Goal: Task Accomplishment & Management: Complete application form

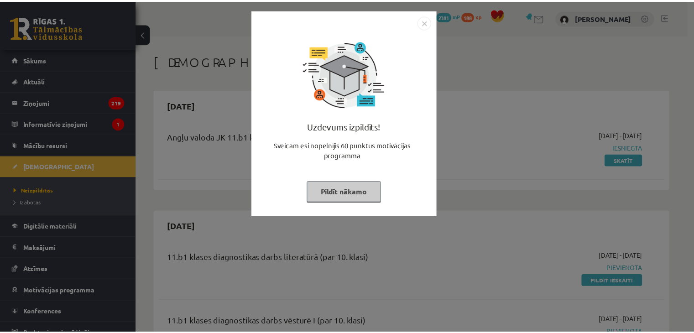
scroll to position [762, 0]
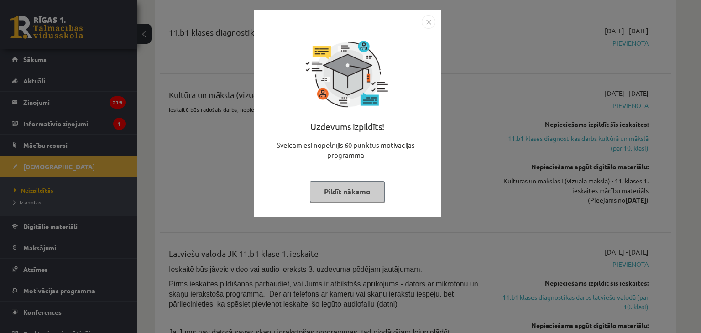
click at [345, 188] on button "Pildīt nākamo" at bounding box center [347, 191] width 75 height 21
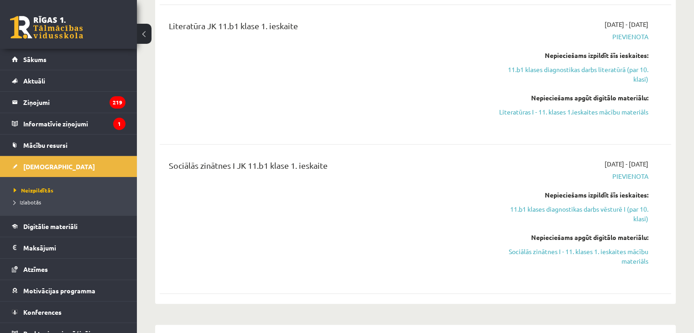
scroll to position [330, 0]
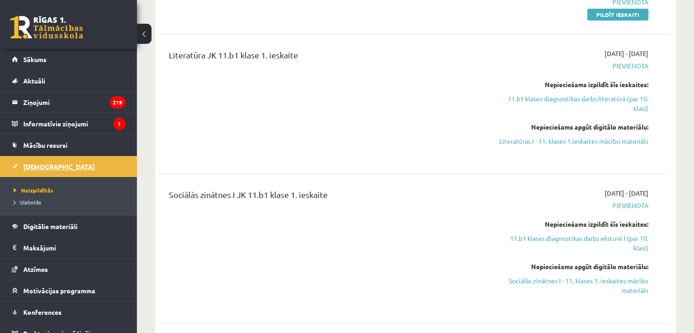
click at [38, 166] on span "[DEMOGRAPHIC_DATA]" at bounding box center [59, 166] width 72 height 8
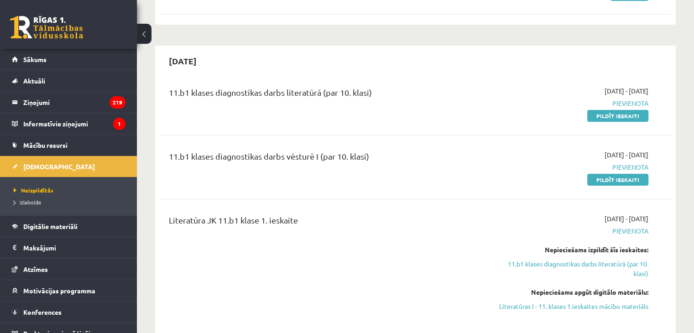
scroll to position [164, 0]
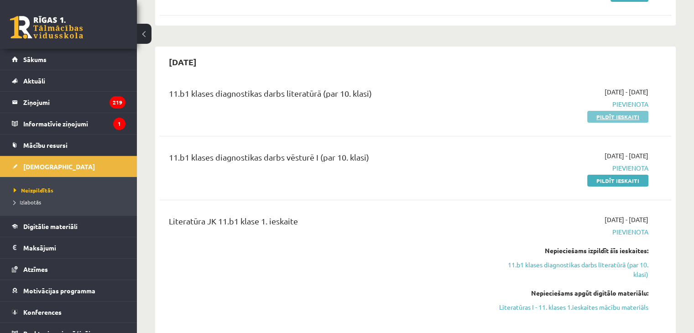
click at [618, 119] on link "Pildīt ieskaiti" at bounding box center [617, 117] width 61 height 12
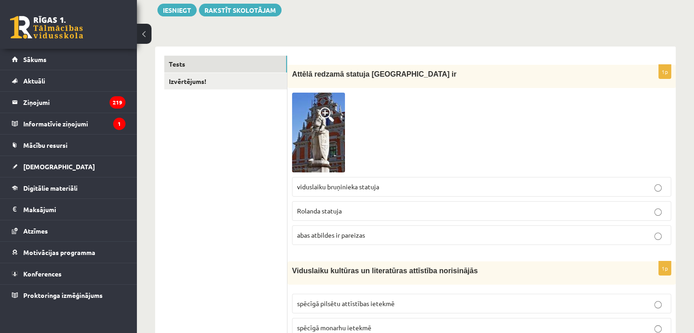
scroll to position [104, 0]
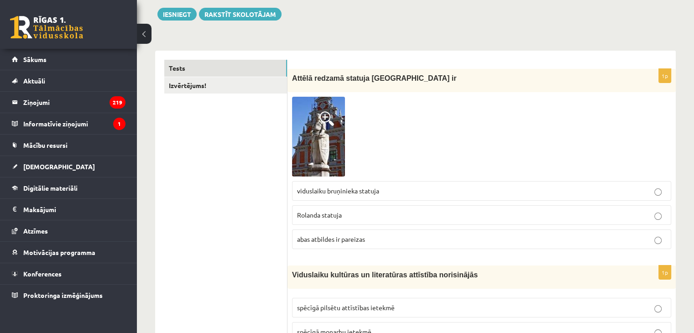
click at [358, 235] on p "abas atbildes ir pareizas" at bounding box center [481, 240] width 369 height 10
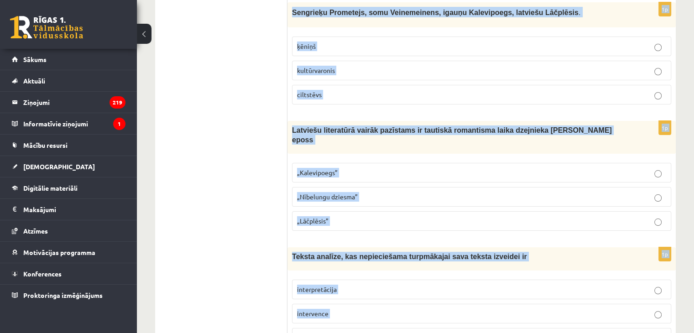
scroll to position [3462, 0]
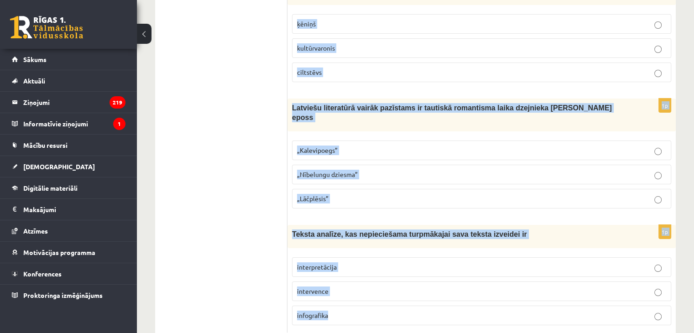
drag, startPoint x: 290, startPoint y: 29, endPoint x: 449, endPoint y: 338, distance: 347.6
copy form "Viduslaiku kultūras un literatūras attīstība norisinājās spēcīgā pilsētu attīst…"
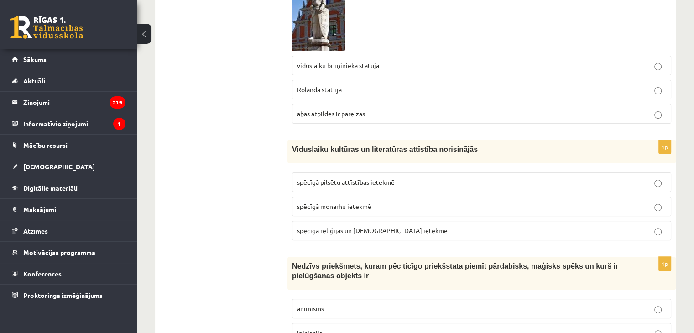
scroll to position [230, 0]
click at [322, 228] on span "spēcīgā reliģijas un baznīcas ietekmē" at bounding box center [372, 230] width 151 height 8
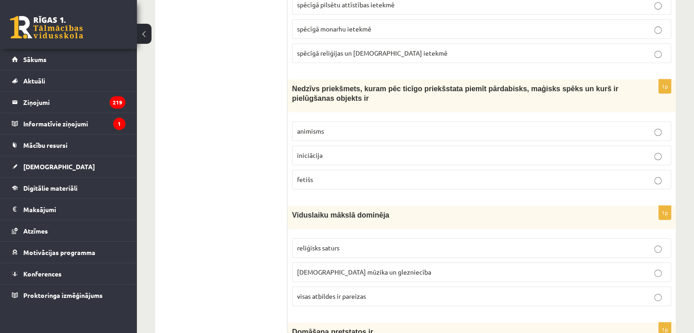
scroll to position [416, 0]
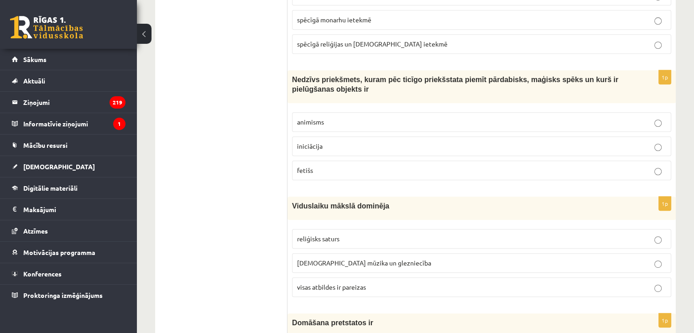
click at [323, 170] on p "fetišs" at bounding box center [481, 171] width 369 height 10
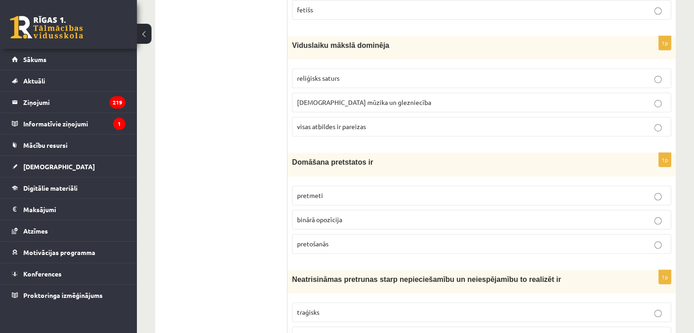
scroll to position [577, 0]
click at [324, 117] on label "visas atbildes ir pareizas" at bounding box center [481, 127] width 379 height 20
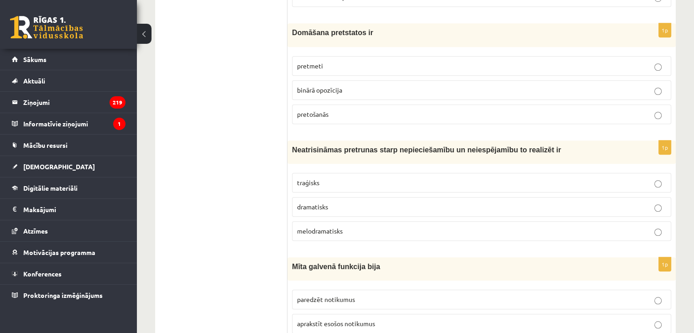
scroll to position [709, 0]
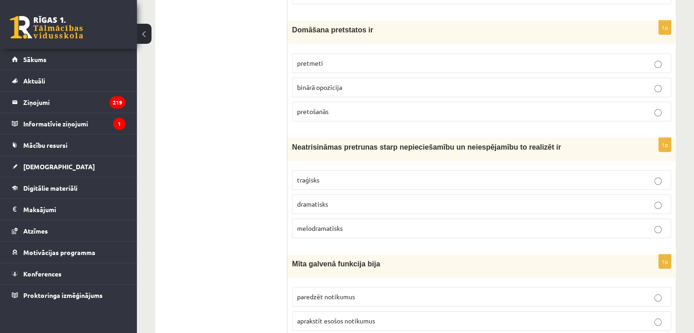
click at [319, 83] on span "binārā opozīcija" at bounding box center [319, 87] width 45 height 8
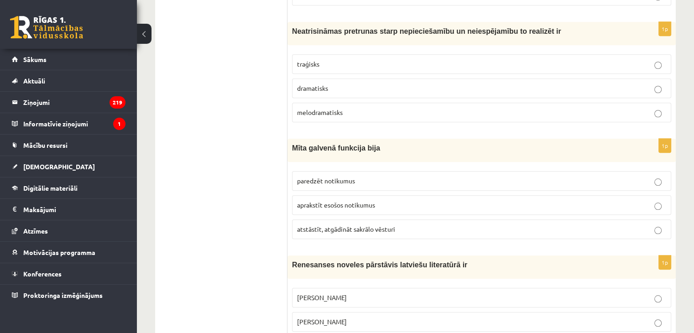
scroll to position [828, 0]
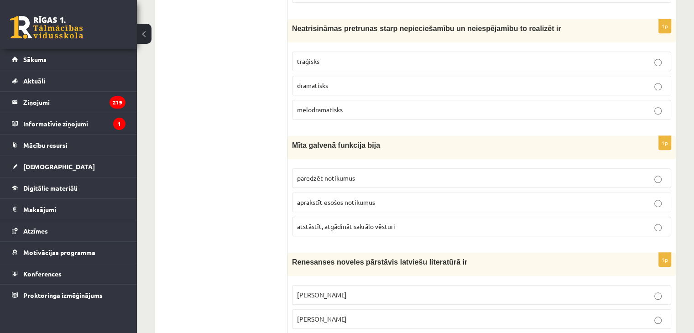
click at [371, 57] on p "traģisks" at bounding box center [481, 62] width 369 height 10
click at [319, 217] on label "atstāstīt, atgādināt sakrālo vēsturi" at bounding box center [481, 227] width 379 height 20
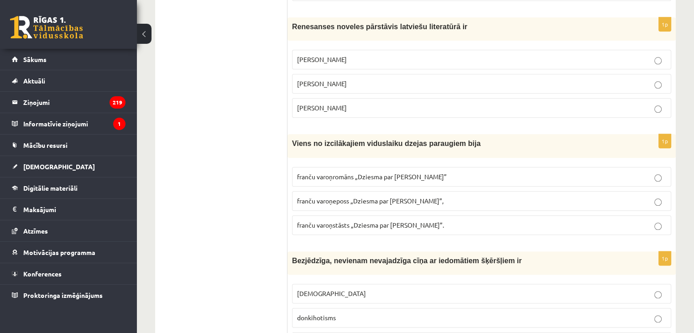
scroll to position [1064, 0]
click at [338, 102] on p "Jānis Ezeriņš" at bounding box center [481, 107] width 369 height 10
click at [314, 196] on span "franču varoņeposs „Dziesma par Rolandu”," at bounding box center [370, 200] width 146 height 8
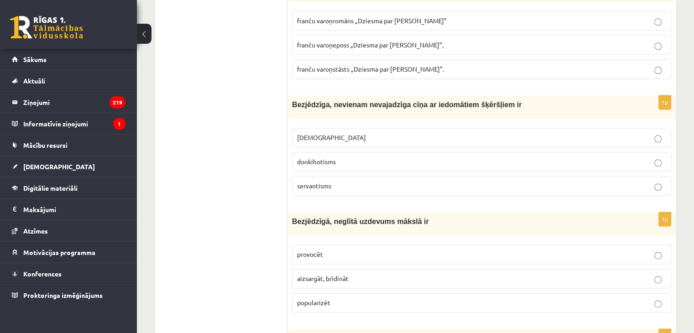
scroll to position [1223, 0]
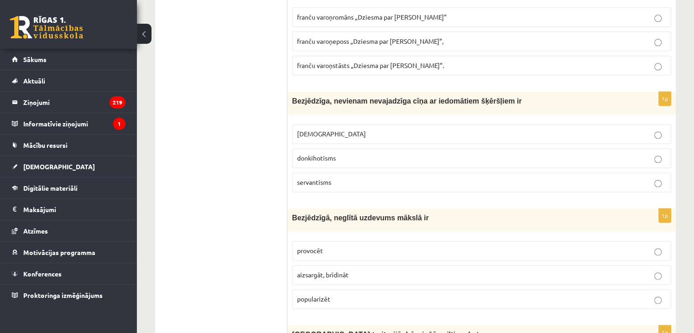
click at [312, 153] on p "donkihotisms" at bounding box center [481, 158] width 369 height 10
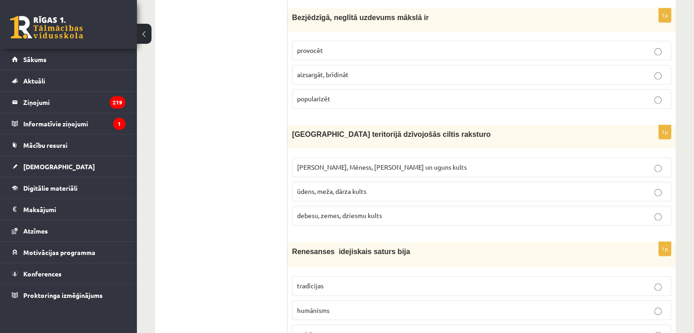
scroll to position [1424, 0]
click at [315, 48] on p "provocēt" at bounding box center [481, 50] width 369 height 10
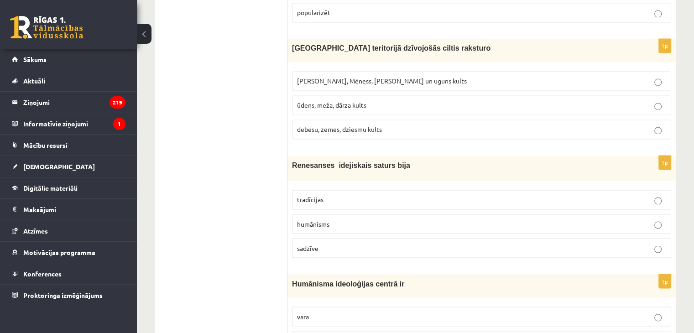
scroll to position [1516, 0]
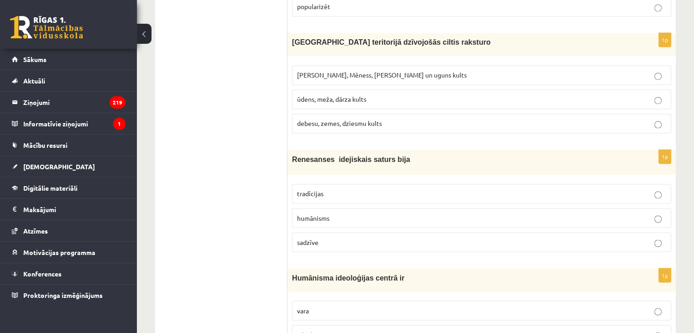
click at [345, 70] on p "Saules, Mēness, Pērkona un uguns kults" at bounding box center [481, 75] width 369 height 10
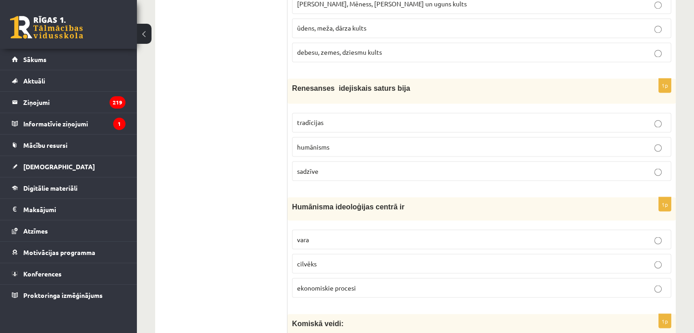
scroll to position [1589, 0]
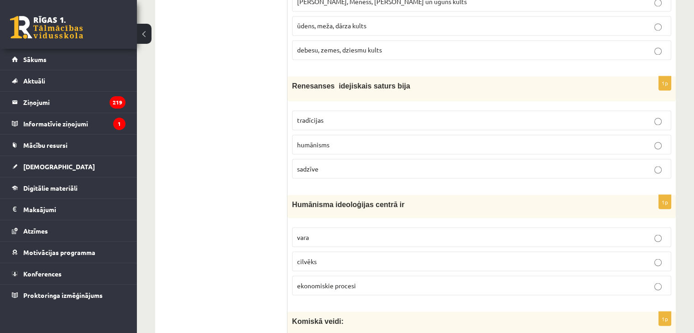
click at [345, 142] on label "humānisms" at bounding box center [481, 145] width 379 height 20
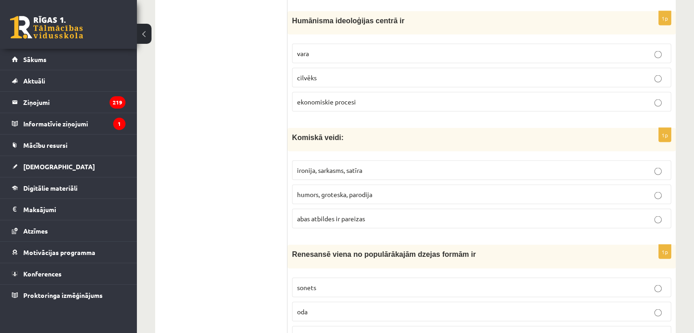
scroll to position [1773, 0]
click at [308, 68] on label "cilvēks" at bounding box center [481, 78] width 379 height 20
click at [331, 214] on span "abas atbildes ir pareizas" at bounding box center [331, 218] width 68 height 8
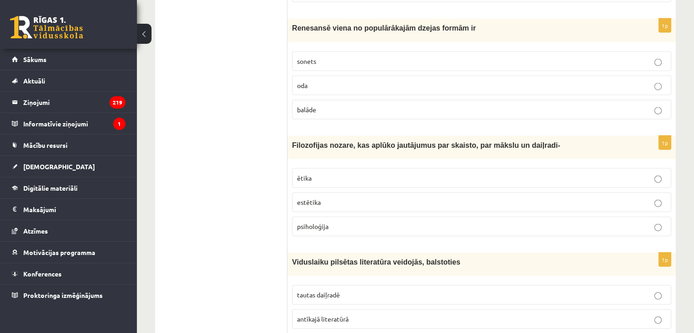
scroll to position [2002, 0]
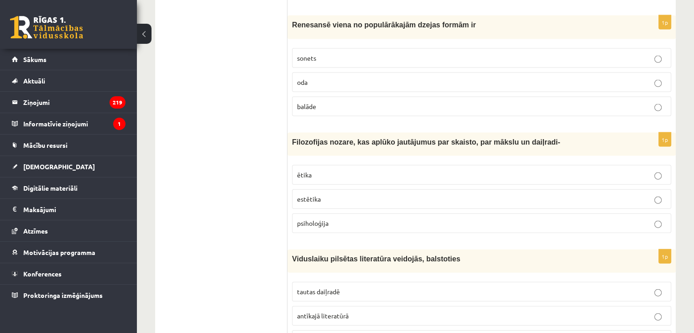
click at [345, 53] on p "sonets" at bounding box center [481, 58] width 369 height 10
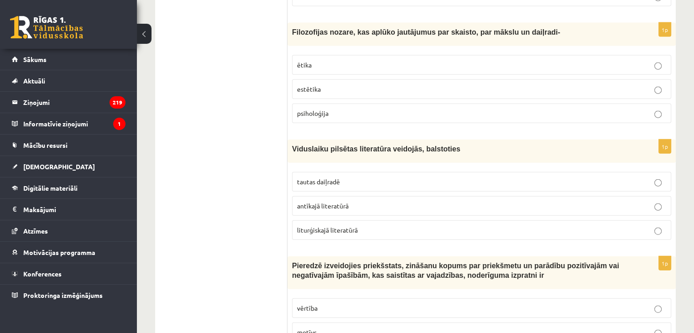
scroll to position [2113, 0]
click at [324, 84] on p "estētika" at bounding box center [481, 89] width 369 height 10
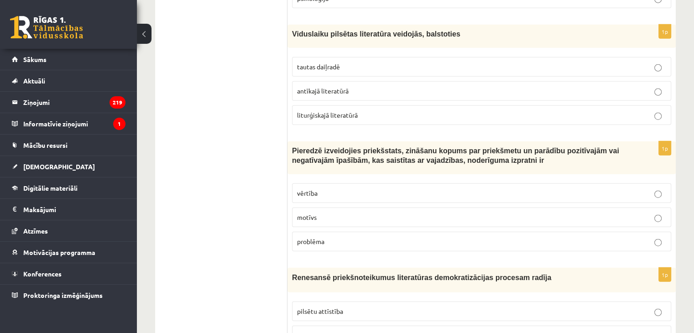
scroll to position [2228, 0]
click at [371, 62] on p "tautas daiļradē" at bounding box center [481, 67] width 369 height 10
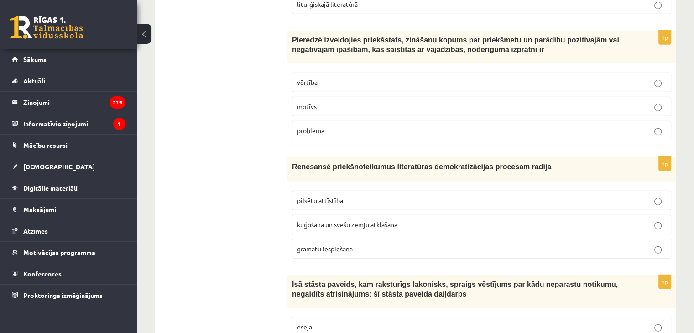
scroll to position [2339, 0]
click at [324, 77] on p "vērtība" at bounding box center [481, 82] width 369 height 10
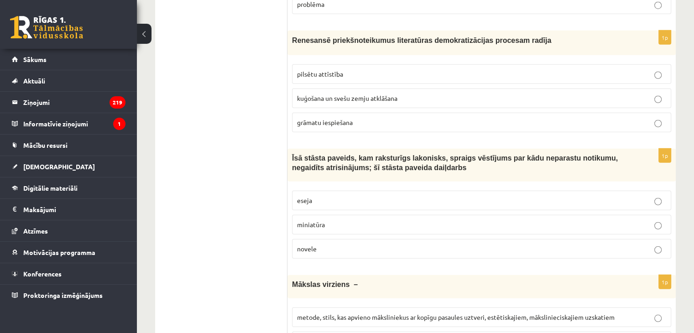
scroll to position [2479, 0]
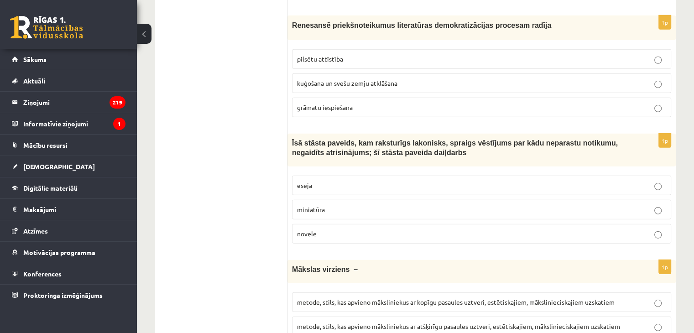
click at [324, 103] on p "grāmatu iespiešana" at bounding box center [481, 108] width 369 height 10
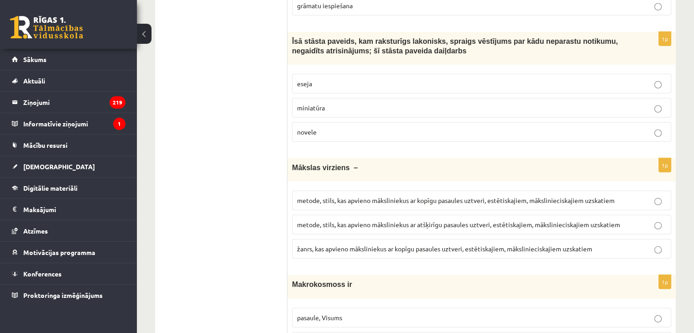
scroll to position [2584, 0]
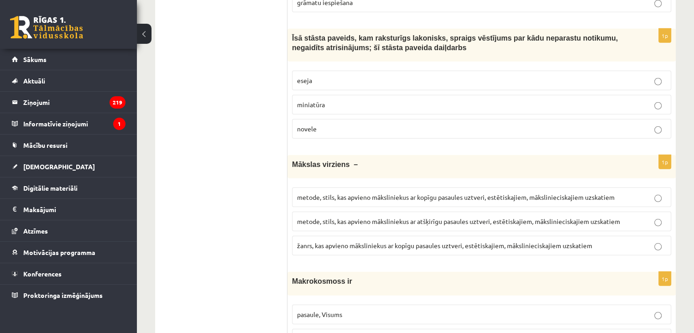
click at [342, 124] on p "novele" at bounding box center [481, 129] width 369 height 10
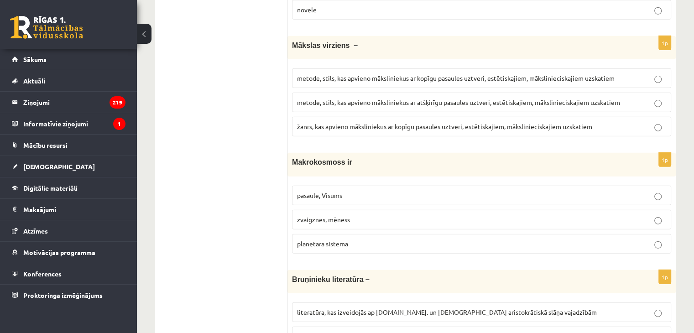
scroll to position [2708, 0]
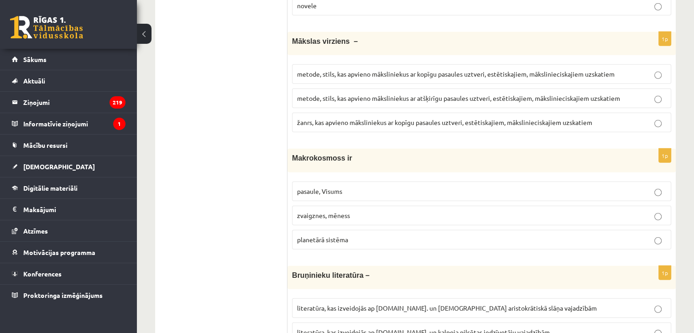
click at [337, 69] on p "metode, stils, kas apvieno māksliniekus ar kopīgu pasaules uztveri, estētiskaji…" at bounding box center [481, 74] width 369 height 10
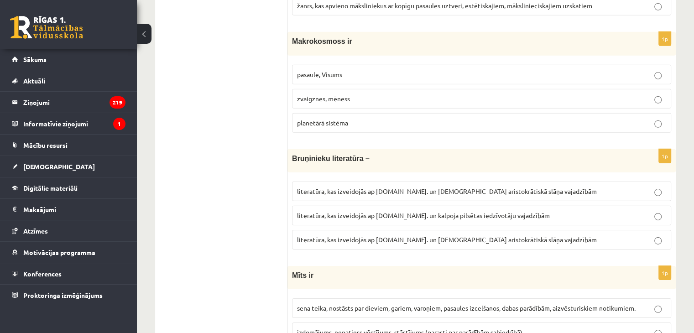
scroll to position [2825, 0]
click at [328, 66] on label "pasaule, Visums" at bounding box center [481, 74] width 379 height 20
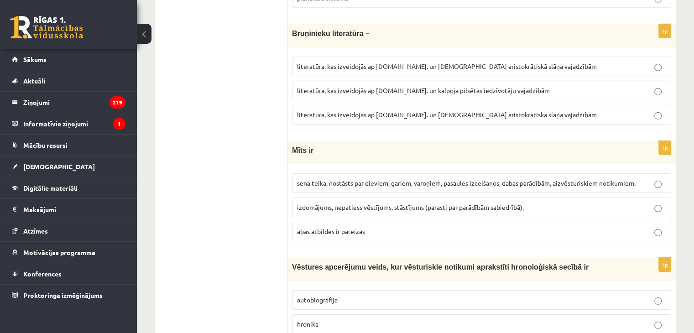
scroll to position [2950, 0]
click at [344, 110] on span "literatūra, kas izveidojās ap 12.gs. un kalpoja aristokrātiskā slāņa vajadzībām" at bounding box center [447, 114] width 300 height 8
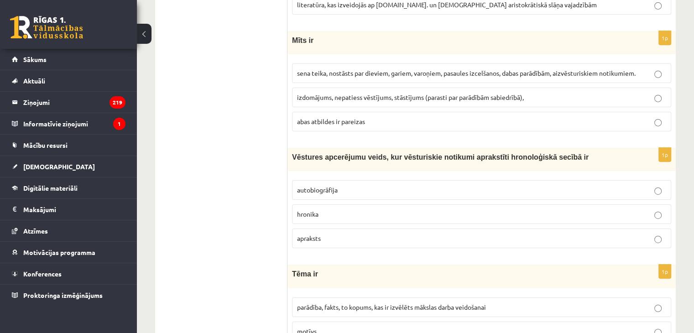
scroll to position [3060, 0]
click at [304, 69] on span "sena teika, nostāsts par dieviem, gariem, varoņiem, pasaules izcelšanos, dabas …" at bounding box center [466, 73] width 339 height 8
drag, startPoint x: 283, startPoint y: 101, endPoint x: 327, endPoint y: 170, distance: 81.5
click at [339, 209] on p "hronika" at bounding box center [481, 214] width 369 height 10
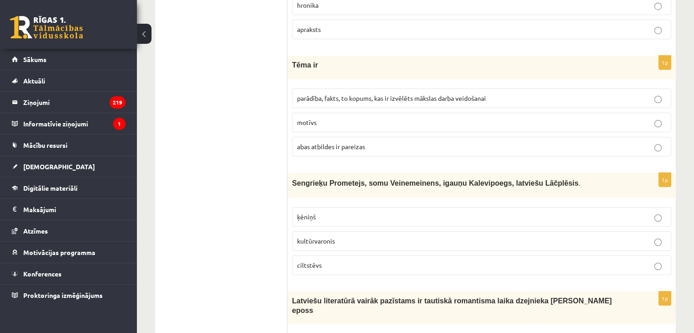
scroll to position [3271, 0]
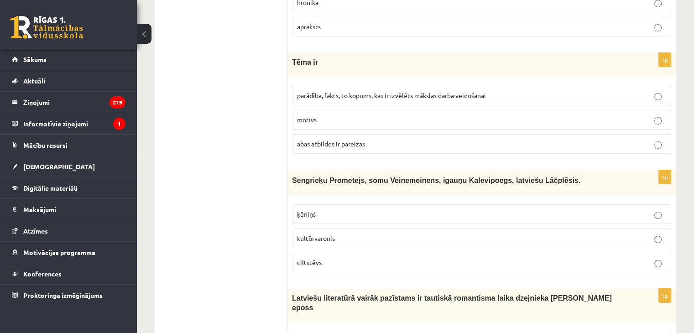
click at [326, 91] on span "parādība, fakts, to kopums, kas ir izvēlēts mākslas darba veidošanai" at bounding box center [391, 95] width 189 height 8
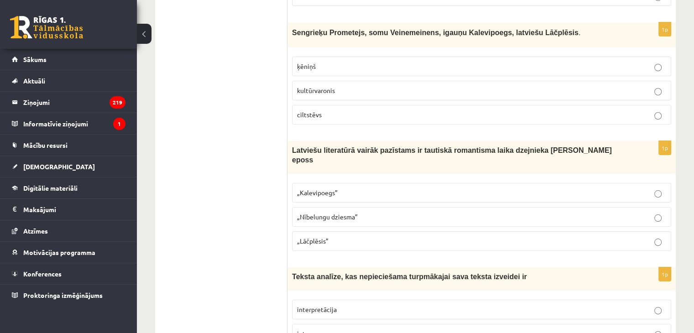
scroll to position [3421, 0]
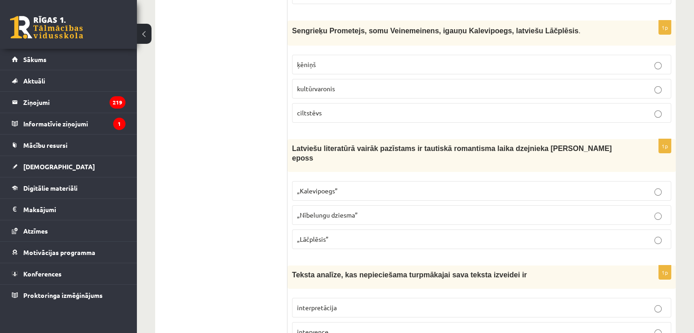
click at [315, 84] on span "kultūrvaronis" at bounding box center [316, 88] width 38 height 8
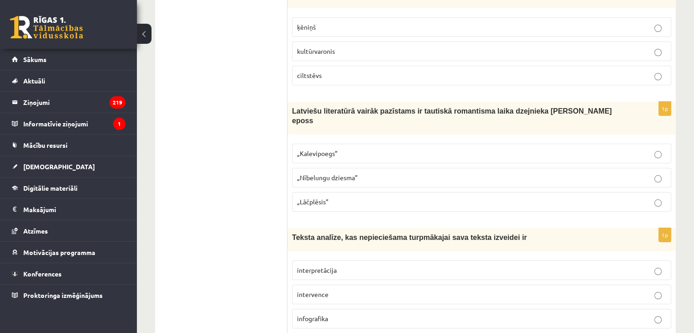
scroll to position [3462, 0]
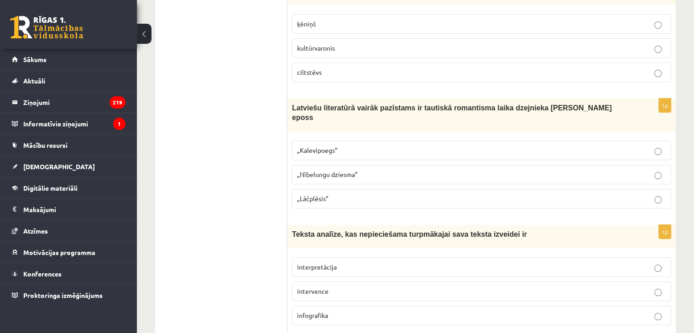
click at [333, 194] on p "„Lāčplēsis”" at bounding box center [481, 199] width 369 height 10
click at [337, 262] on p "interpretācija" at bounding box center [481, 267] width 369 height 10
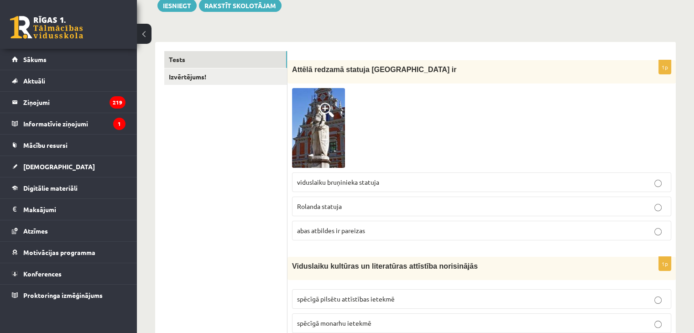
scroll to position [104, 0]
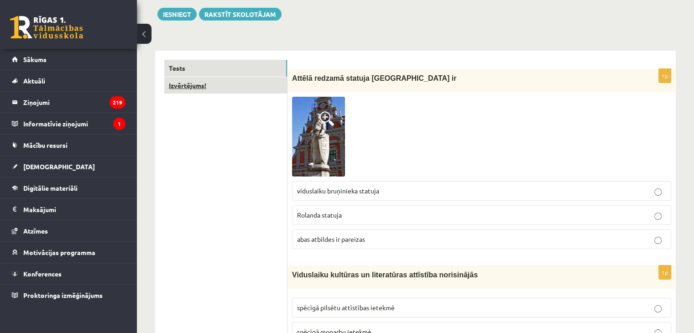
click at [212, 83] on link "Izvērtējums!" at bounding box center [225, 85] width 123 height 17
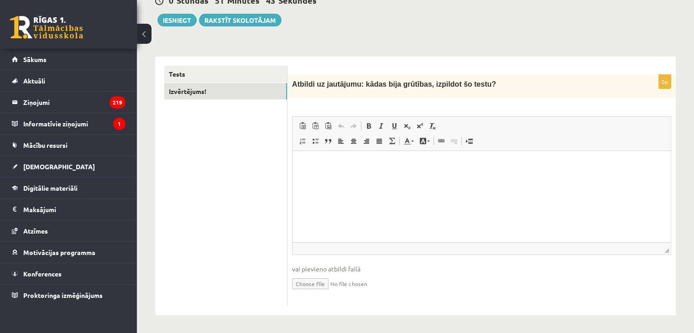
scroll to position [0, 0]
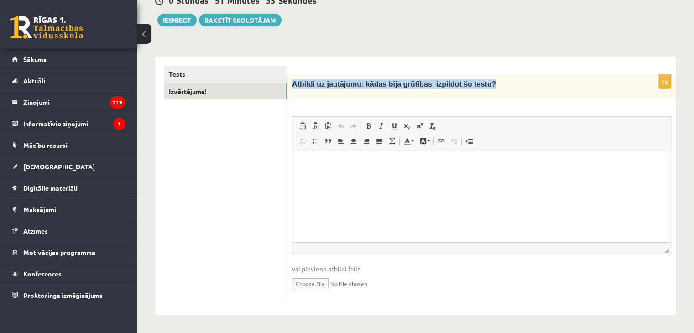
drag, startPoint x: 292, startPoint y: 84, endPoint x: 471, endPoint y: 86, distance: 178.9
click at [471, 86] on div "Atbildi uz jautājumu: kādas bija grūtības, izpildot šo testu?" at bounding box center [482, 86] width 388 height 23
copy span "Atbildi uz jautājumu: kādas bija grūtības, izpildot šo testu?"
click at [319, 163] on p "Editor, wiswyg-editor-user-answer-47024828121180" at bounding box center [482, 165] width 360 height 10
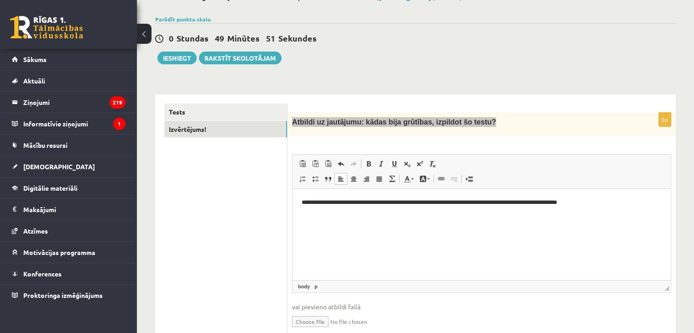
scroll to position [60, 0]
click at [385, 97] on div "**********" at bounding box center [482, 223] width 388 height 259
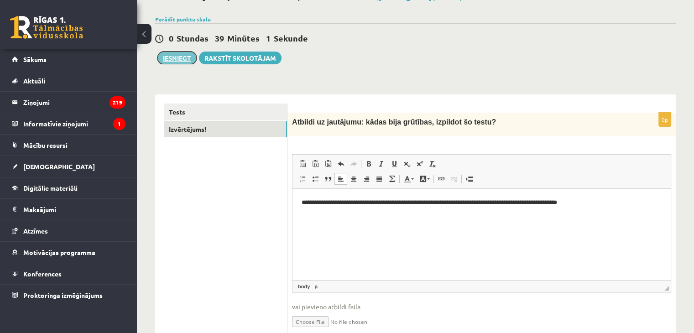
click at [193, 53] on button "Iesniegt" at bounding box center [176, 58] width 39 height 13
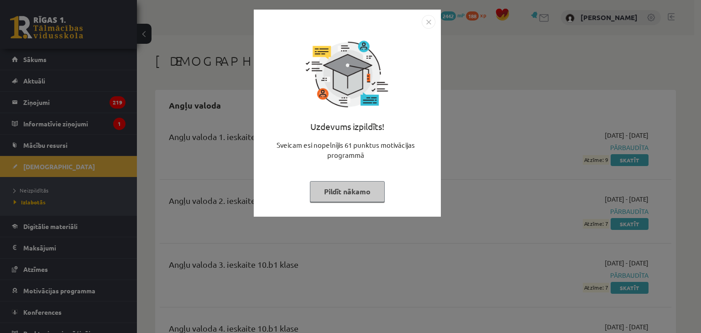
click at [355, 189] on button "Pildīt nākamo" at bounding box center [347, 191] width 75 height 21
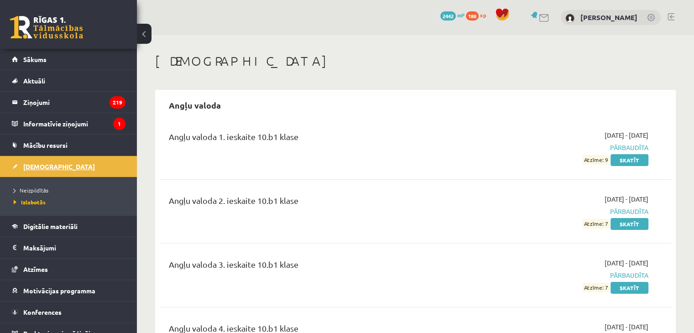
click at [37, 166] on span "[DEMOGRAPHIC_DATA]" at bounding box center [59, 166] width 72 height 8
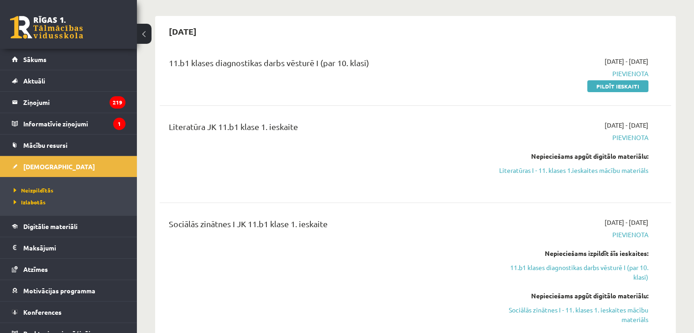
scroll to position [202, 0]
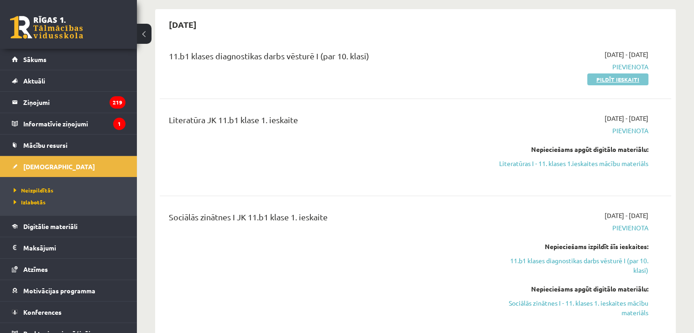
click at [599, 82] on link "Pildīt ieskaiti" at bounding box center [617, 79] width 61 height 12
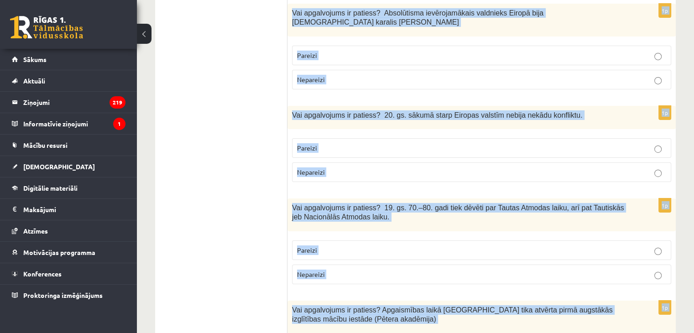
scroll to position [3120, 0]
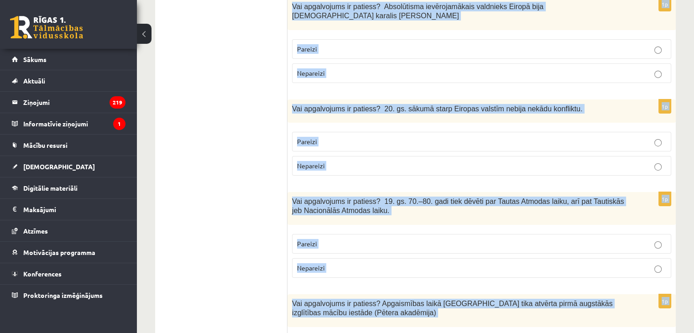
drag, startPoint x: 290, startPoint y: 181, endPoint x: 414, endPoint y: 348, distance: 208.1
copy form "Izvēlies pareizo jēdzienu, atbilstoši skaidrojumam! Aizspriedumaina, diskriminē…"
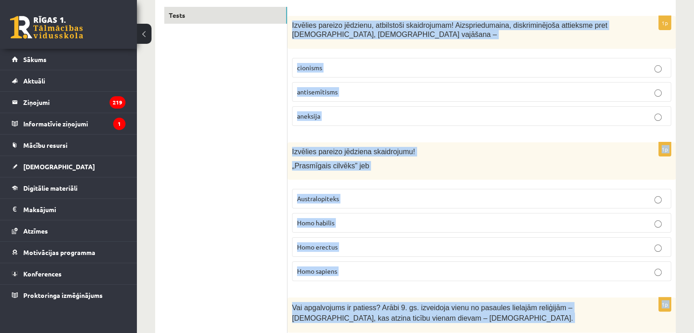
scroll to position [156, 0]
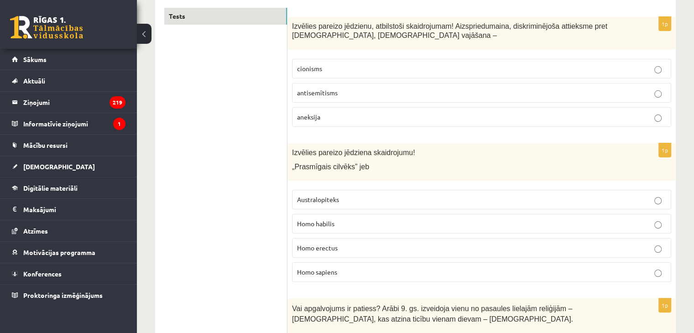
click at [355, 84] on label "antisemītisms" at bounding box center [481, 93] width 379 height 20
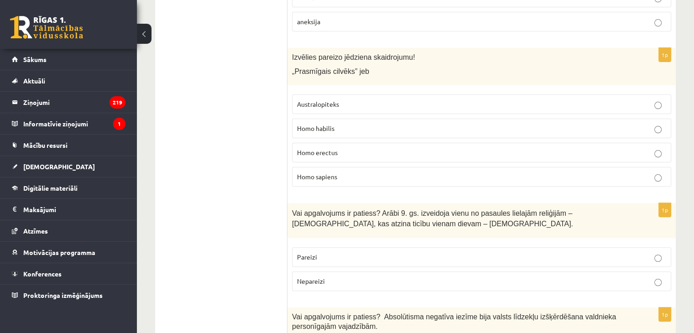
scroll to position [252, 0]
click at [424, 131] on p "Homo habilis" at bounding box center [481, 128] width 369 height 10
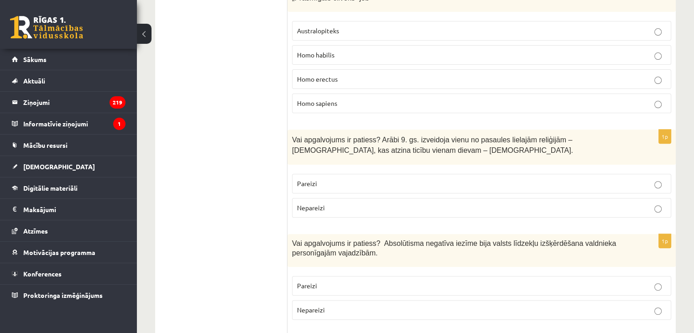
scroll to position [398, 0]
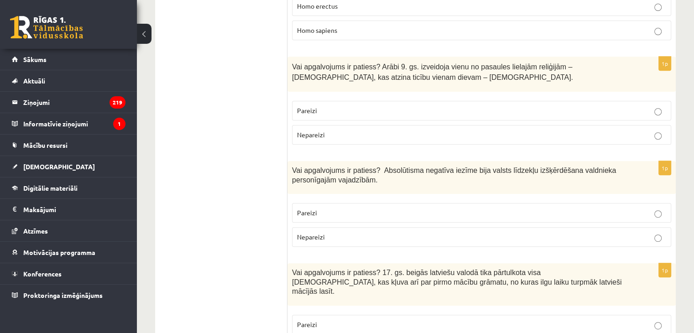
click at [350, 107] on p "Pareizi" at bounding box center [481, 111] width 369 height 10
click at [392, 208] on p "Pareizi" at bounding box center [481, 213] width 369 height 10
click at [455, 315] on label "Pareizi" at bounding box center [481, 325] width 379 height 20
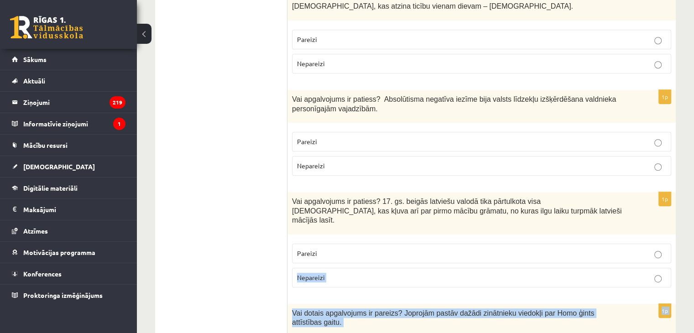
drag, startPoint x: 694, startPoint y: 329, endPoint x: 698, endPoint y: 329, distance: 4.7
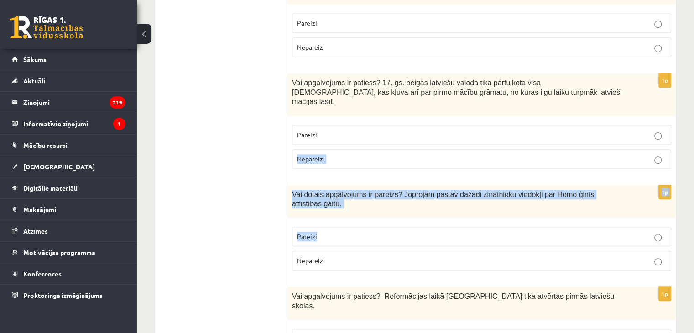
scroll to position [619, 0]
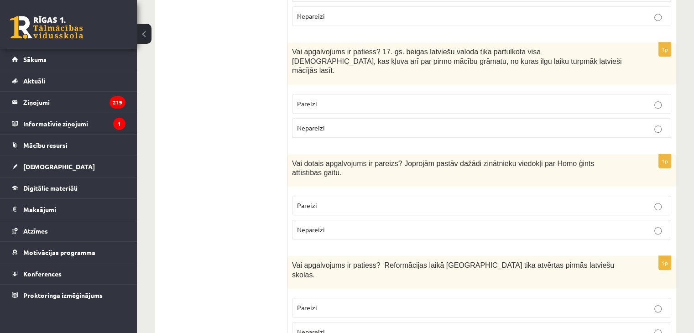
click at [349, 196] on label "Pareizi" at bounding box center [481, 206] width 379 height 20
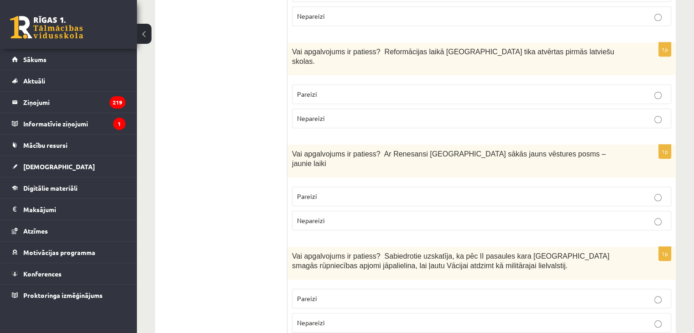
scroll to position [821, 0]
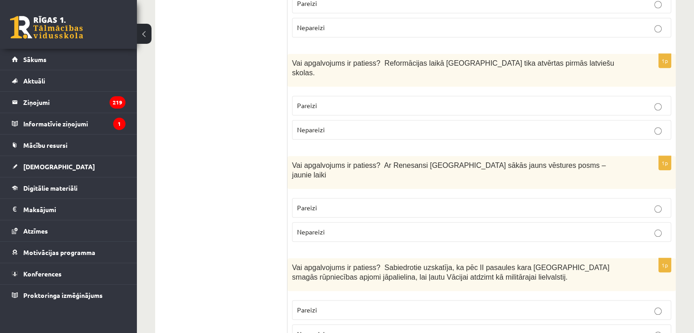
click at [298, 101] on span "Pareizi" at bounding box center [307, 105] width 20 height 8
click at [429, 198] on label "Pareizi" at bounding box center [481, 208] width 379 height 20
click at [500, 329] on p "Nepareizi" at bounding box center [481, 334] width 369 height 10
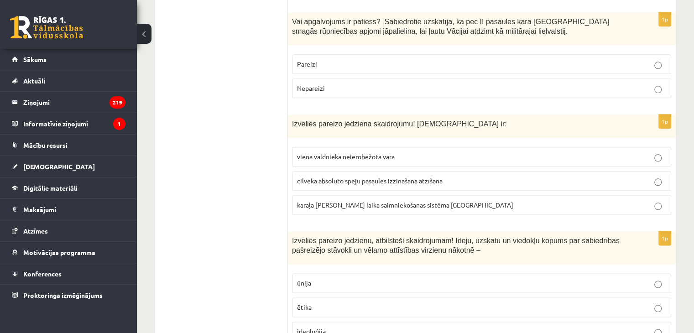
scroll to position [1099, 0]
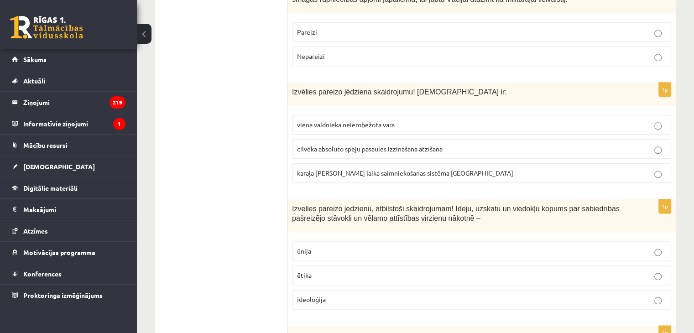
click at [513, 120] on p "viena valdnieka neierobežota vara" at bounding box center [481, 125] width 369 height 10
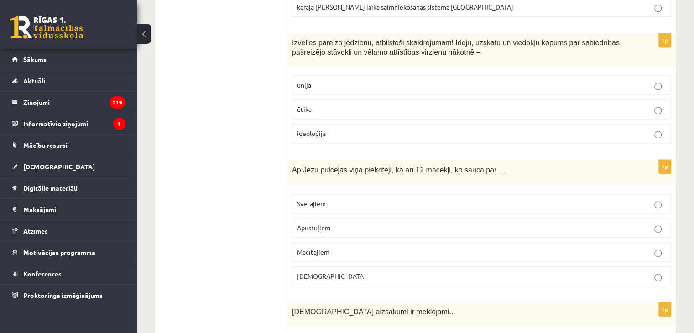
scroll to position [1269, 0]
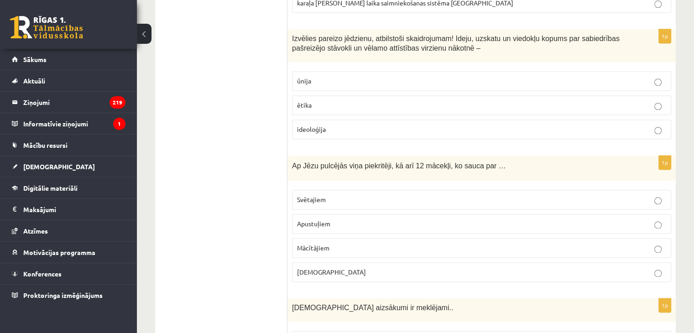
click at [325, 125] on span "ideoloģija" at bounding box center [311, 129] width 29 height 8
click at [342, 219] on p "Apustuļiem" at bounding box center [481, 224] width 369 height 10
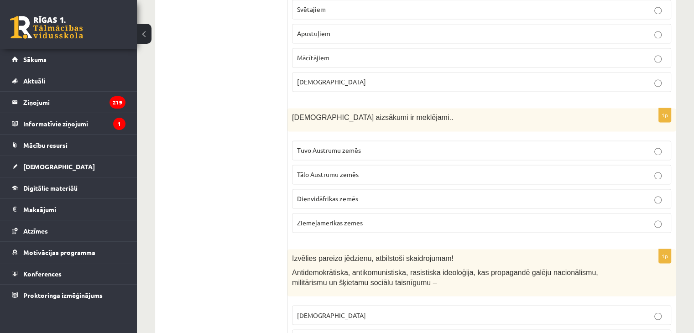
scroll to position [1468, 0]
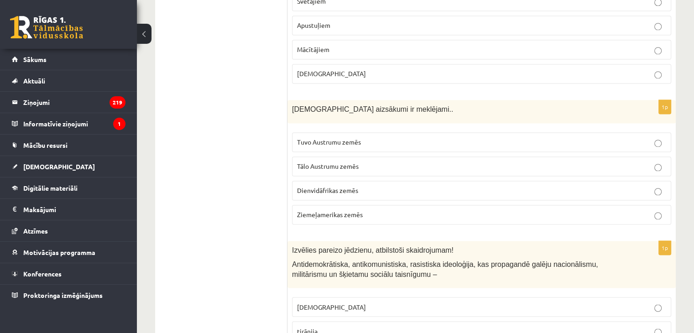
click at [309, 137] on p "Tuvo Austrumu zemēs" at bounding box center [481, 142] width 369 height 10
click at [361, 302] on p "fašisms" at bounding box center [481, 307] width 369 height 10
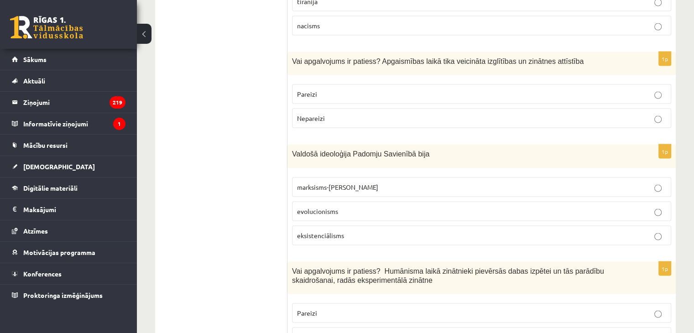
scroll to position [1801, 0]
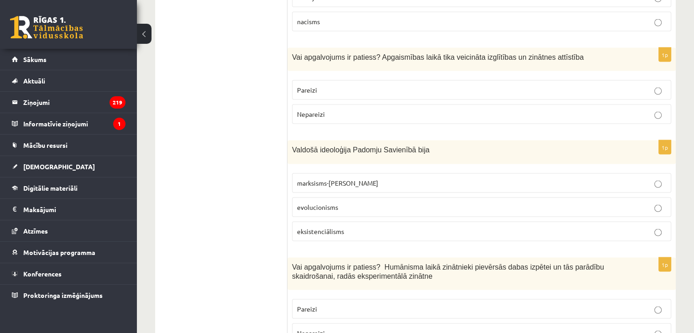
click at [299, 86] on span "Pareizi" at bounding box center [307, 90] width 20 height 8
click at [324, 179] on span "marksisms-ļeņinisms" at bounding box center [337, 183] width 81 height 8
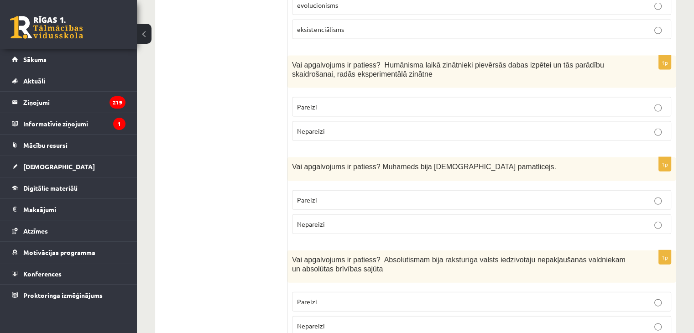
scroll to position [2008, 0]
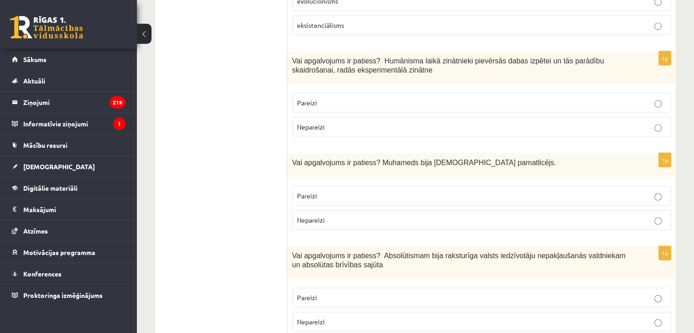
click at [341, 98] on p "Pareizi" at bounding box center [481, 103] width 369 height 10
click at [345, 191] on p "Pareizi" at bounding box center [481, 196] width 369 height 10
click at [423, 317] on p "Nepareizi" at bounding box center [481, 322] width 369 height 10
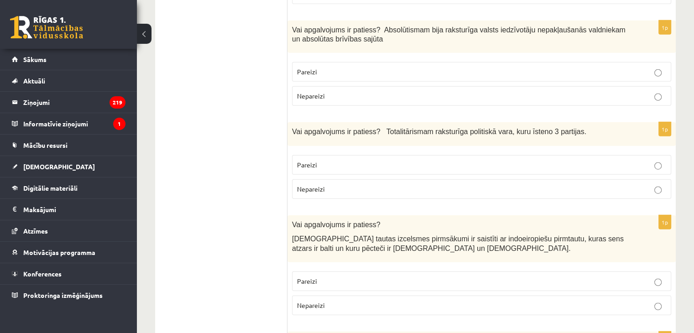
scroll to position [2242, 0]
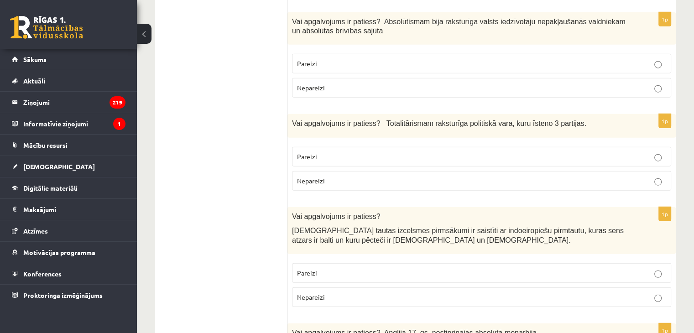
click at [586, 176] on p "Nepareizi" at bounding box center [481, 181] width 369 height 10
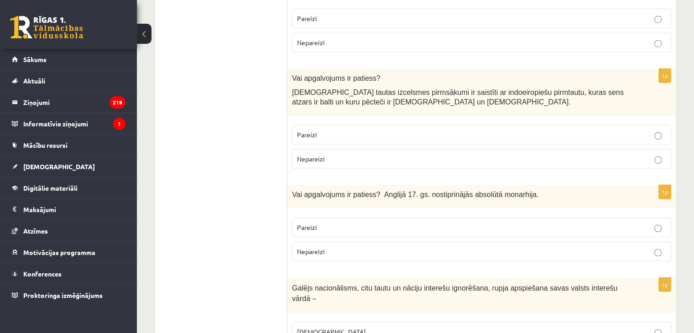
scroll to position [2392, 0]
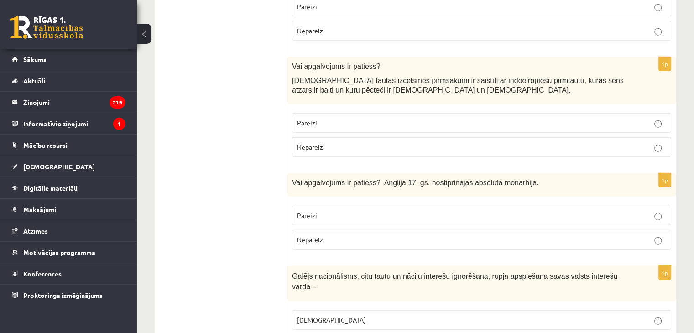
click at [324, 118] on p "Pareizi" at bounding box center [481, 123] width 369 height 10
click at [342, 230] on label "Nepareizi" at bounding box center [481, 240] width 379 height 20
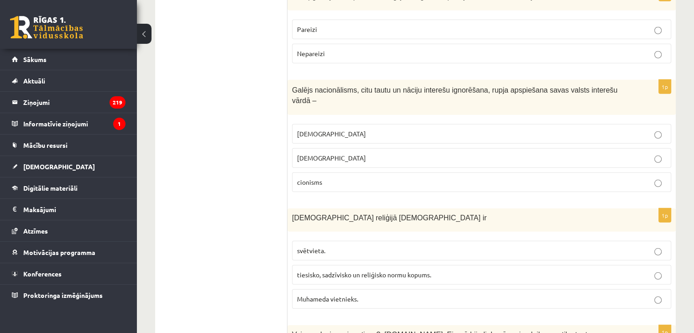
scroll to position [2590, 0]
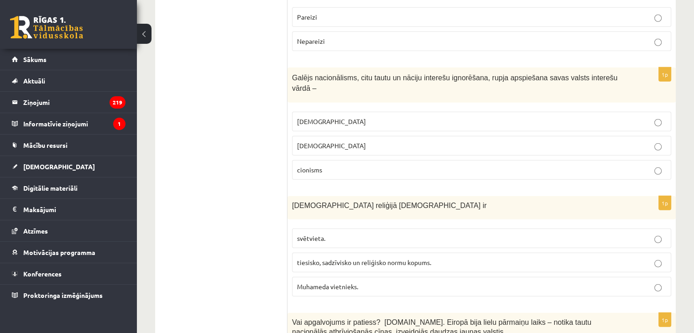
click at [438, 68] on div "1p Galējs nacionālisms, citu tautu un nāciju interešu ignorēšana, rupja apspieš…" at bounding box center [482, 128] width 388 height 120
click at [439, 68] on div "1p Galējs nacionālisms, citu tautu un nāciju interešu ignorēšana, rupja apspieš…" at bounding box center [482, 128] width 388 height 120
click at [455, 68] on div "1p Galējs nacionālisms, citu tautu un nāciju interešu ignorēšana, rupja apspieš…" at bounding box center [482, 128] width 388 height 120
click at [452, 112] on label "šovinisms" at bounding box center [481, 122] width 379 height 20
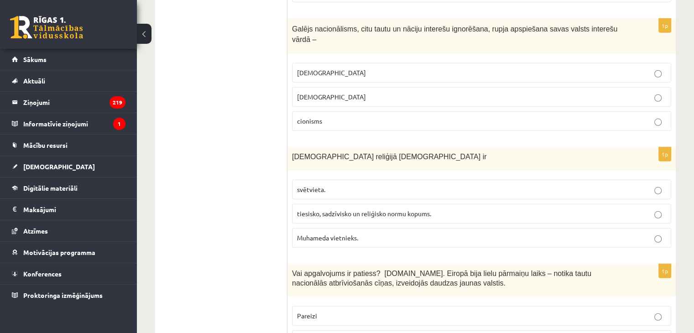
scroll to position [2651, 0]
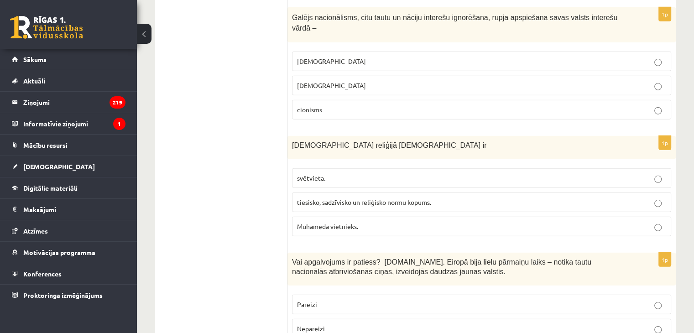
click at [325, 198] on p "tiesisko, sadzīvisko un reliģisko normu kopums." at bounding box center [481, 203] width 369 height 10
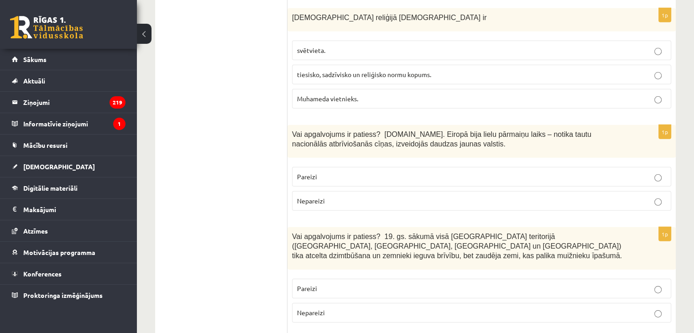
scroll to position [2779, 0]
click at [314, 166] on label "Pareizi" at bounding box center [481, 176] width 379 height 20
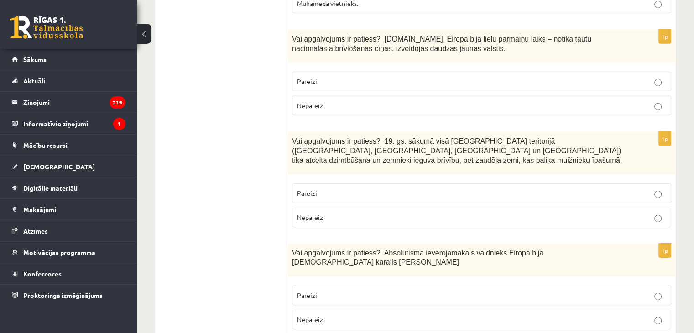
scroll to position [2879, 0]
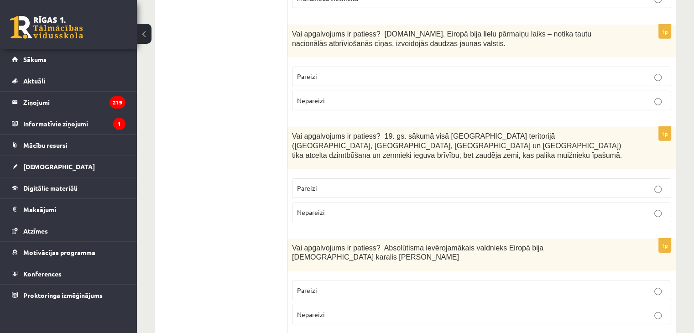
click at [312, 178] on label "Pareizi" at bounding box center [481, 188] width 379 height 20
click at [309, 281] on label "Pareizi" at bounding box center [481, 291] width 379 height 20
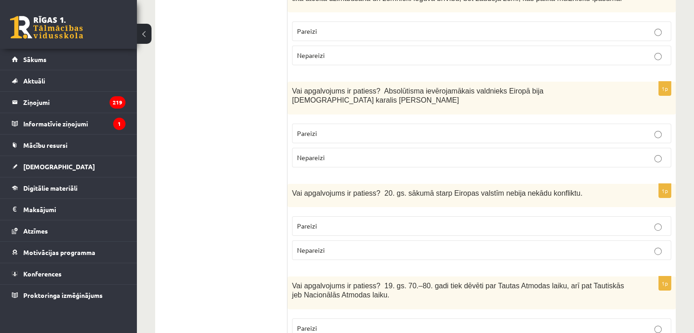
scroll to position [3061, 0]
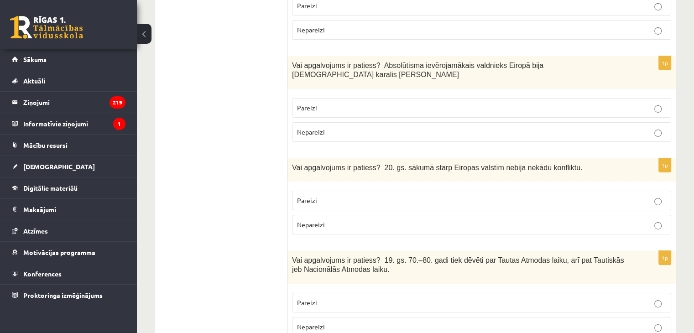
click at [319, 215] on label "Nepareizi" at bounding box center [481, 225] width 379 height 20
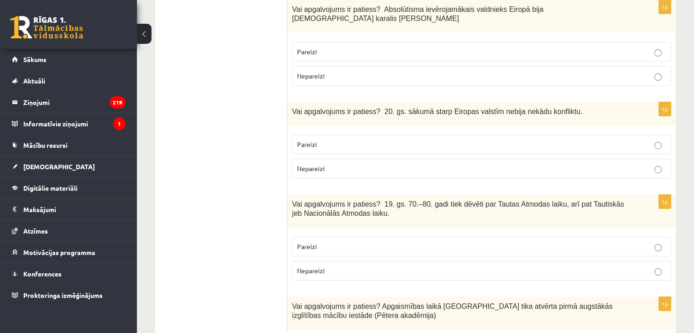
scroll to position [3120, 0]
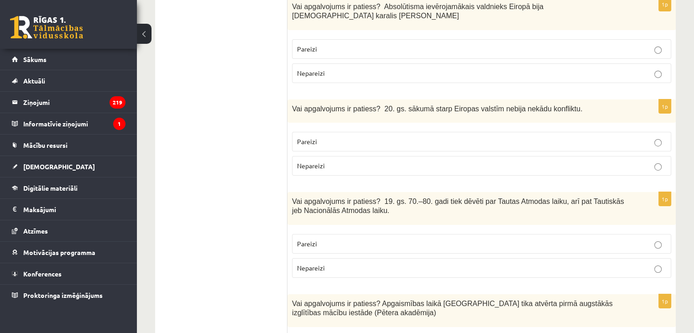
click at [312, 240] on span "Pareizi" at bounding box center [307, 244] width 20 height 8
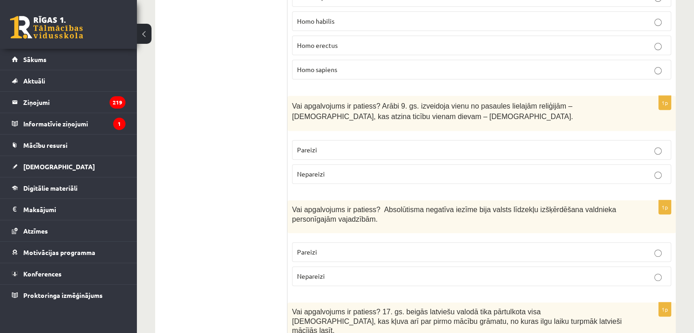
scroll to position [0, 0]
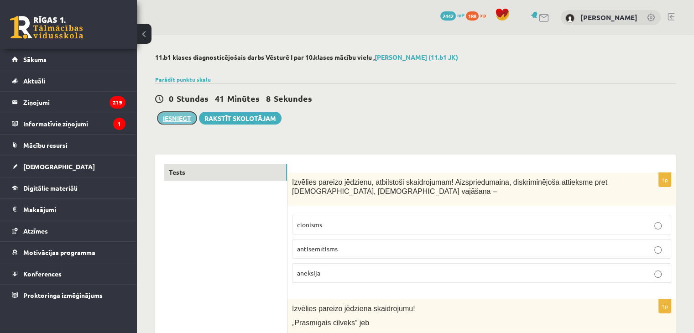
click at [173, 121] on button "Iesniegt" at bounding box center [176, 118] width 39 height 13
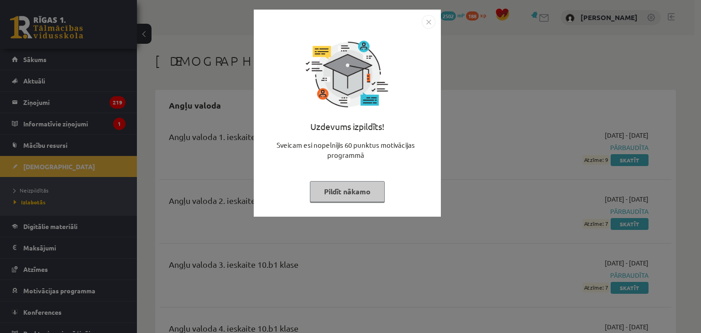
click at [341, 190] on button "Pildīt nākamo" at bounding box center [347, 191] width 75 height 21
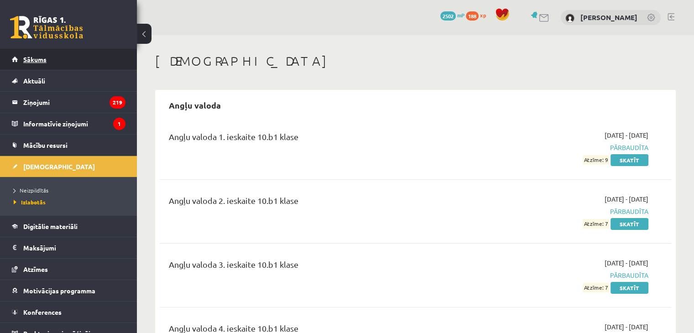
click at [40, 61] on span "Sākums" at bounding box center [34, 59] width 23 height 8
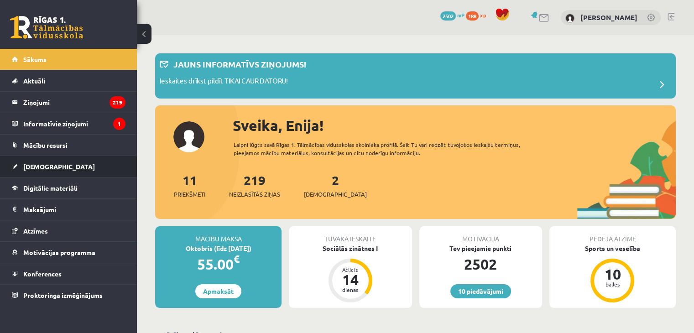
click at [40, 167] on span "[DEMOGRAPHIC_DATA]" at bounding box center [59, 166] width 72 height 8
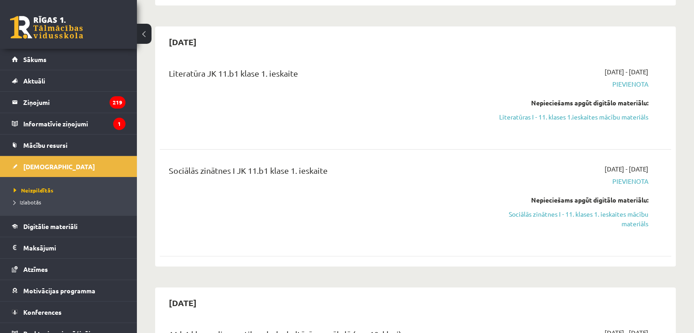
scroll to position [192, 0]
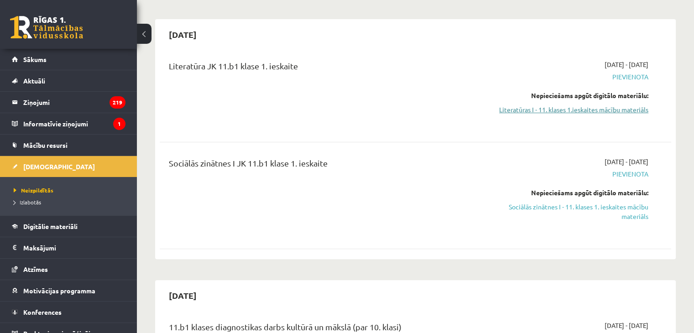
click at [604, 107] on link "Literatūras I - 11. klases 1.ieskaites mācību materiāls" at bounding box center [573, 110] width 151 height 10
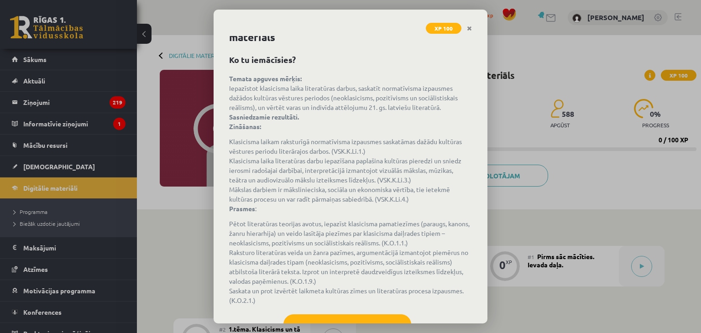
scroll to position [22, 0]
click at [343, 316] on button "Sapratu" at bounding box center [347, 325] width 128 height 23
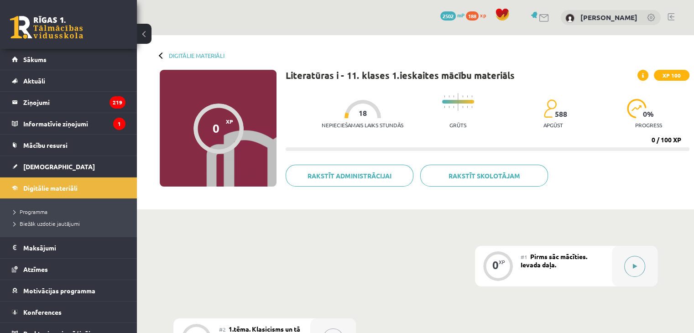
click at [628, 261] on button at bounding box center [634, 266] width 21 height 21
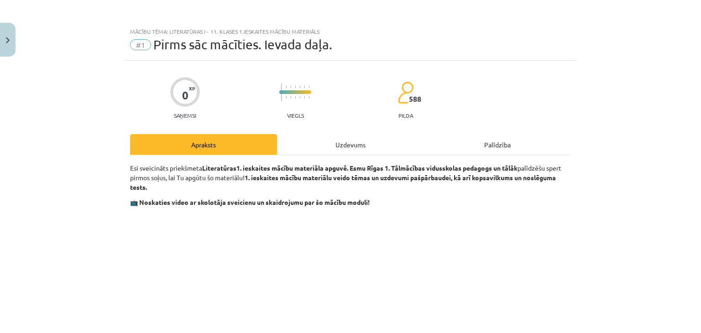
click at [333, 141] on div "Uzdevums" at bounding box center [350, 144] width 147 height 21
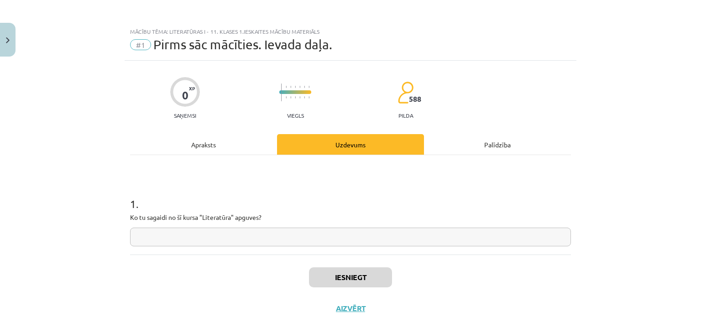
scroll to position [13, 0]
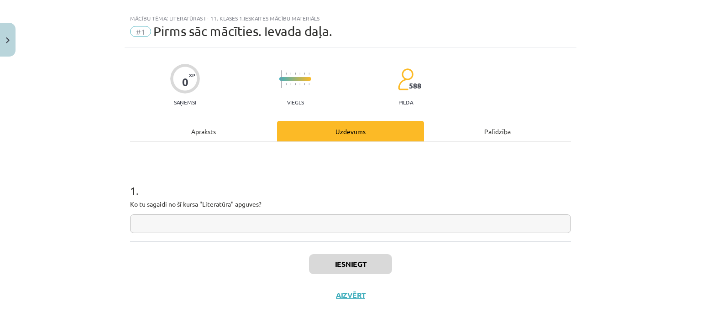
click at [267, 222] on input "text" at bounding box center [350, 223] width 441 height 19
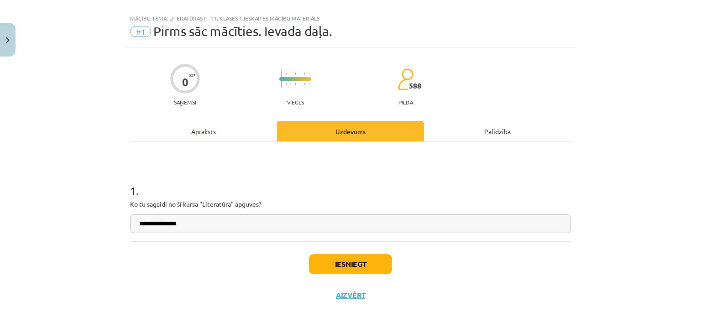
type input "**********"
click at [312, 261] on button "Iesniegt" at bounding box center [350, 264] width 83 height 20
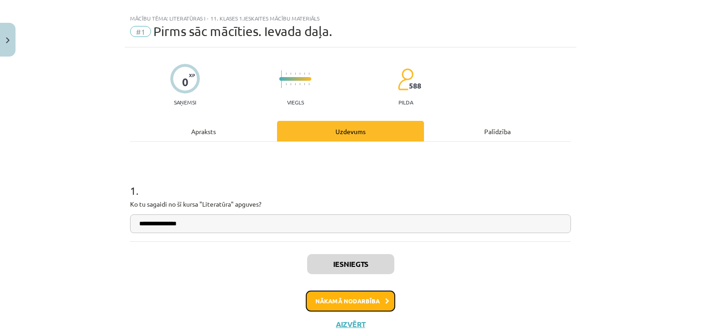
click at [356, 305] on button "Nākamā nodarbība" at bounding box center [350, 301] width 89 height 21
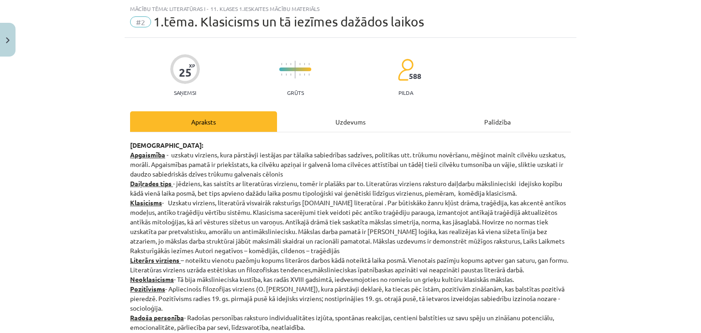
click at [352, 115] on div "Uzdevums" at bounding box center [350, 121] width 147 height 21
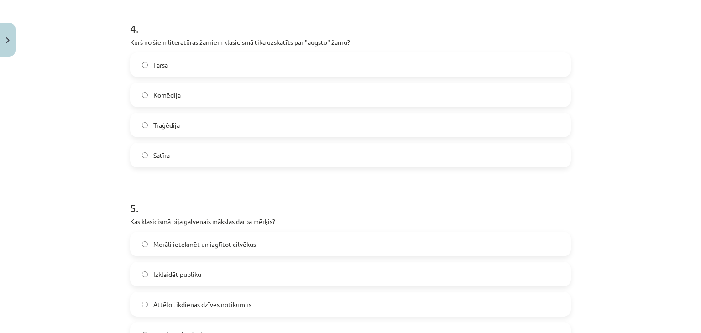
scroll to position [832, 0]
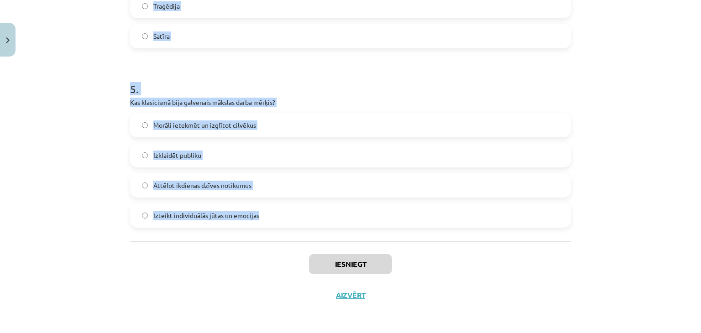
drag, startPoint x: 124, startPoint y: 183, endPoint x: 259, endPoint y: 232, distance: 143.6
copy form "1 . Kurš autors ir saistīts ar latviešu literatūras klasicismu? Kristofers Fīre…"
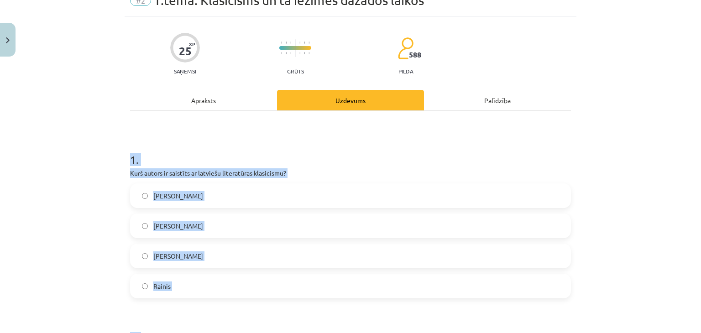
scroll to position [74, 0]
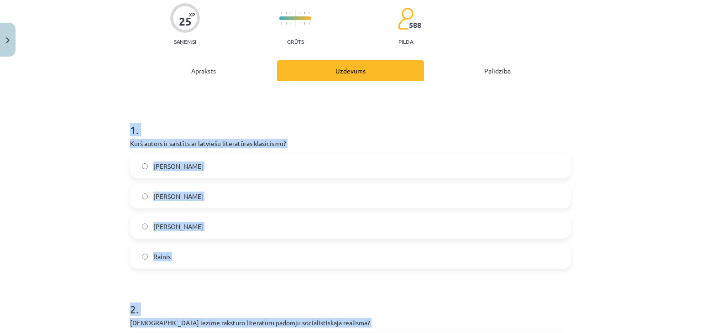
click at [464, 110] on h1 "1 ." at bounding box center [350, 122] width 441 height 28
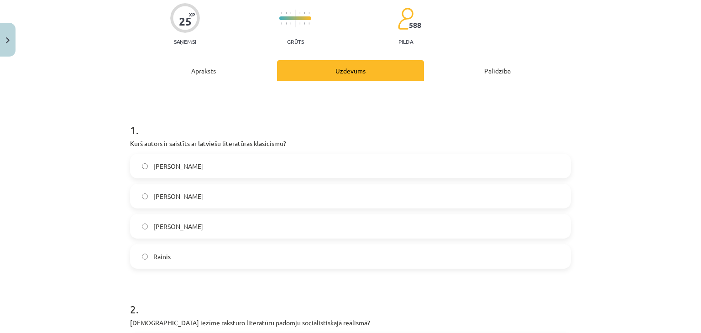
click at [64, 70] on div "Mācību tēma: Literatūras i - 11. klases 1.ieskaites mācību materiāls #2 1.tēma.…" at bounding box center [350, 166] width 701 height 333
click at [146, 156] on label "[PERSON_NAME]" at bounding box center [350, 166] width 439 height 23
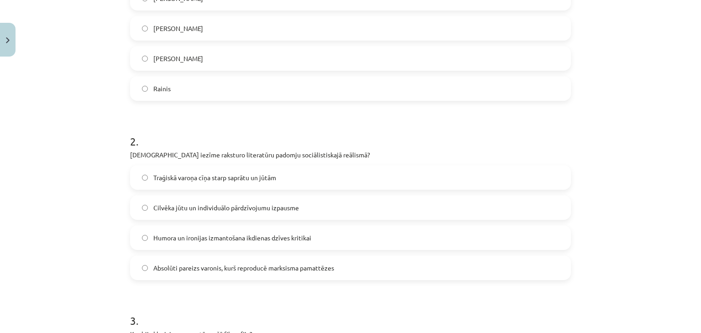
scroll to position [299, 0]
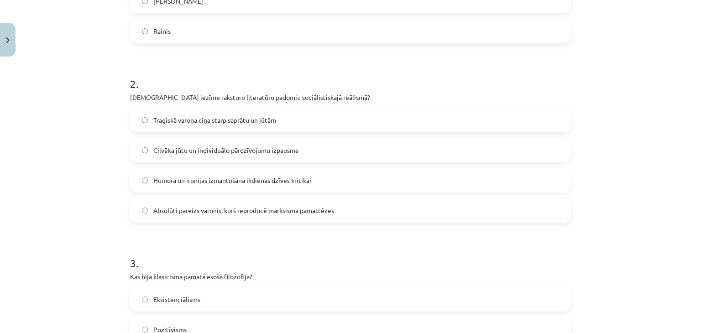
click at [214, 204] on label "Absolūti pareizs varonis, kurš reproducē marksisma pamattēzes" at bounding box center [350, 210] width 439 height 23
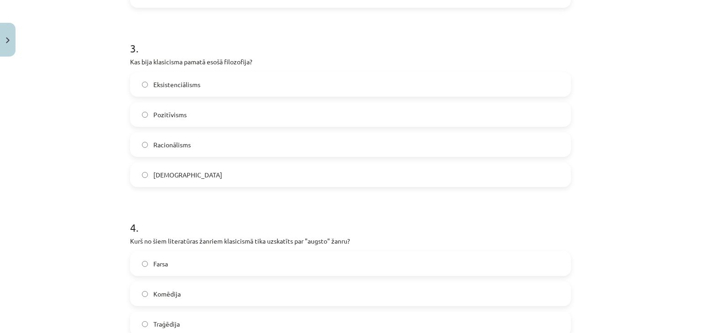
scroll to position [517, 0]
click at [181, 146] on span "Racionālisms" at bounding box center [171, 143] width 37 height 10
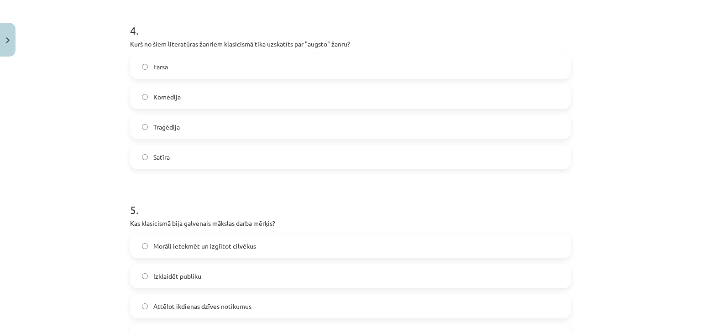
scroll to position [721, 0]
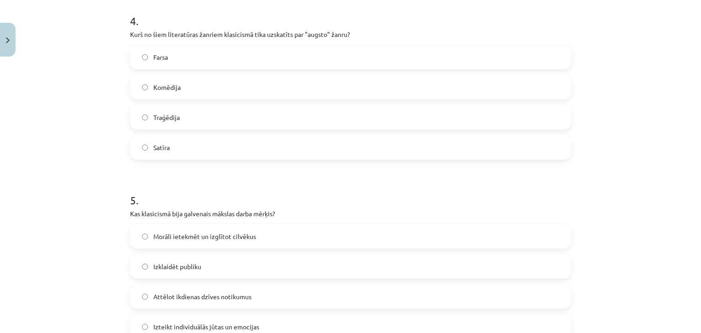
click at [169, 113] on span "Traģēdija" at bounding box center [166, 118] width 26 height 10
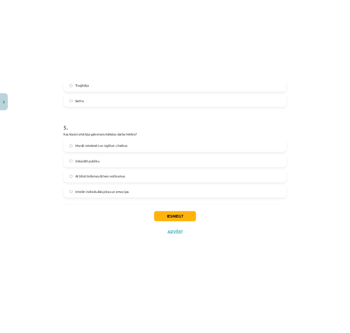
scroll to position [831, 0]
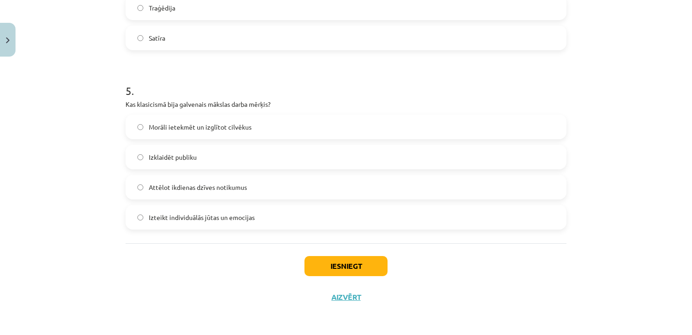
click at [212, 119] on label "Morāli ietekmēt un izglītot cilvēkus" at bounding box center [345, 126] width 439 height 23
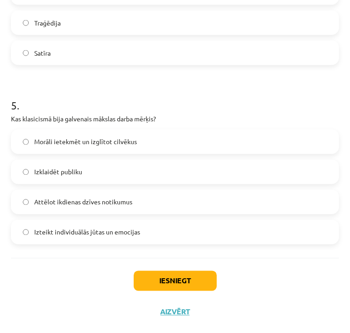
scroll to position [798, 0]
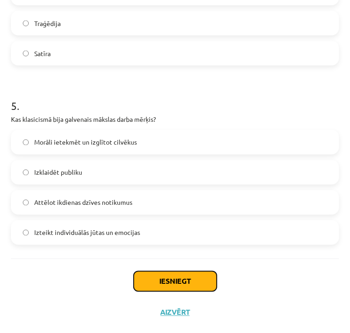
click at [159, 277] on button "Iesniegt" at bounding box center [175, 282] width 83 height 20
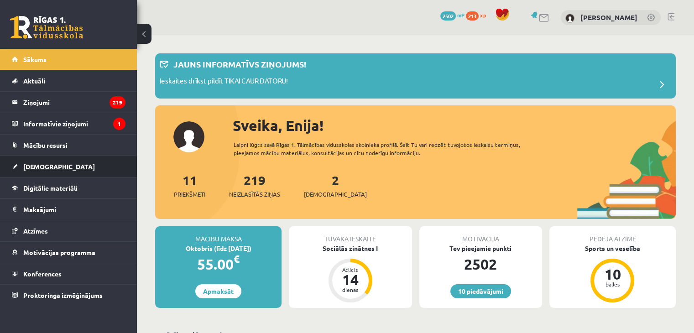
click at [45, 161] on link "[DEMOGRAPHIC_DATA]" at bounding box center [69, 166] width 114 height 21
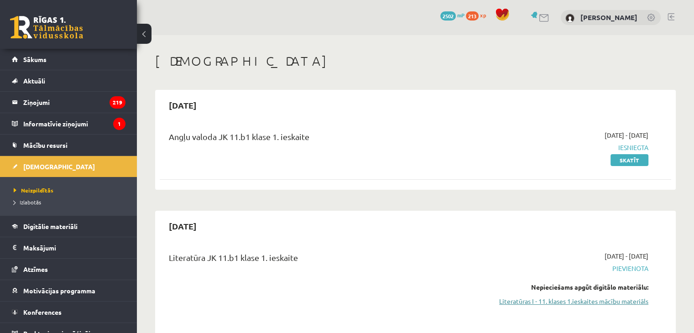
click at [504, 303] on link "Literatūras I - 11. klases 1.ieskaites mācību materiāls" at bounding box center [573, 302] width 151 height 10
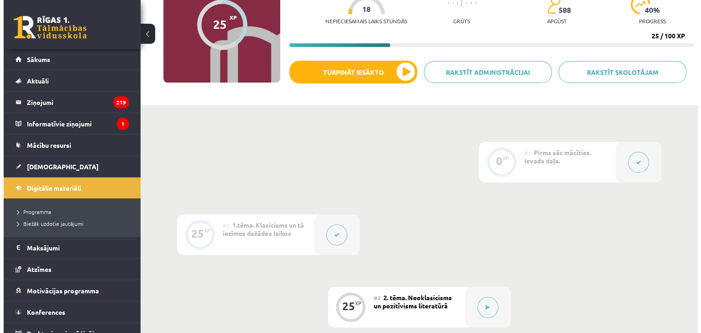
scroll to position [187, 0]
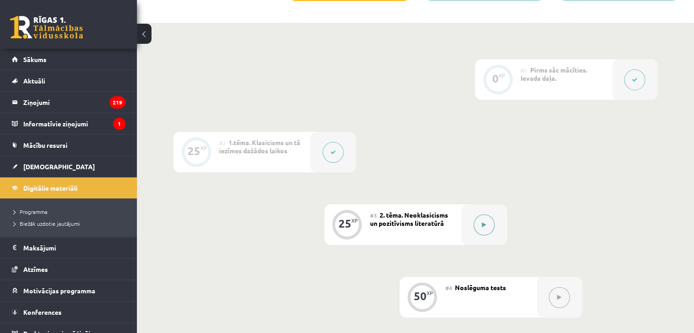
click at [480, 223] on button at bounding box center [484, 224] width 21 height 21
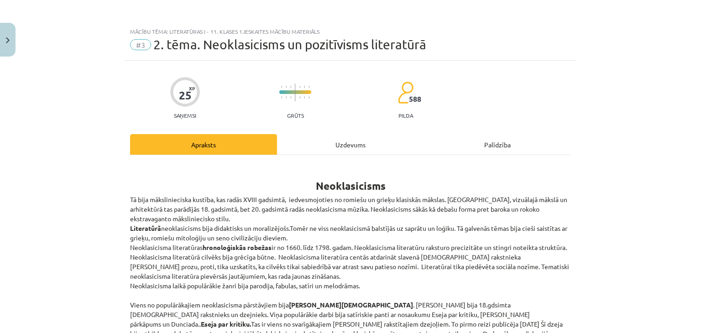
click at [364, 141] on div "Uzdevums" at bounding box center [350, 144] width 147 height 21
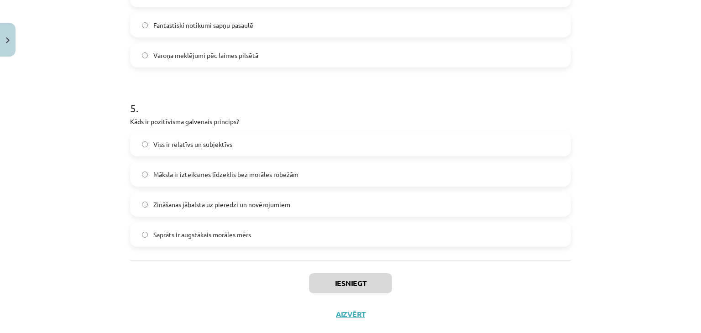
scroll to position [832, 0]
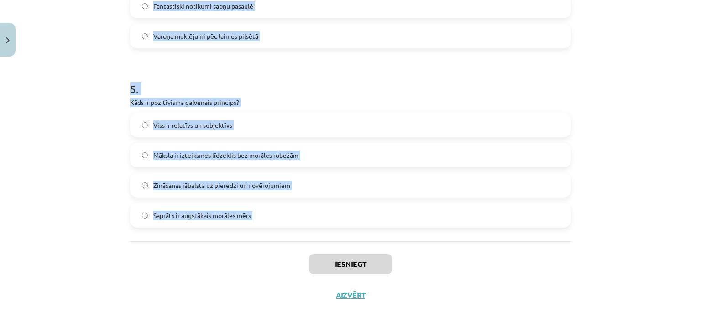
drag, startPoint x: 124, startPoint y: 195, endPoint x: 268, endPoint y: 252, distance: 155.1
copy form "Kurš no šiem darbiem ir Aleksandra Pāvesta (Alexander Pope) sarakstīts? "Don Ki…"
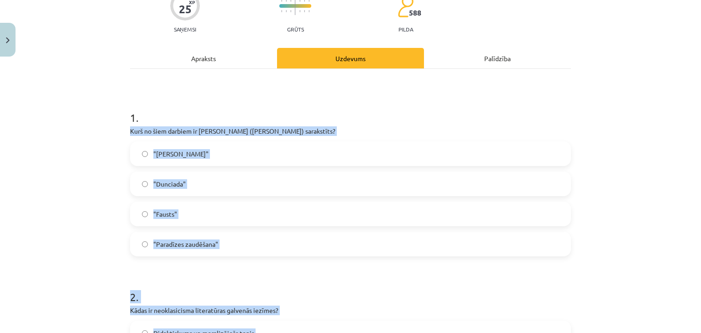
scroll to position [87, 0]
click at [464, 106] on h1 "1 ." at bounding box center [350, 109] width 441 height 28
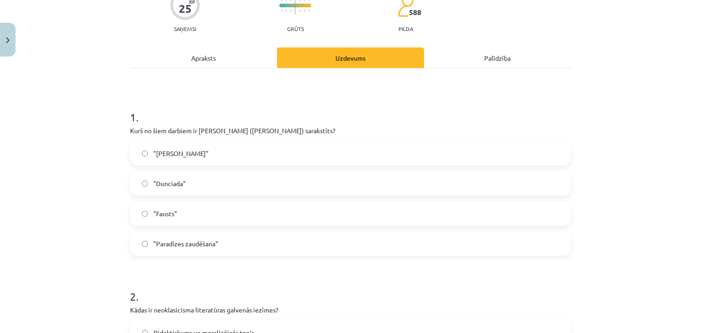
click at [283, 186] on label ""Dunciada"" at bounding box center [350, 183] width 439 height 23
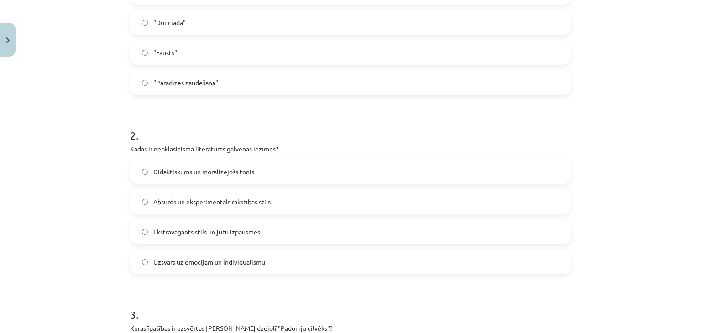
scroll to position [264, 0]
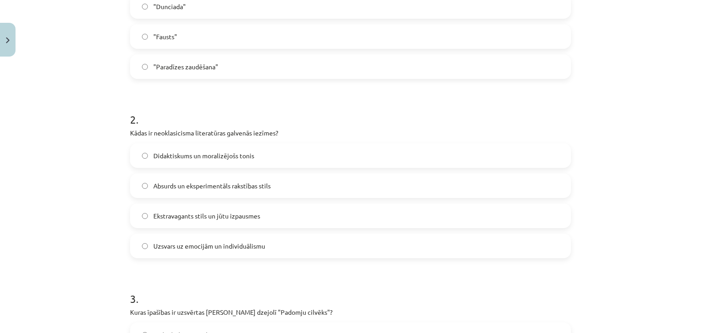
click at [204, 151] on span "Didaktiskums un moralizējošs tonis" at bounding box center [203, 156] width 101 height 10
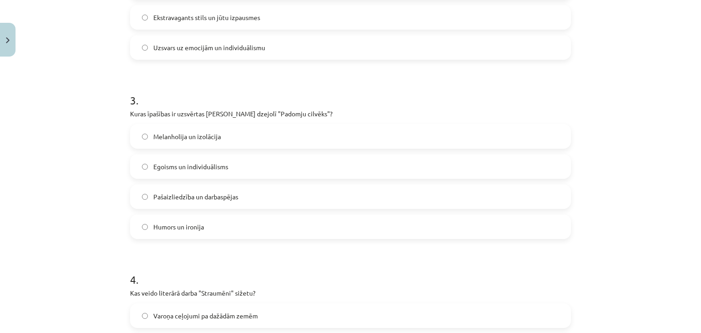
scroll to position [463, 0]
click at [198, 190] on label "Pašaizliedzība un darbaspējas" at bounding box center [350, 196] width 439 height 23
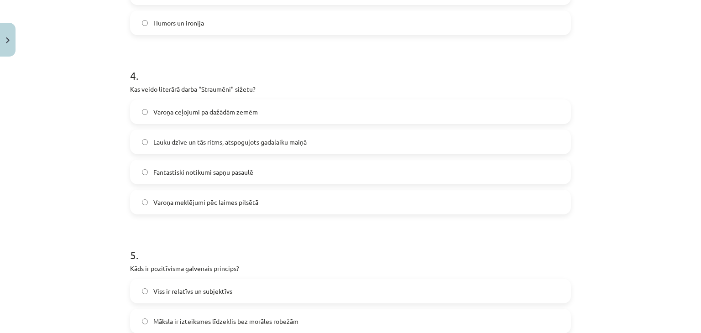
scroll to position [686, 0]
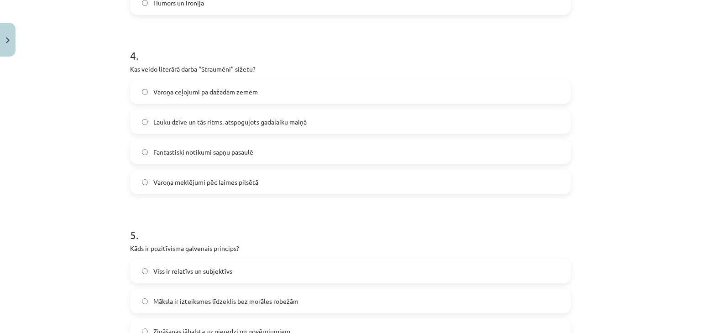
click at [160, 123] on span "Lauku dzīve un tās ritms, atspoguļots gadalaiku maiņā" at bounding box center [229, 122] width 153 height 10
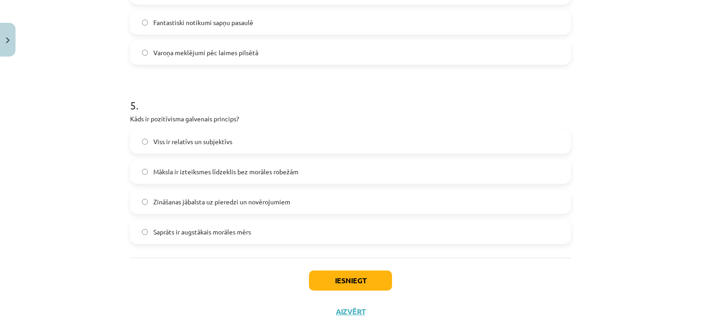
scroll to position [832, 0]
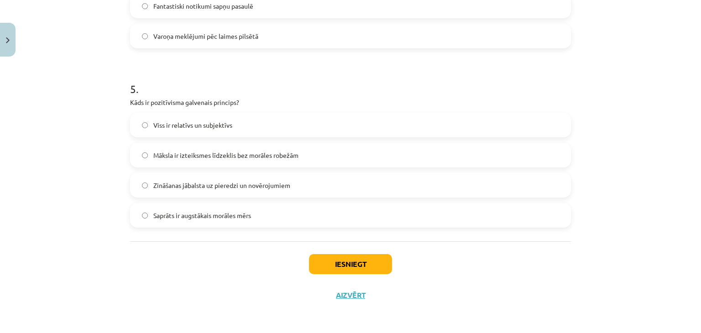
click at [167, 181] on span "Zināšanas jābalsta uz pieredzi un novērojumiem" at bounding box center [221, 186] width 137 height 10
click at [344, 258] on button "Iesniegt" at bounding box center [350, 264] width 83 height 20
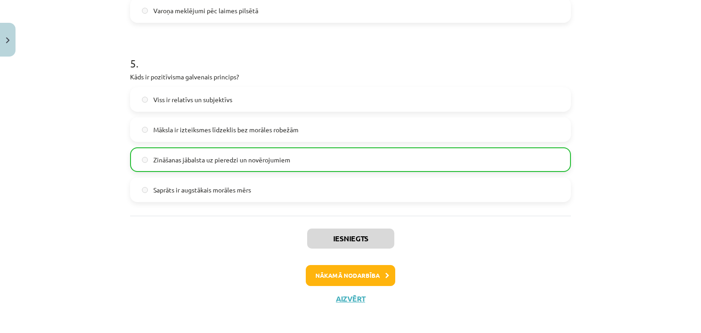
scroll to position [862, 0]
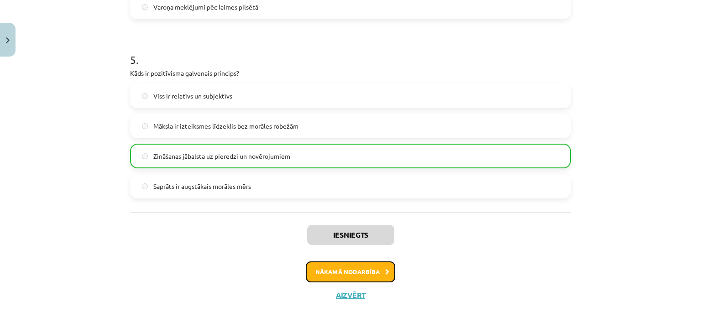
click at [376, 272] on button "Nākamā nodarbība" at bounding box center [350, 271] width 89 height 21
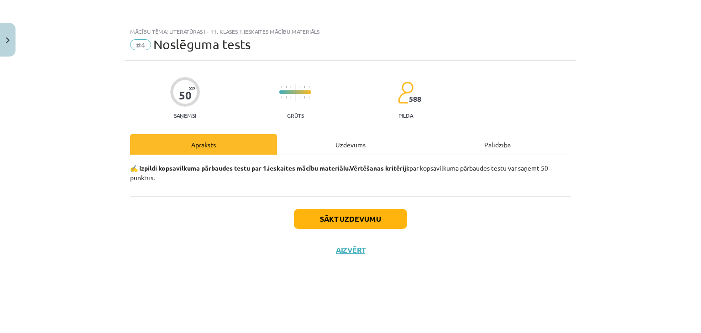
scroll to position [0, 0]
click at [347, 225] on button "Sākt uzdevumu" at bounding box center [350, 219] width 113 height 20
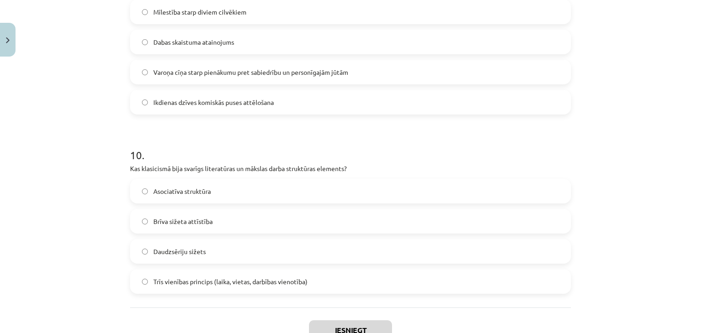
scroll to position [1729, 0]
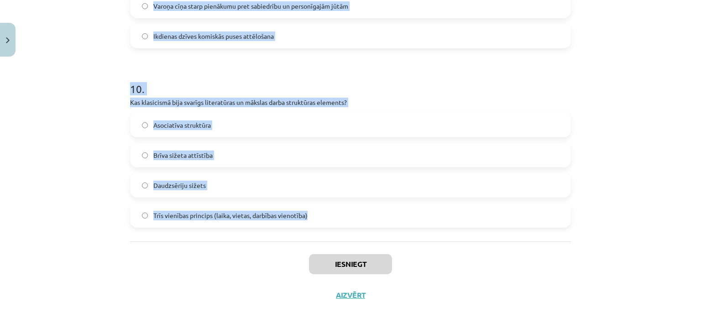
drag, startPoint x: 124, startPoint y: 216, endPoint x: 319, endPoint y: 213, distance: 194.4
copy form "Kāda ir galvenā tēma Aleksandra Pāvesta darbā "Eseja par kritiku"? Dzejas notei…"
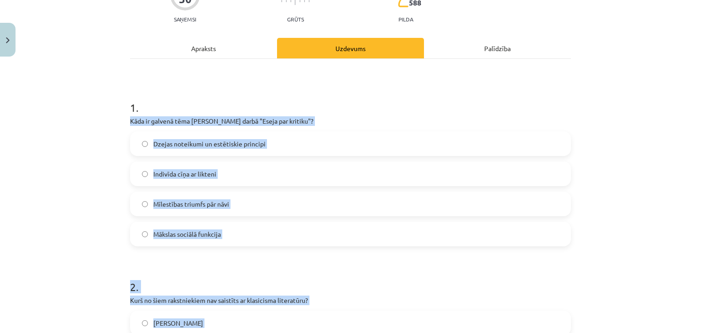
scroll to position [98, 0]
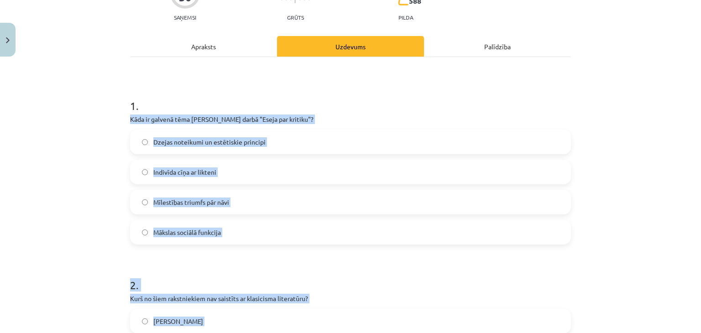
click at [514, 86] on h1 "1 ." at bounding box center [350, 98] width 441 height 28
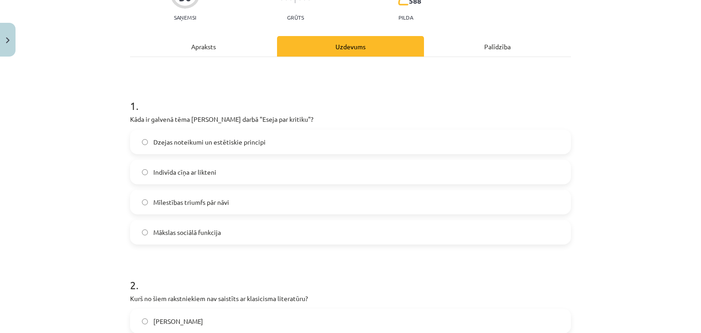
click at [249, 136] on label "Dzejas noteikumi un estētiskie principi" at bounding box center [350, 142] width 439 height 23
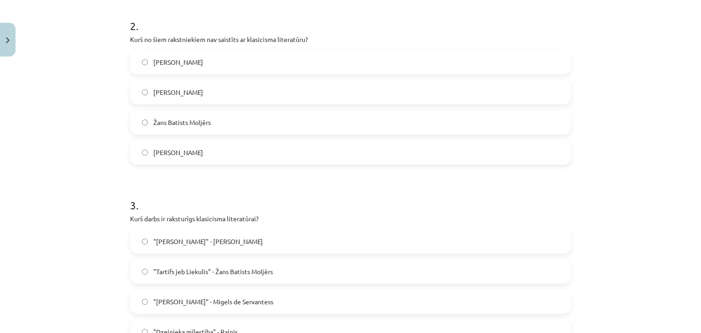
scroll to position [382, 0]
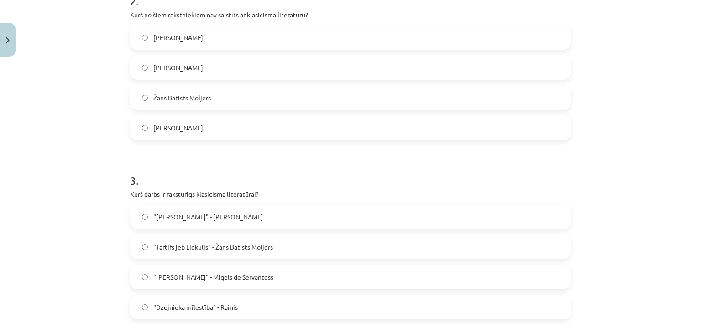
click at [190, 71] on label "Vilis Lācis" at bounding box center [350, 67] width 439 height 23
click at [181, 242] on span ""Tartifs jeb Liekulis" - Žans Batists Moljērs" at bounding box center [213, 247] width 120 height 10
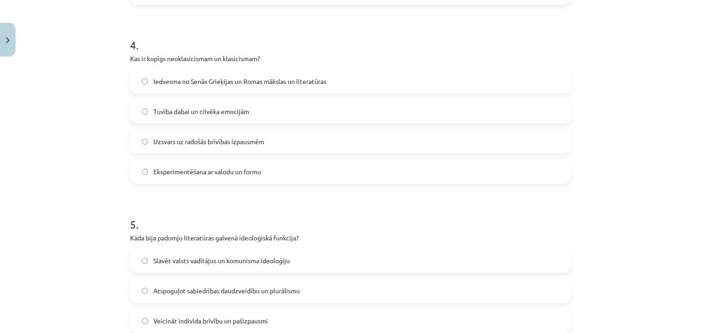
scroll to position [706, 0]
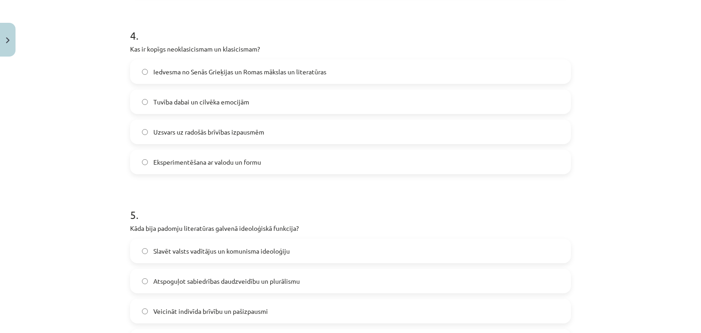
click at [187, 74] on span "Iedvesma no Senās Grieķijas un Romas mākslas un literatūras" at bounding box center [239, 72] width 173 height 10
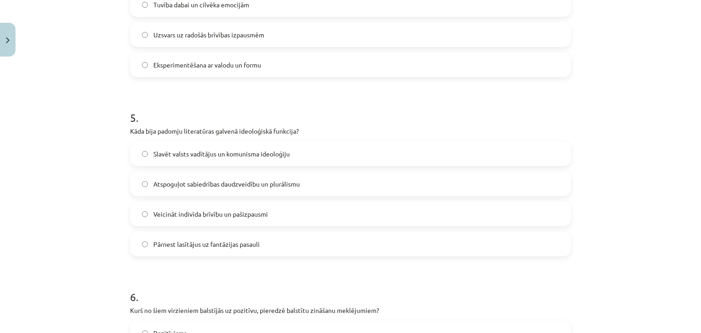
scroll to position [821, 0]
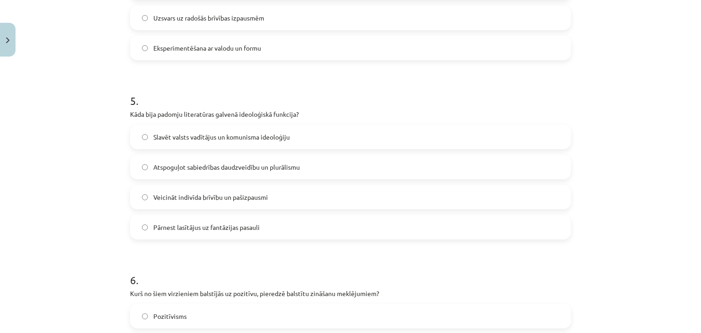
click at [228, 126] on label "Slavēt valsts vadītājus un komunisma ideoloģiju" at bounding box center [350, 137] width 439 height 23
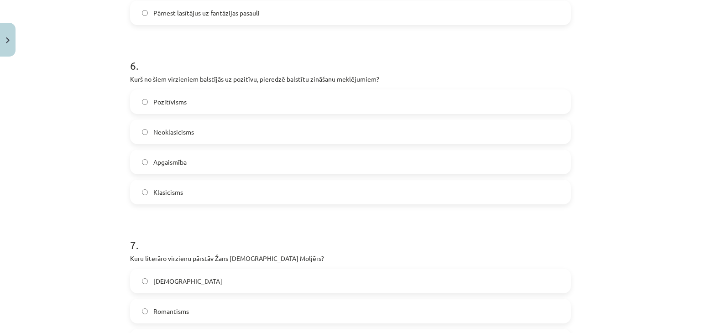
scroll to position [1062, 0]
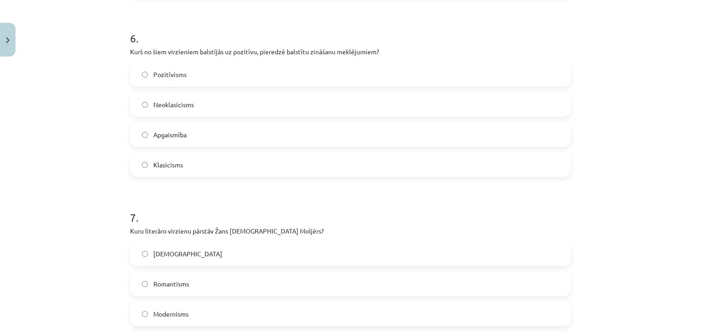
click at [186, 77] on label "Pozitīvisms" at bounding box center [350, 74] width 439 height 23
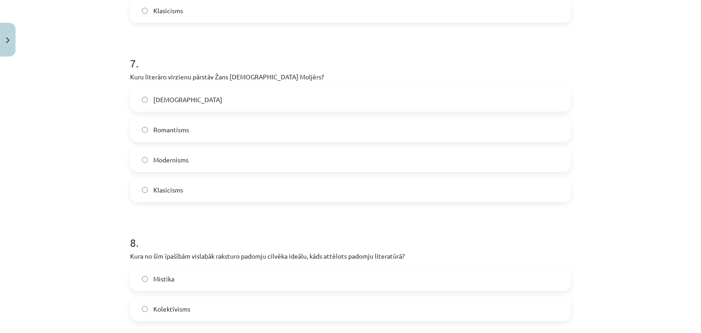
scroll to position [1219, 0]
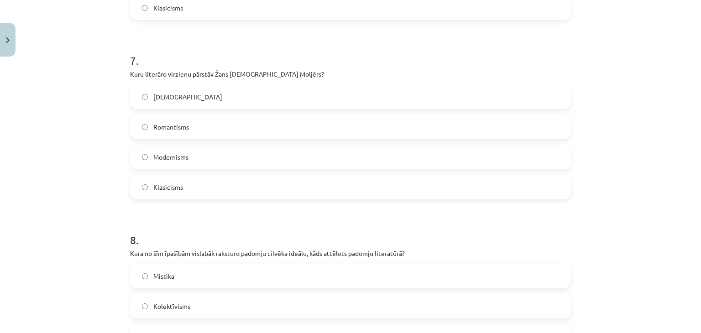
click at [163, 187] on span "Klasicisms" at bounding box center [168, 188] width 30 height 10
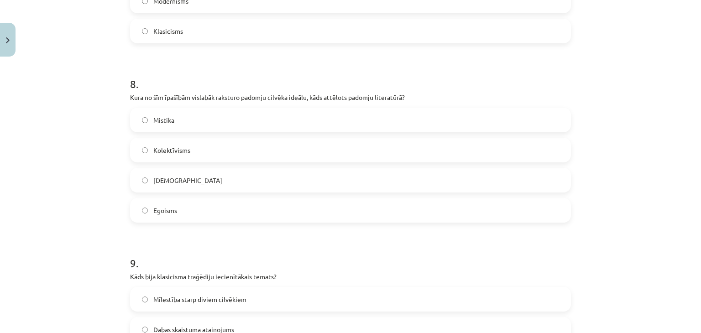
scroll to position [1398, 0]
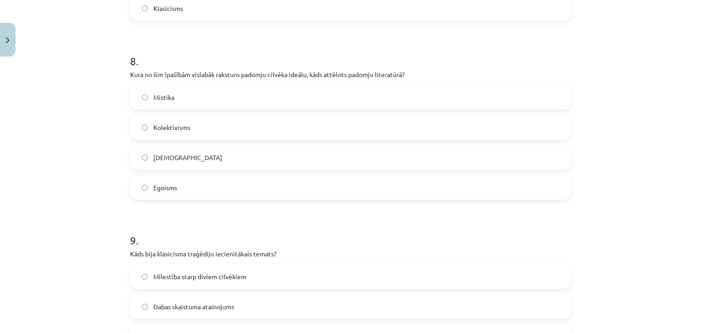
click at [179, 129] on span "Kolektīvisms" at bounding box center [171, 128] width 37 height 10
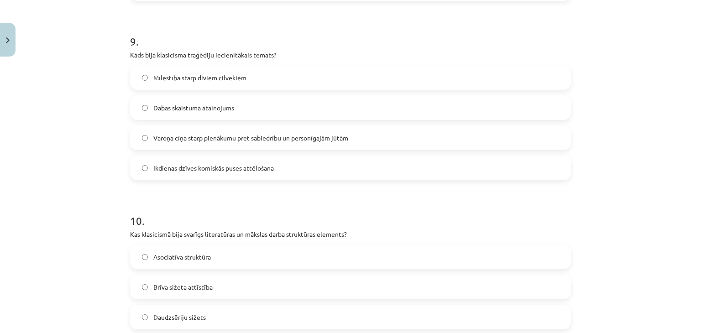
scroll to position [1598, 0]
click at [188, 133] on span "Varoņa cīņa starp pienākumu pret sabiedrību un personīgajām jūtām" at bounding box center [250, 138] width 195 height 10
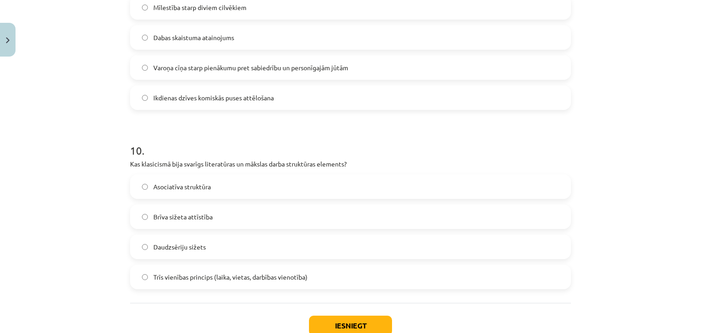
scroll to position [1678, 0]
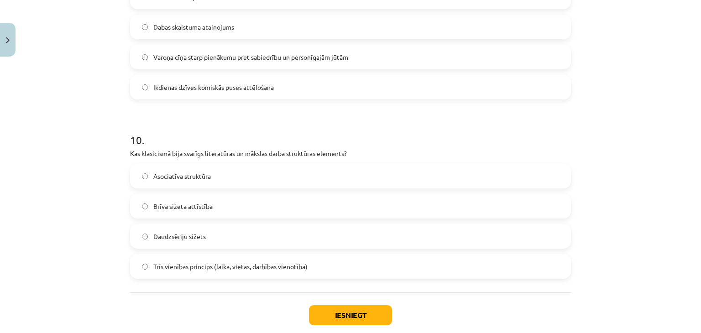
click at [215, 267] on span "Trīs vienības princips (laika, vietas, darbības vienotība)" at bounding box center [230, 267] width 154 height 10
click at [324, 315] on button "Iesniegt" at bounding box center [350, 315] width 83 height 20
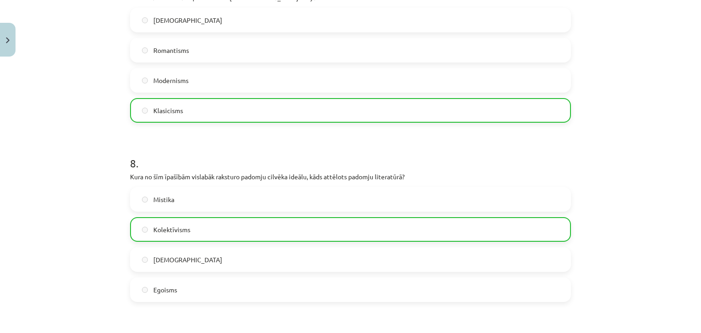
scroll to position [1758, 0]
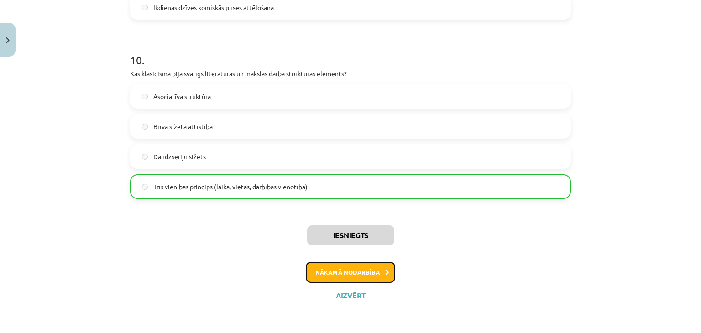
click at [362, 275] on button "Nākamā nodarbība" at bounding box center [350, 272] width 89 height 21
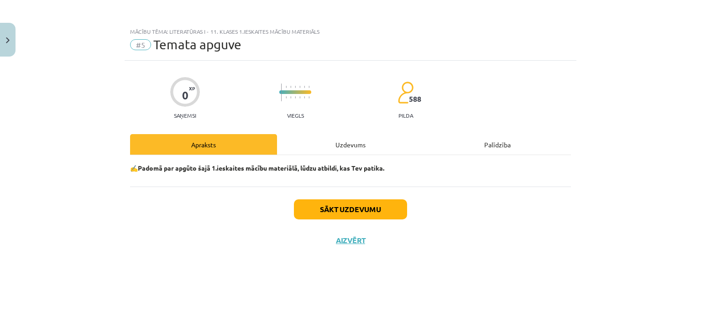
scroll to position [0, 0]
click at [365, 207] on button "Sākt uzdevumu" at bounding box center [350, 209] width 113 height 20
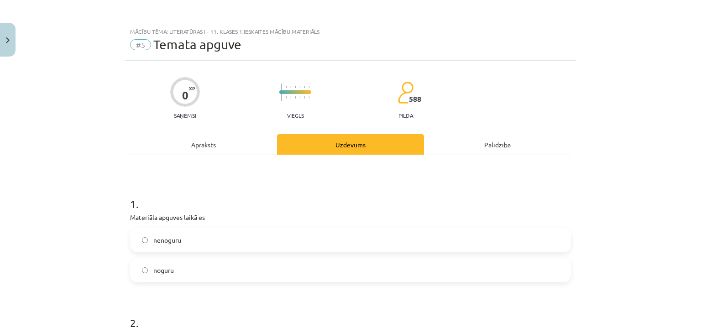
click at [317, 263] on label "noguru" at bounding box center [350, 270] width 439 height 23
click at [309, 244] on label "nenoguru" at bounding box center [350, 240] width 439 height 23
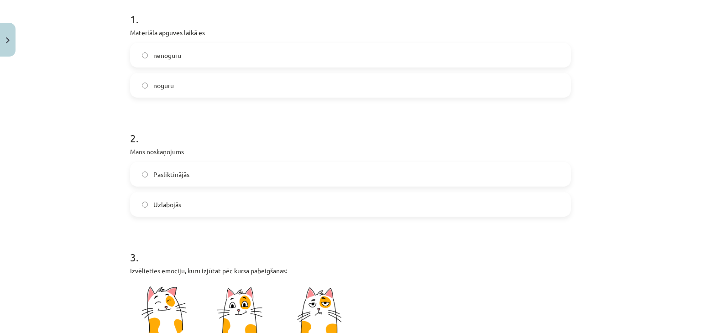
scroll to position [234, 0]
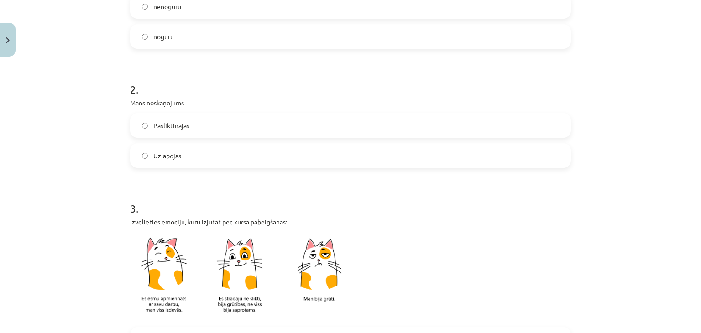
click at [424, 159] on label "Uzlabojās" at bounding box center [350, 155] width 439 height 23
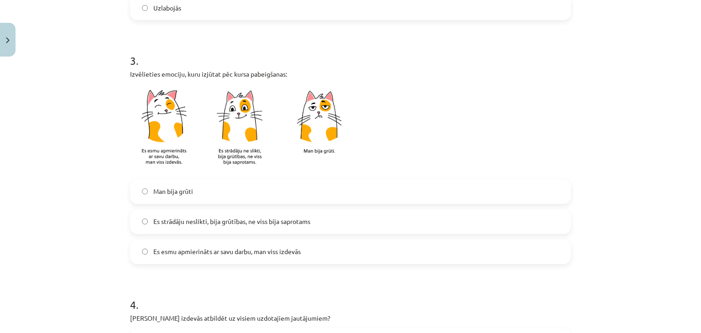
scroll to position [429, 0]
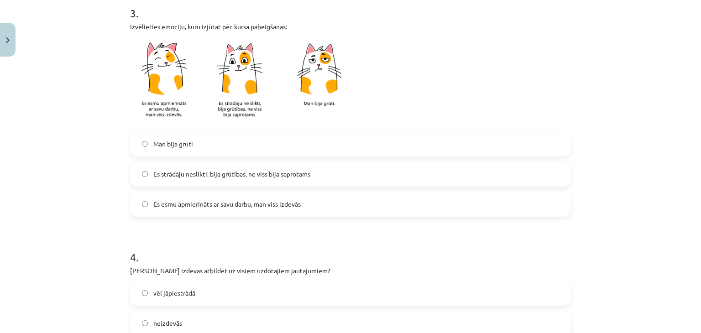
click at [447, 171] on label "Es strādāju neslikti, bija grūtības, ne viss bija saprotams" at bounding box center [350, 174] width 439 height 23
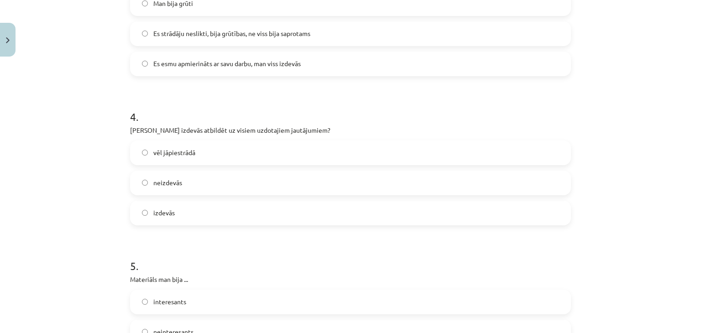
scroll to position [580, 0]
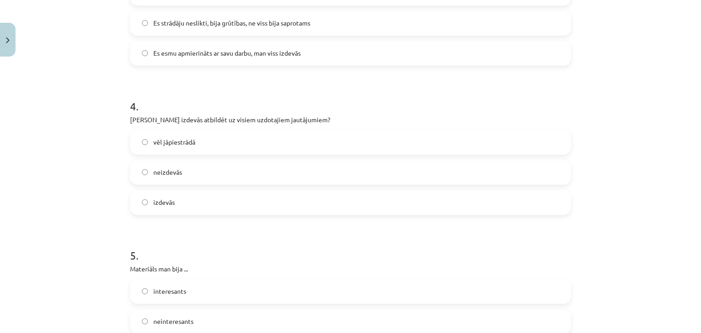
click at [418, 196] on label "izdevās" at bounding box center [350, 202] width 439 height 23
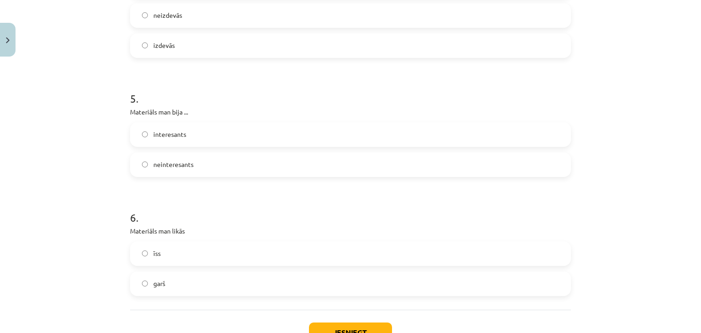
scroll to position [737, 0]
click at [546, 130] on label "interesants" at bounding box center [350, 135] width 439 height 23
click at [432, 256] on label "īss" at bounding box center [350, 254] width 439 height 23
click at [347, 331] on button "Iesniegt" at bounding box center [350, 333] width 83 height 20
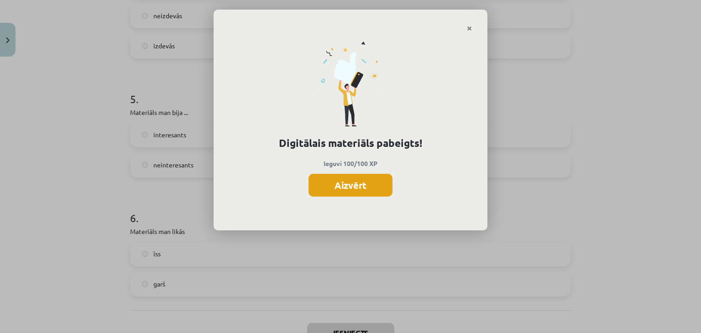
click at [362, 187] on button "Aizvērt" at bounding box center [351, 185] width 84 height 23
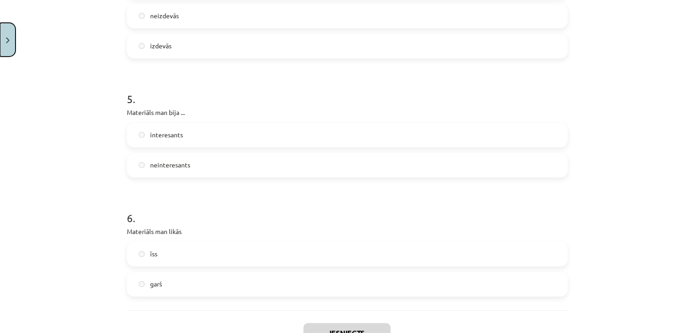
click at [10, 50] on button "Close" at bounding box center [8, 40] width 16 height 34
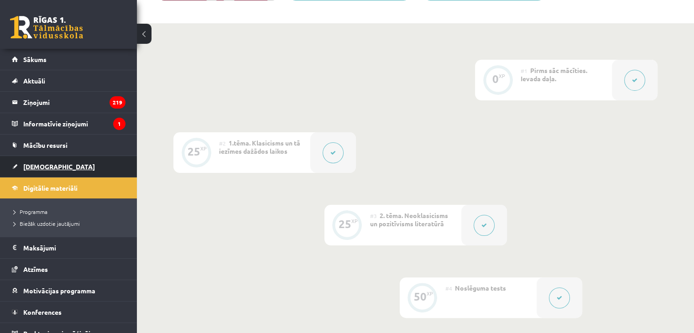
click at [44, 163] on span "[DEMOGRAPHIC_DATA]" at bounding box center [59, 166] width 72 height 8
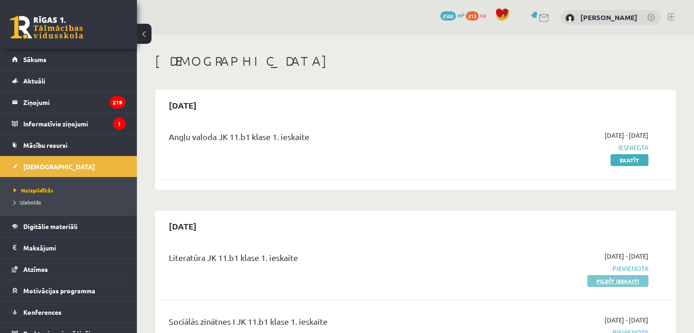
click at [614, 281] on link "Pildīt ieskaiti" at bounding box center [617, 281] width 61 height 12
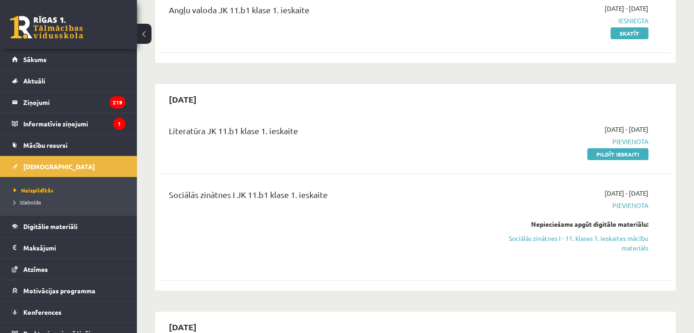
scroll to position [132, 0]
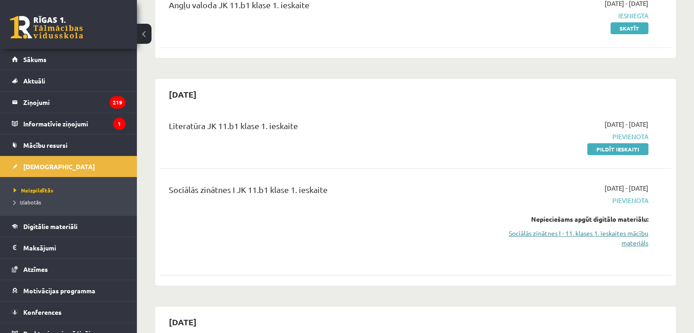
click at [640, 240] on link "Sociālās zinātnes I - 11. klases 1. ieskaites mācību materiāls" at bounding box center [573, 238] width 151 height 19
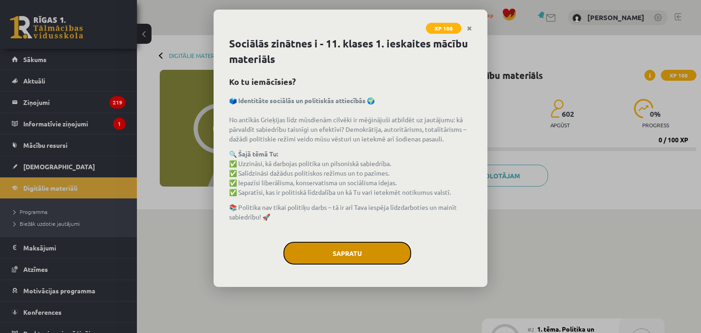
click at [339, 247] on button "Sapratu" at bounding box center [347, 253] width 128 height 23
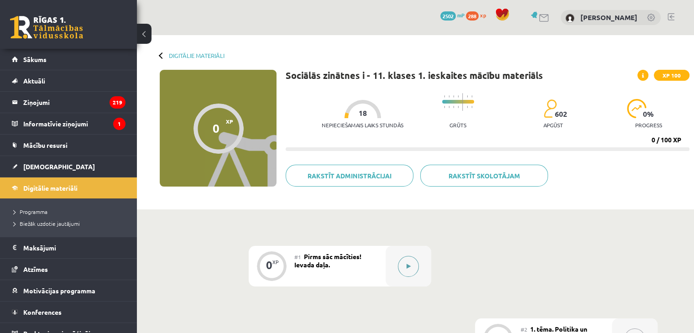
click at [409, 271] on button at bounding box center [408, 266] width 21 height 21
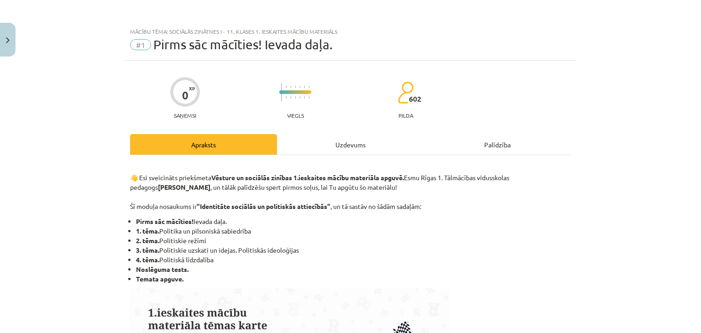
click at [358, 147] on div "Uzdevums" at bounding box center [350, 144] width 147 height 21
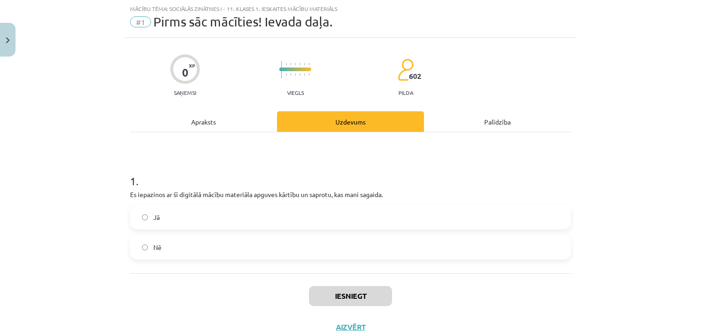
click at [334, 217] on label "Jā" at bounding box center [350, 217] width 439 height 23
click at [231, 126] on div "Apraksts" at bounding box center [203, 121] width 147 height 21
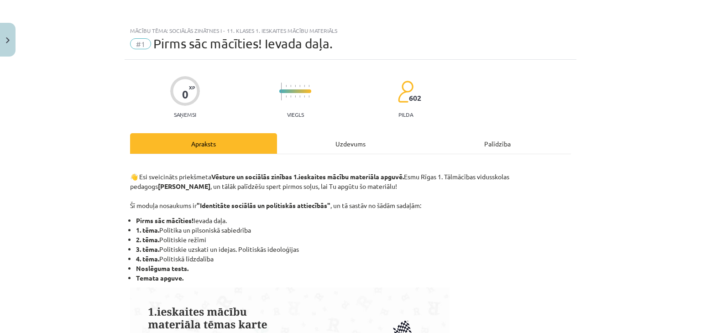
scroll to position [0, 0]
click at [326, 143] on div "Uzdevums" at bounding box center [350, 144] width 147 height 21
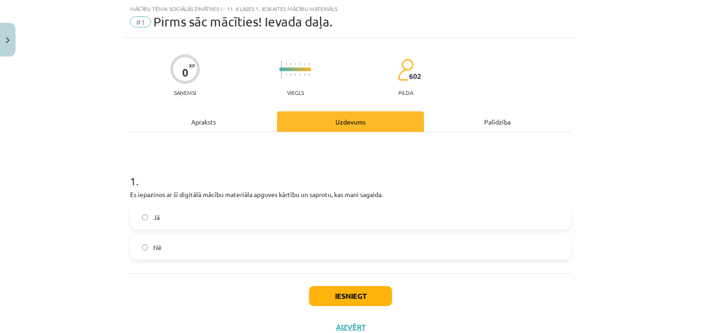
click at [340, 301] on button "Iesniegt" at bounding box center [350, 296] width 83 height 20
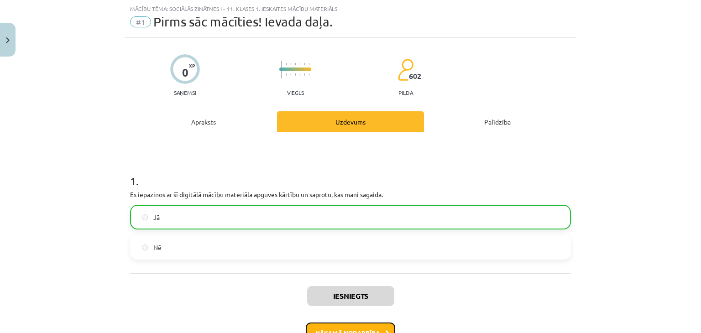
click at [315, 325] on button "Nākamā nodarbība" at bounding box center [350, 333] width 89 height 21
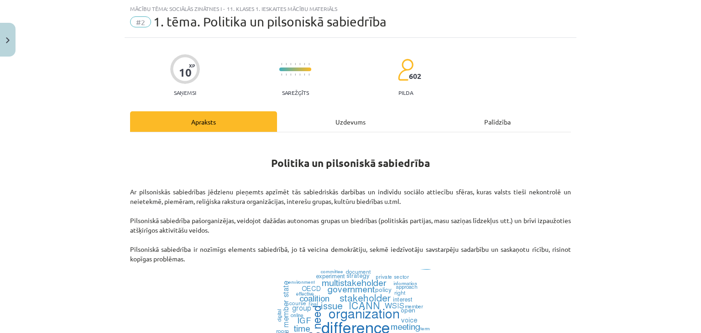
click at [319, 119] on div "Uzdevums" at bounding box center [350, 121] width 147 height 21
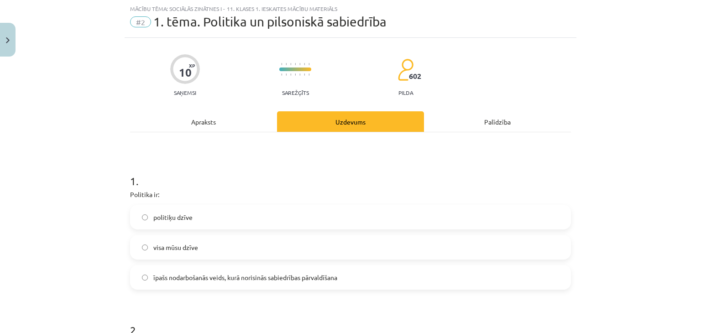
click at [231, 125] on div "Apraksts" at bounding box center [203, 121] width 147 height 21
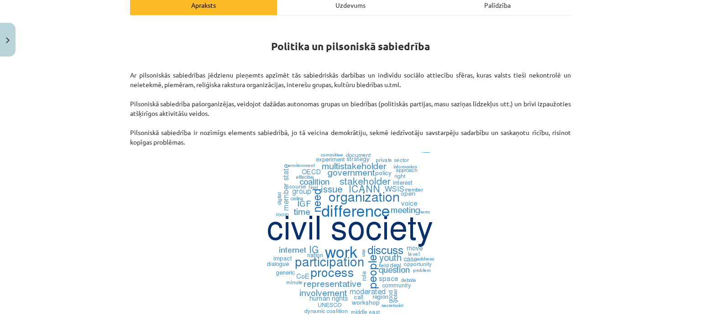
scroll to position [142, 0]
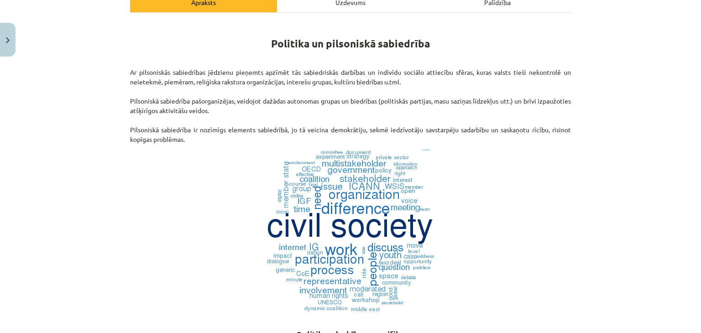
click at [343, 6] on div "Uzdevums" at bounding box center [350, 2] width 147 height 21
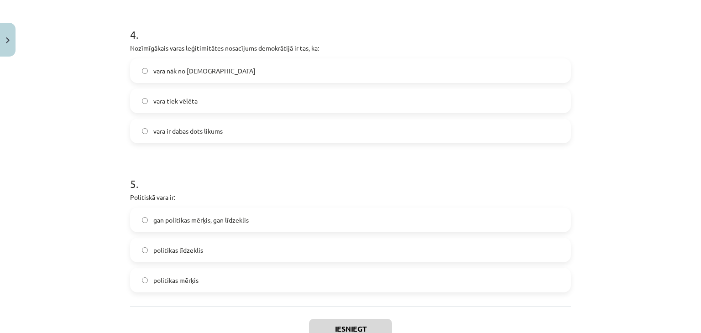
scroll to position [682, 0]
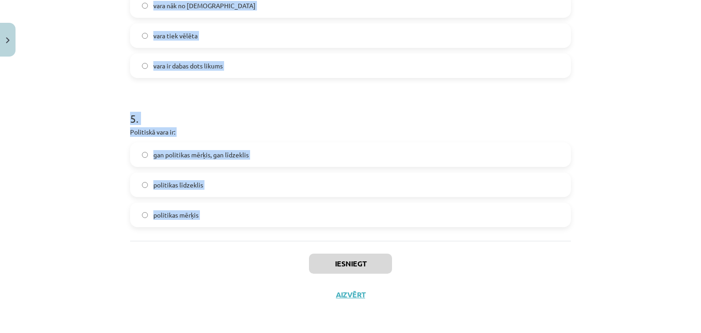
drag, startPoint x: 121, startPoint y: 182, endPoint x: 240, endPoint y: 250, distance: 136.5
copy form "1 . Politika ir: politiķu dzīve visa mūsu dzīve īpašs nodarbošanās veids, kurā …"
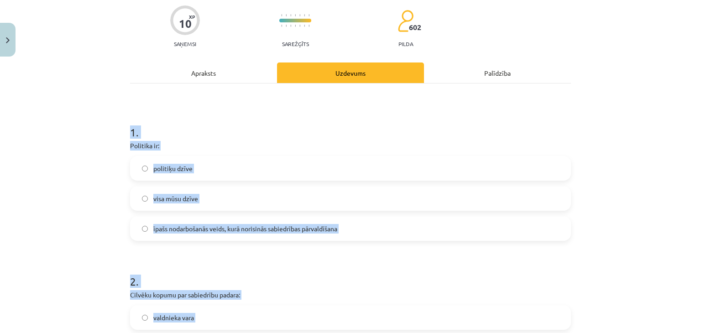
scroll to position [67, 0]
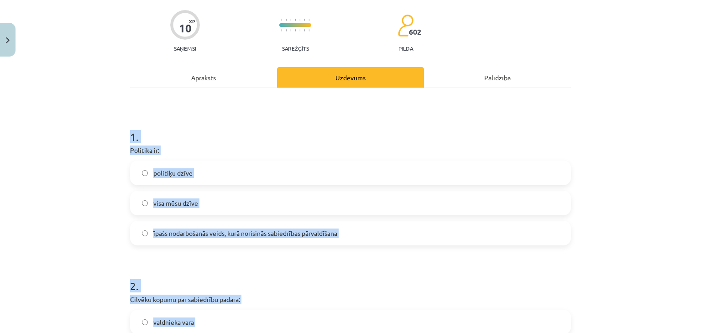
click at [622, 217] on div "Mācību tēma: Sociālās zinātnes i - 11. klases 1. ieskaites mācību materiāls #2 …" at bounding box center [350, 166] width 701 height 333
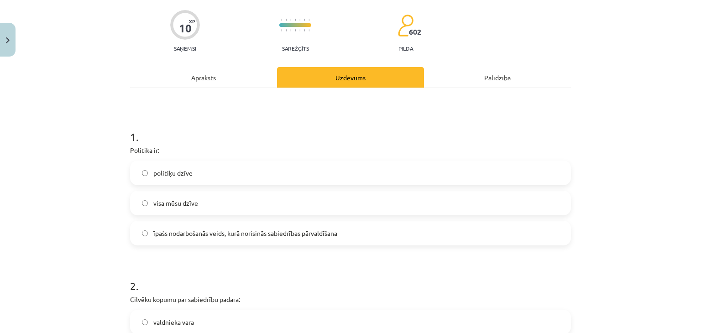
click at [450, 232] on label "īpašs nodarbošanās veids, kurā norisinās sabiedrības pārvaldīšana" at bounding box center [350, 233] width 439 height 23
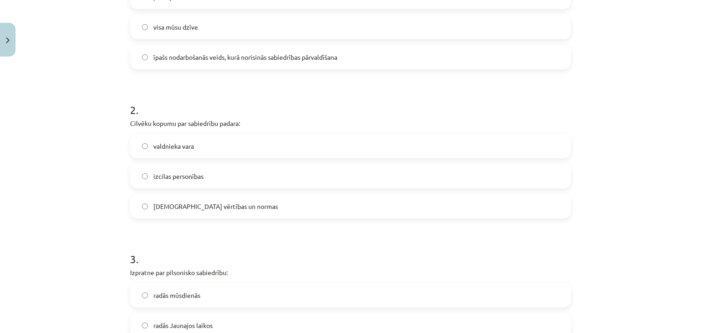
scroll to position [254, 0]
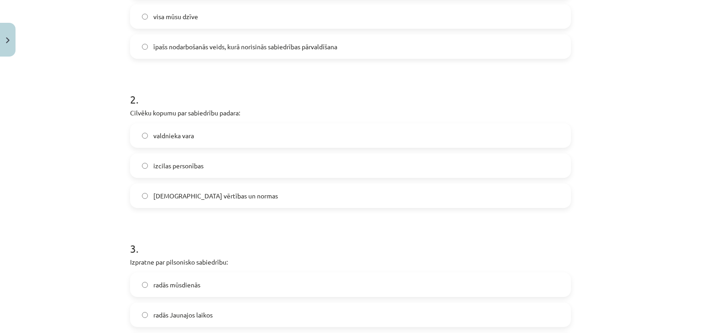
click at [175, 200] on label "kopīgās vērtības un normas" at bounding box center [350, 195] width 439 height 23
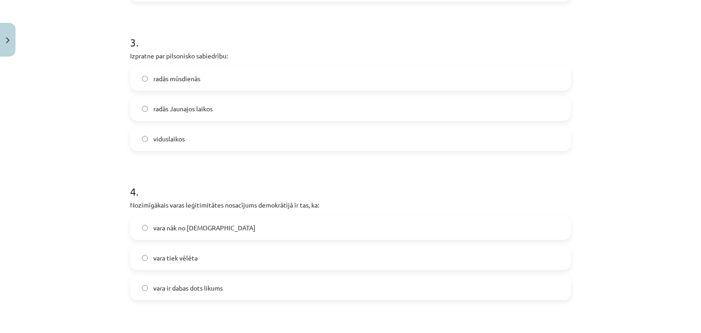
scroll to position [460, 0]
click at [186, 100] on label "radās Jaunajos laikos" at bounding box center [350, 108] width 439 height 23
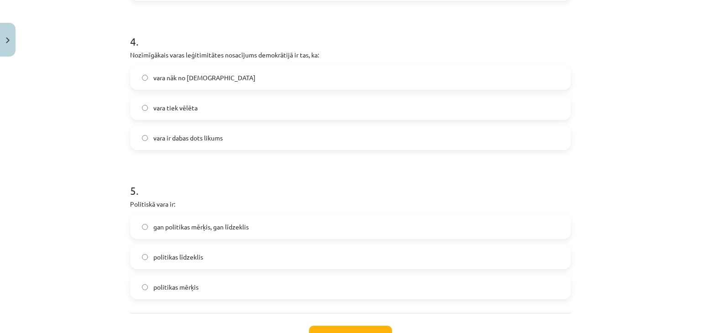
scroll to position [613, 0]
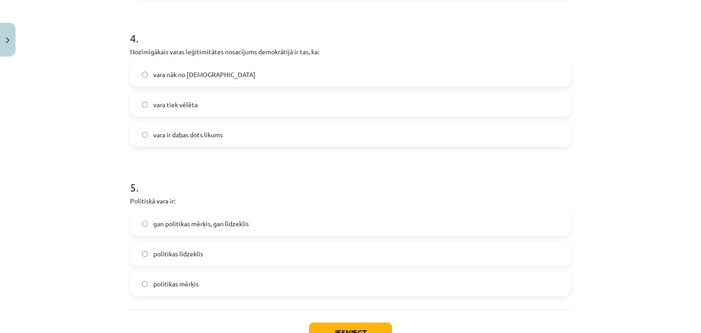
click at [152, 95] on label "vara tiek vēlēta" at bounding box center [350, 104] width 439 height 23
click at [197, 225] on span "gan politikas mērķis, gan līdzeklis" at bounding box center [200, 224] width 95 height 10
click at [335, 327] on button "Iesniegt" at bounding box center [350, 333] width 83 height 20
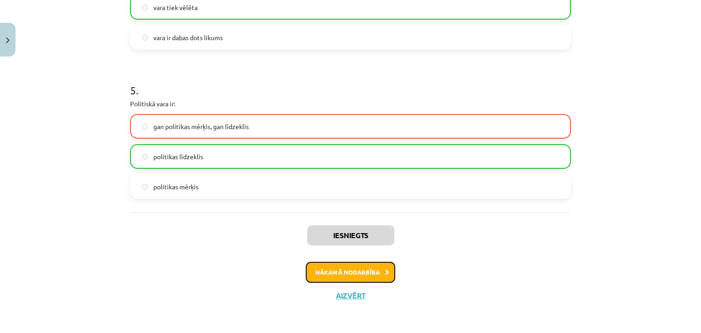
click at [369, 270] on button "Nākamā nodarbība" at bounding box center [350, 272] width 89 height 21
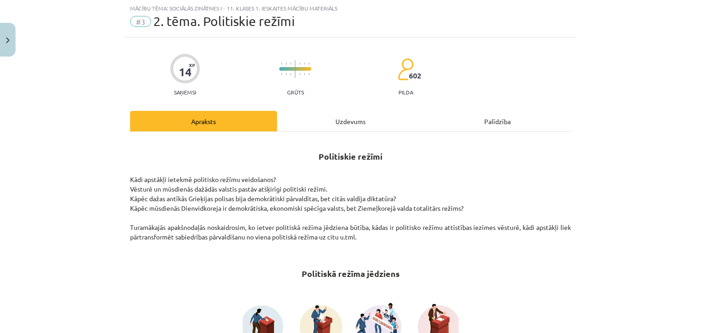
scroll to position [23, 0]
click at [356, 126] on div "Uzdevums" at bounding box center [350, 121] width 147 height 21
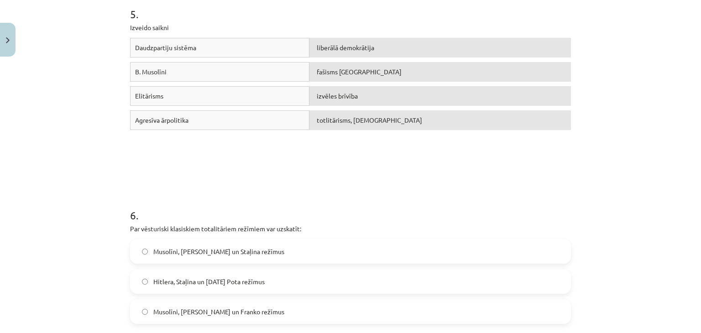
scroll to position [889, 0]
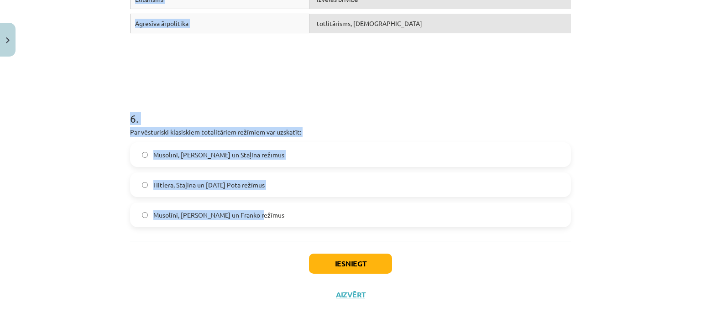
drag, startPoint x: 120, startPoint y: 183, endPoint x: 277, endPoint y: 241, distance: 166.8
click at [277, 241] on div "Mācību tēma: Sociālās zinātnes i - 11. klases 1. ieskaites mācību materiāls #3 …" at bounding box center [350, 166] width 701 height 333
copy form "1 . Politiskā režīma veidošanos nosaka: tas, cik izglītota ir politiskā elite t…"
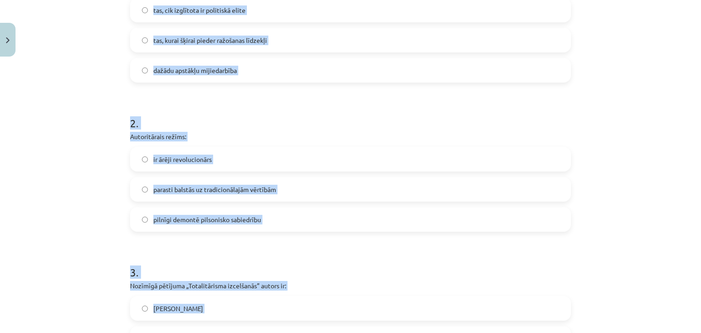
scroll to position [0, 0]
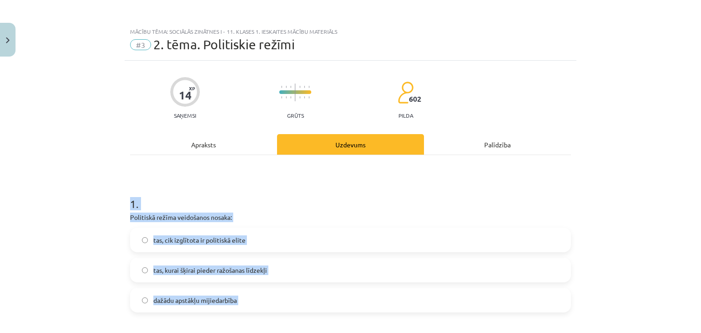
click at [542, 142] on div "Palīdzība" at bounding box center [497, 144] width 147 height 21
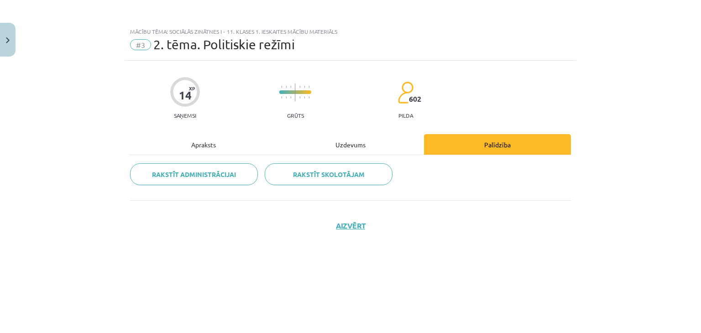
click at [219, 140] on div "Apraksts" at bounding box center [203, 144] width 147 height 21
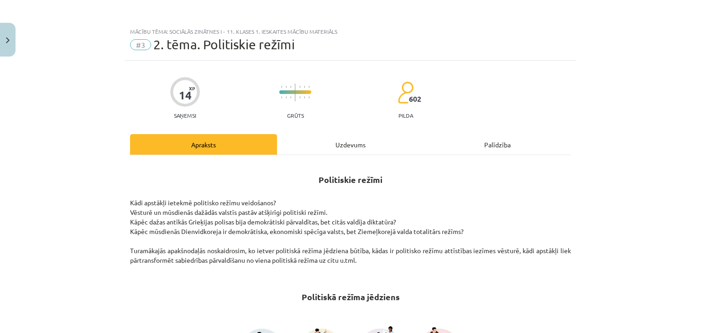
click at [335, 151] on div "Uzdevums" at bounding box center [350, 144] width 147 height 21
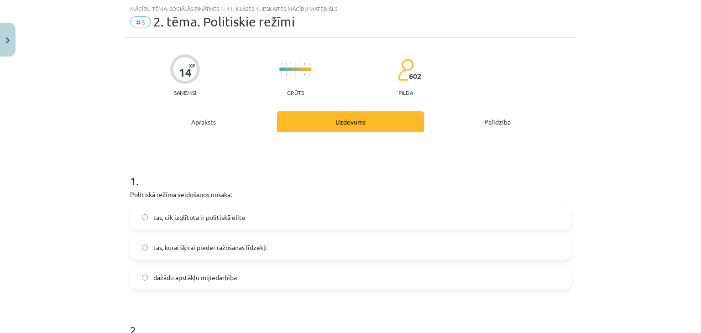
click at [316, 287] on label "dažādu apstākļu mijiedarbība" at bounding box center [350, 277] width 439 height 23
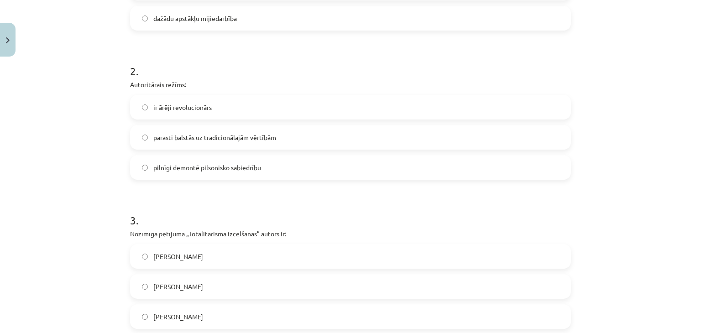
scroll to position [285, 0]
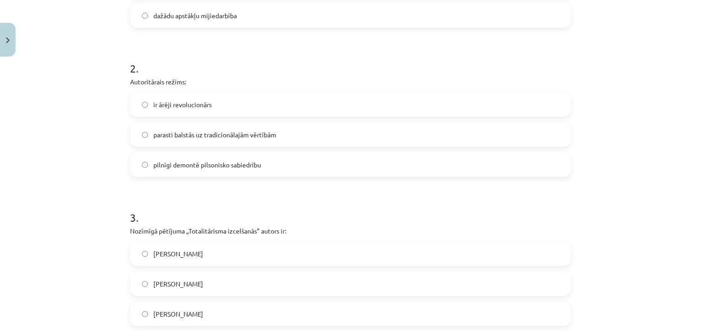
click at [268, 140] on label "parasti balstās uz tradicionālajām vērtībām" at bounding box center [350, 134] width 439 height 23
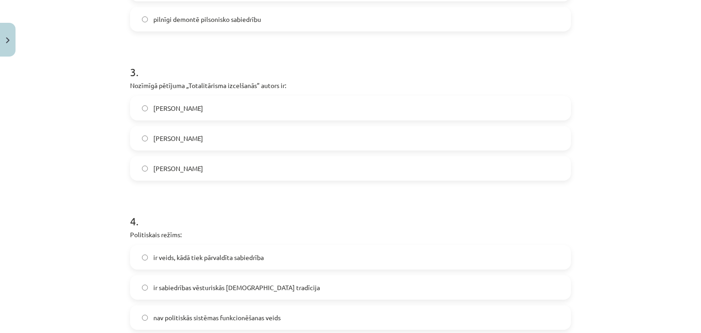
scroll to position [433, 0]
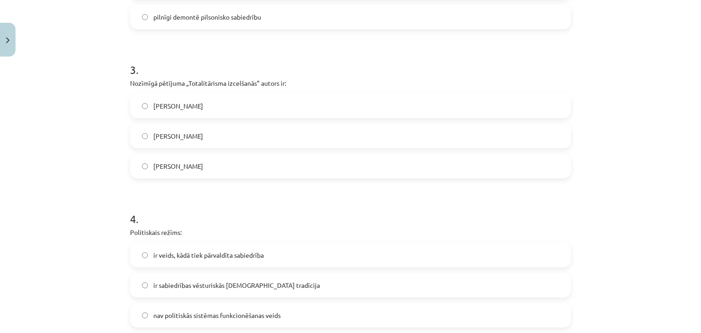
click at [190, 95] on label "Hanna Ārendte" at bounding box center [350, 105] width 439 height 23
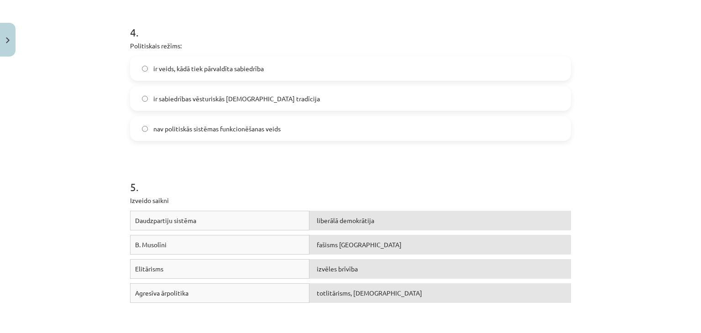
scroll to position [620, 0]
click at [152, 62] on label "ir veids, kādā tiek pārvaldīta sabiedrība" at bounding box center [350, 68] width 439 height 23
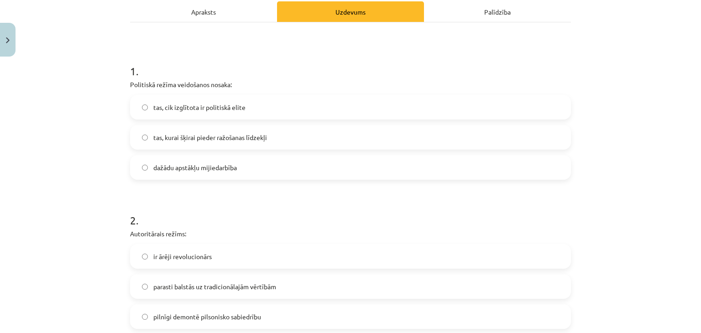
scroll to position [0, 0]
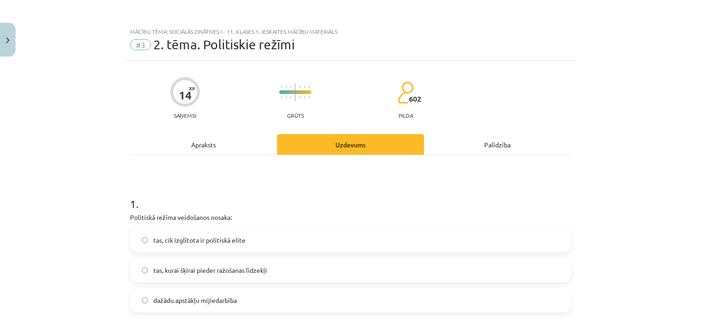
click at [215, 141] on div "Apraksts" at bounding box center [203, 144] width 147 height 21
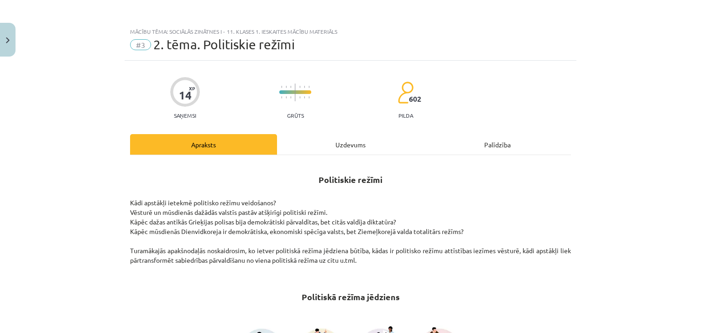
click at [339, 148] on div "Uzdevums" at bounding box center [350, 144] width 147 height 21
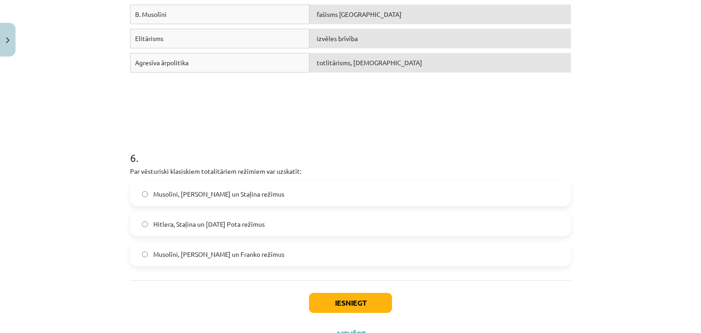
scroll to position [860, 0]
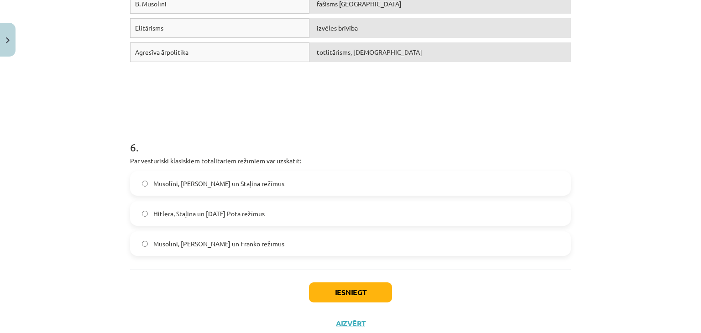
click at [288, 180] on label "Musolīni, Hitlera un Staļina režīmus" at bounding box center [350, 183] width 439 height 23
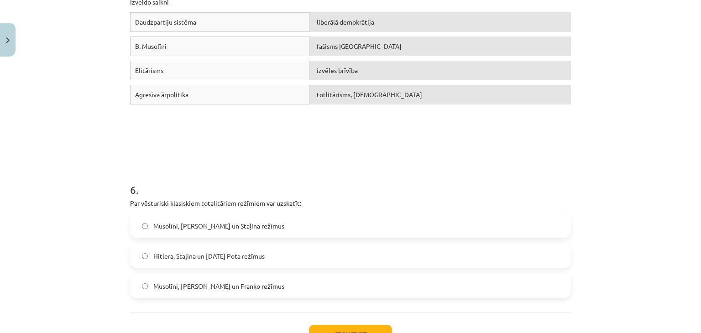
scroll to position [889, 0]
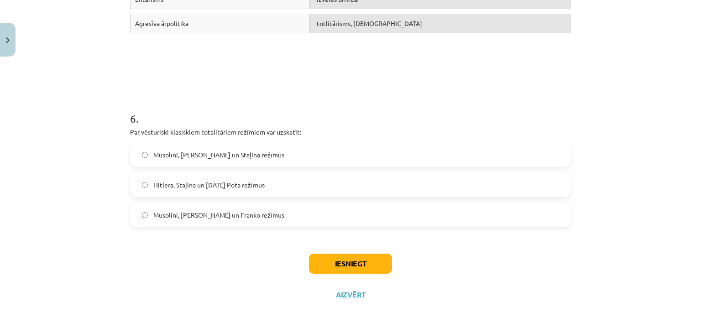
click at [358, 281] on div "Iesniegt Aizvērt" at bounding box center [350, 273] width 441 height 64
click at [367, 263] on button "Iesniegt" at bounding box center [350, 264] width 83 height 20
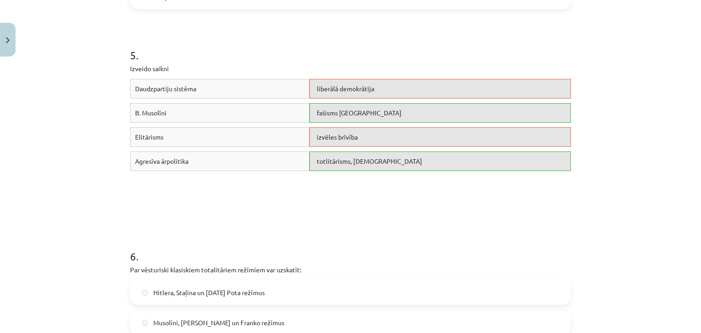
scroll to position [748, 0]
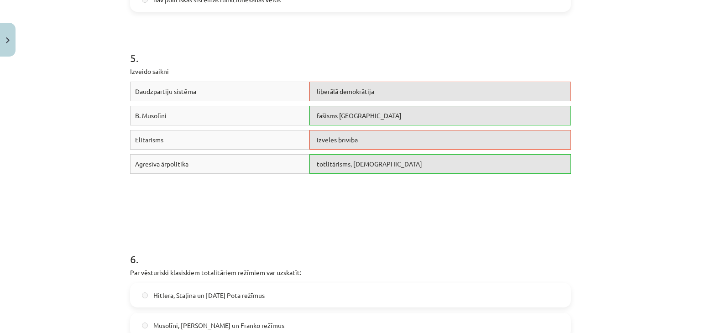
click at [680, 213] on div "Mācību tēma: Sociālās zinātnes i - 11. klases 1. ieskaites mācību materiāls #3 …" at bounding box center [350, 166] width 701 height 333
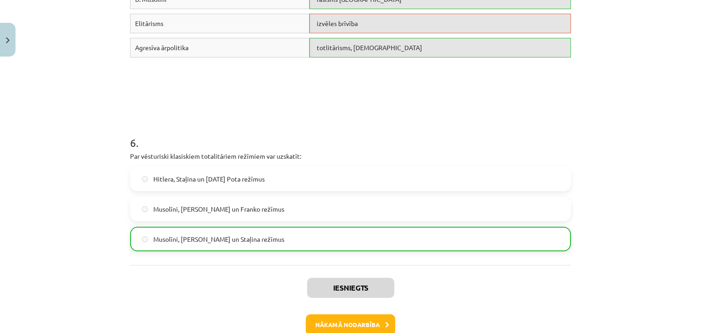
scroll to position [918, 0]
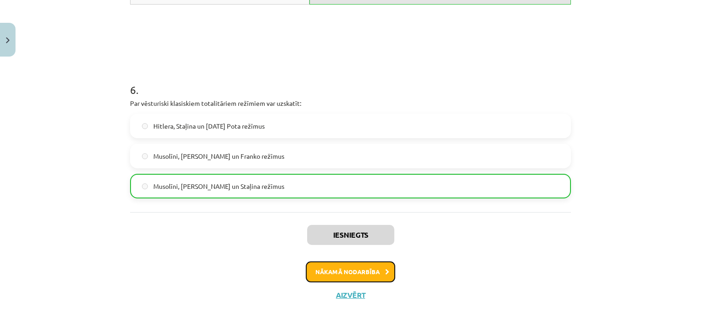
click at [363, 262] on button "Nākamā nodarbība" at bounding box center [350, 271] width 89 height 21
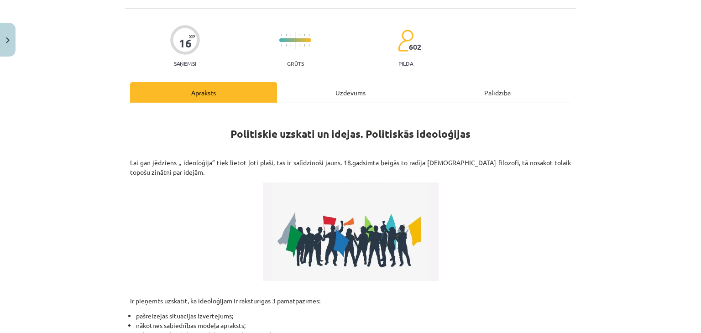
scroll to position [23, 0]
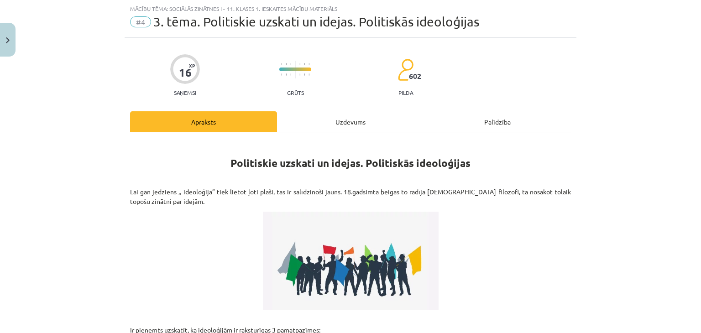
click at [348, 103] on div "16 XP Saņemsi Grūts 602 pilda Apraksts Uzdevums Palīdzība Politiskie uzskati un…" at bounding box center [351, 290] width 452 height 505
click at [352, 122] on div "Uzdevums" at bounding box center [350, 121] width 147 height 21
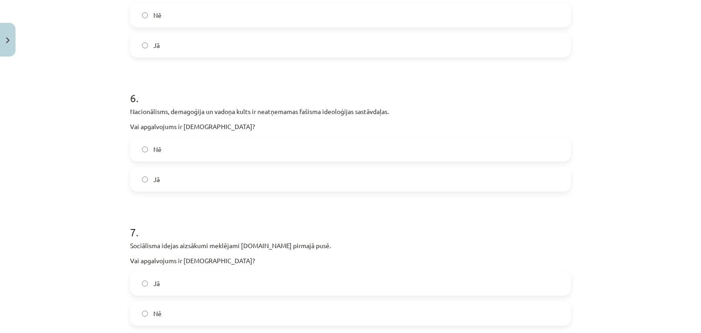
scroll to position [956, 0]
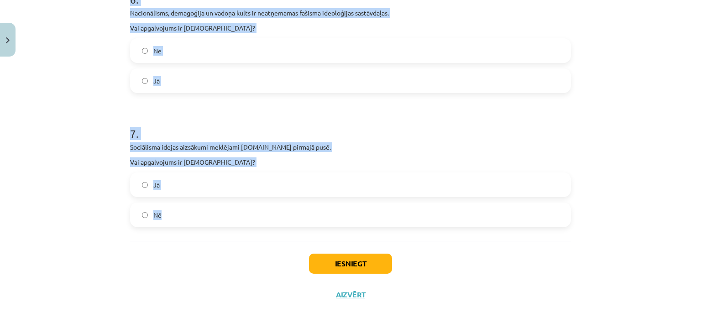
drag, startPoint x: 125, startPoint y: 179, endPoint x: 277, endPoint y: 211, distance: 155.3
copy form "1 . Vislielākie sociāldemokrātu atbalstītāji ir ASV darbaļaudis. Vai apgalvojum…"
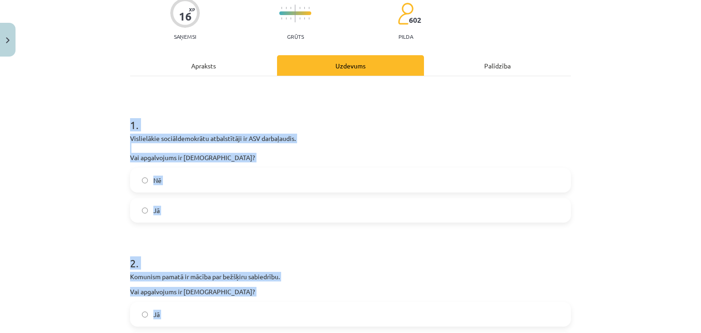
scroll to position [0, 0]
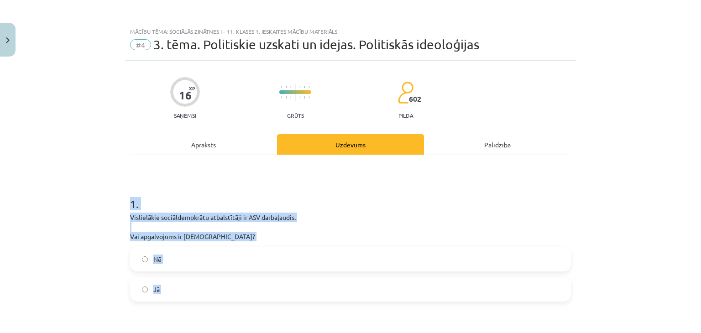
click at [408, 199] on h1 "1 ." at bounding box center [350, 196] width 441 height 28
click at [349, 261] on label "Nē" at bounding box center [350, 259] width 439 height 23
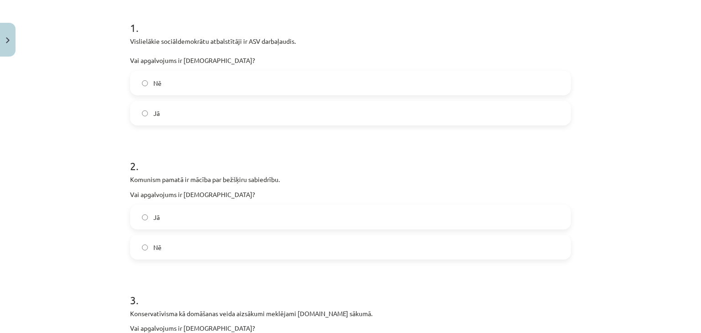
scroll to position [180, 0]
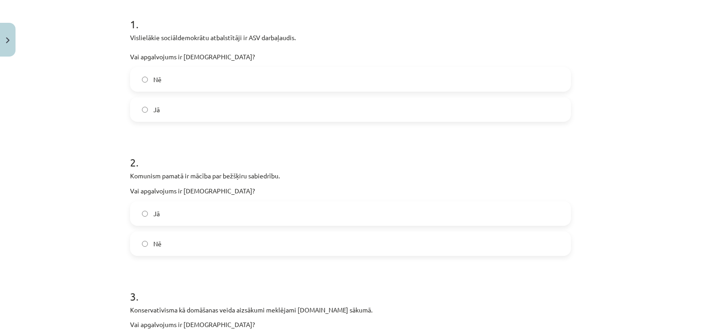
click at [204, 209] on label "Jā" at bounding box center [350, 213] width 439 height 23
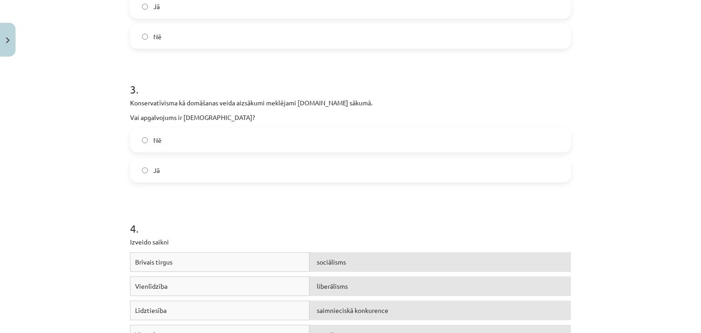
scroll to position [396, 0]
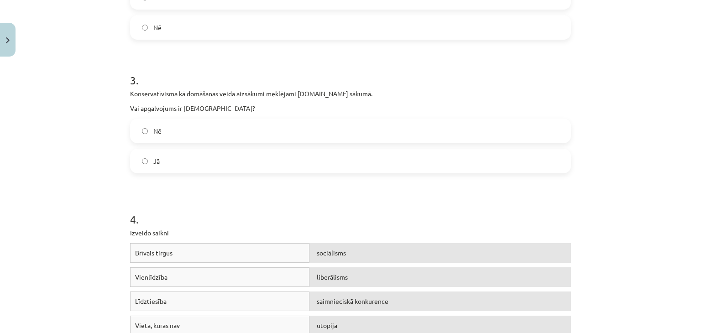
click at [206, 137] on label "Nē" at bounding box center [350, 131] width 439 height 23
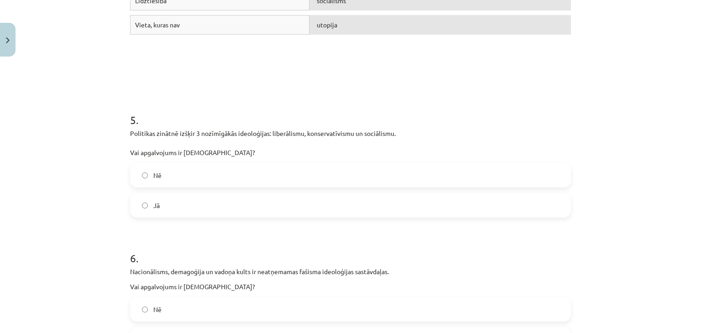
scroll to position [697, 0]
click at [220, 209] on label "Jā" at bounding box center [350, 205] width 439 height 23
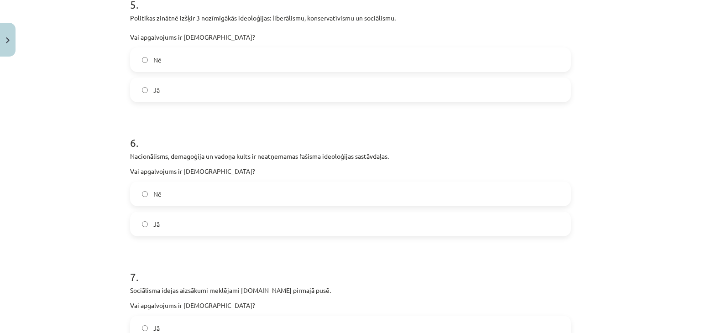
click at [217, 234] on label "Jā" at bounding box center [350, 224] width 439 height 23
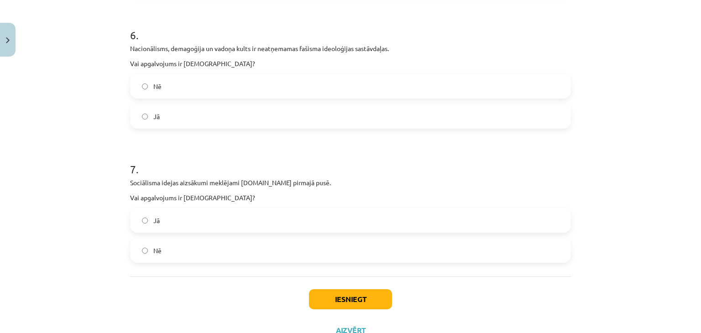
scroll to position [956, 0]
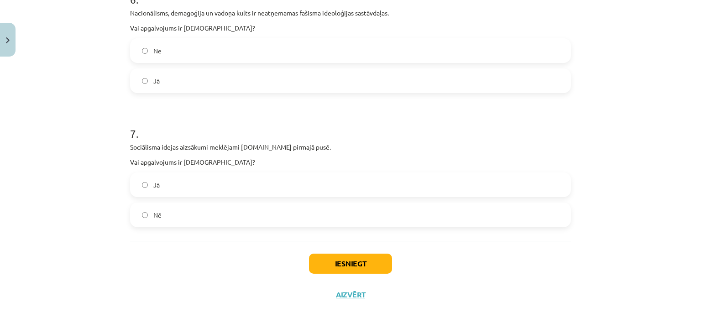
click at [293, 181] on label "Jā" at bounding box center [350, 184] width 439 height 23
click at [384, 258] on button "Iesniegt" at bounding box center [350, 264] width 83 height 20
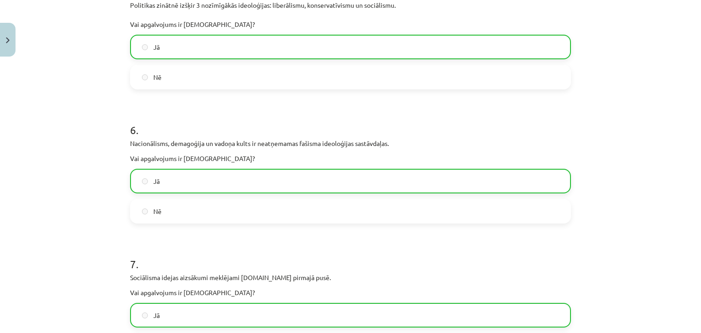
scroll to position [984, 0]
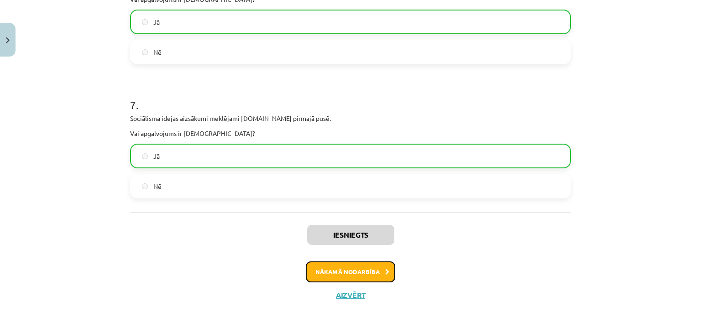
click at [342, 278] on button "Nākamā nodarbība" at bounding box center [350, 271] width 89 height 21
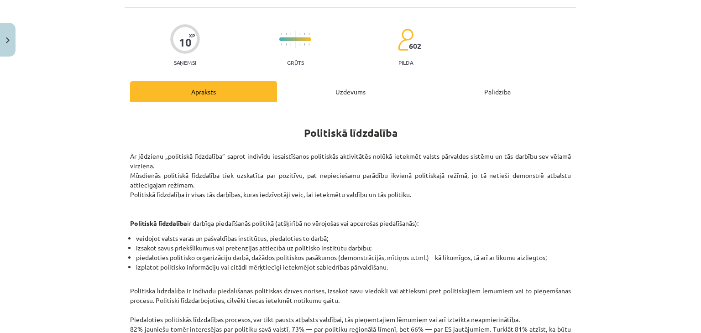
scroll to position [23, 0]
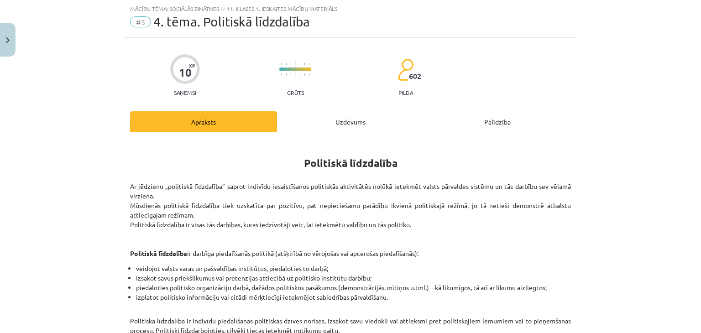
click at [341, 125] on div "Uzdevums" at bounding box center [350, 121] width 147 height 21
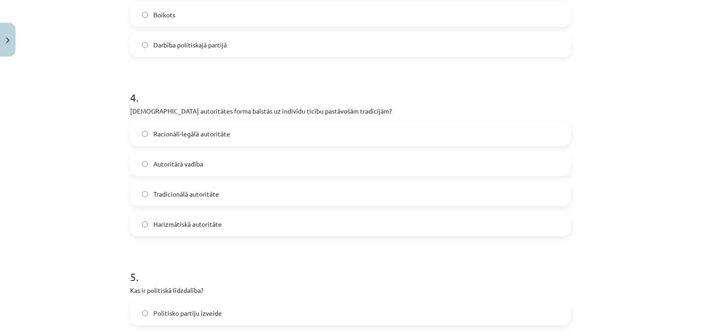
scroll to position [832, 0]
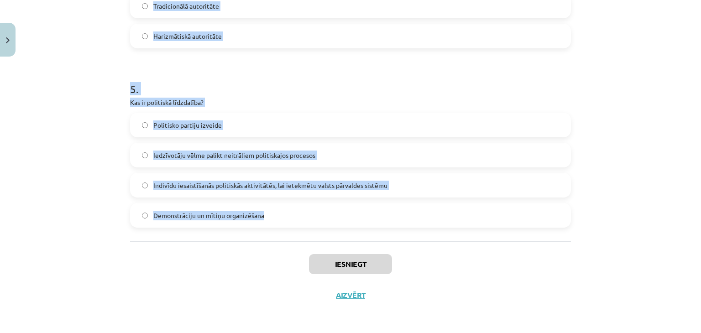
drag, startPoint x: 124, startPoint y: 181, endPoint x: 316, endPoint y: 239, distance: 200.2
copy form "1 . Kādu vadības stilu raksturo līdera vēlme dalīties lēmumu pieņemšanas proces…"
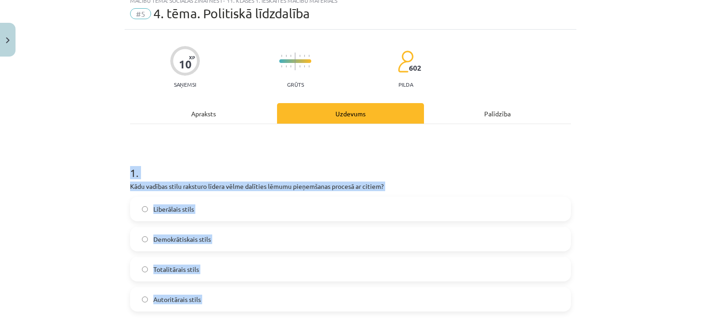
scroll to position [16, 0]
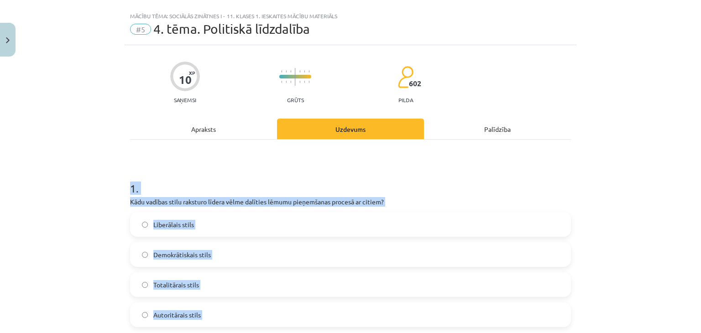
click at [417, 179] on h1 "1 ." at bounding box center [350, 180] width 441 height 28
click at [396, 181] on h1 "1 ." at bounding box center [350, 180] width 441 height 28
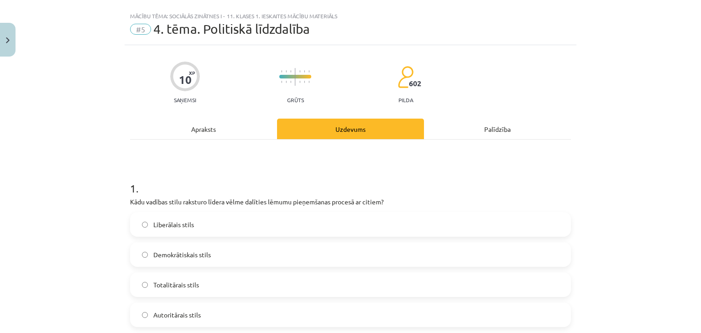
click at [318, 261] on label "Demokrātiskais stils" at bounding box center [350, 254] width 439 height 23
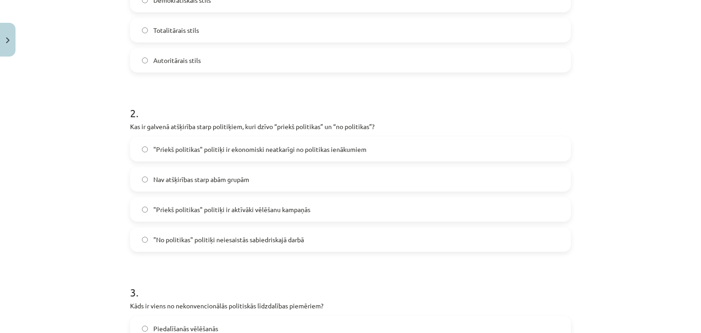
scroll to position [285, 0]
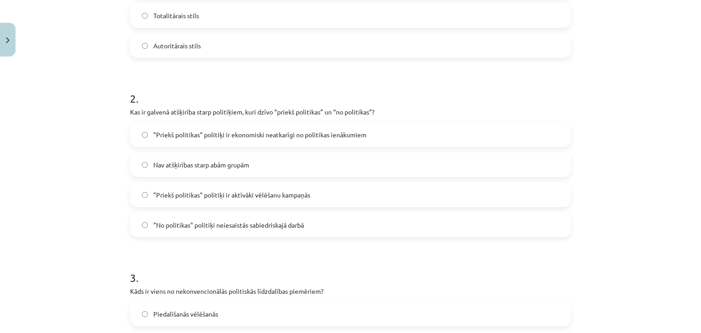
click at [231, 131] on span ""Priekš politikas" politiķi ir ekonomiski neatkarīgi no politikas ienākumiem" at bounding box center [259, 135] width 213 height 10
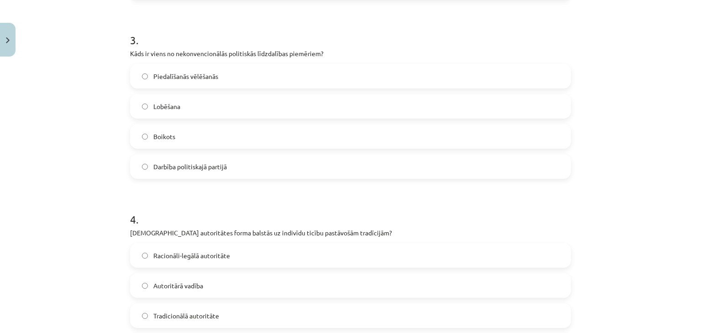
scroll to position [536, 0]
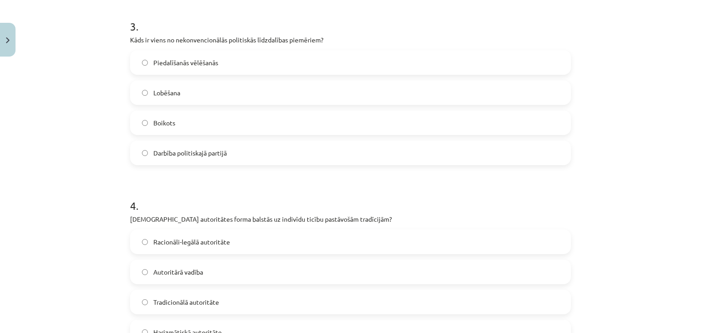
click at [184, 122] on label "Boikots" at bounding box center [350, 122] width 439 height 23
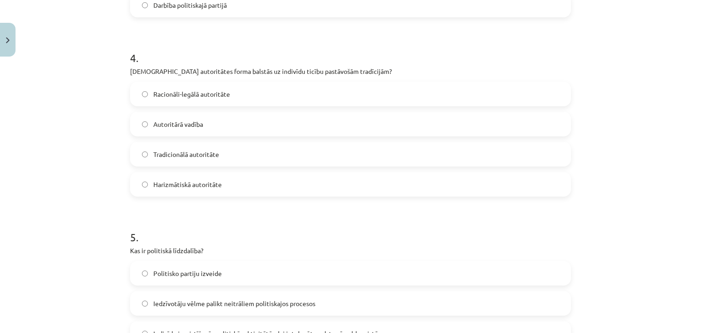
scroll to position [685, 0]
click at [214, 159] on label "Tradicionālā autoritāte" at bounding box center [350, 153] width 439 height 23
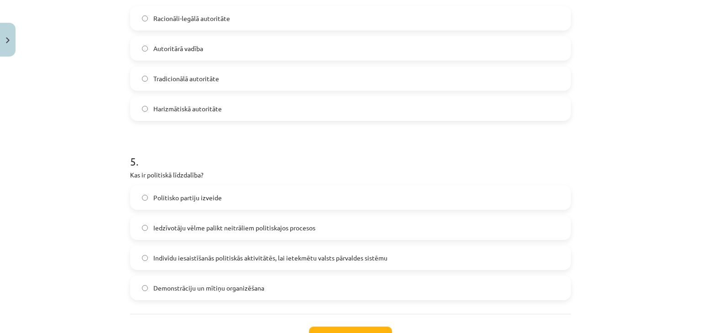
scroll to position [832, 0]
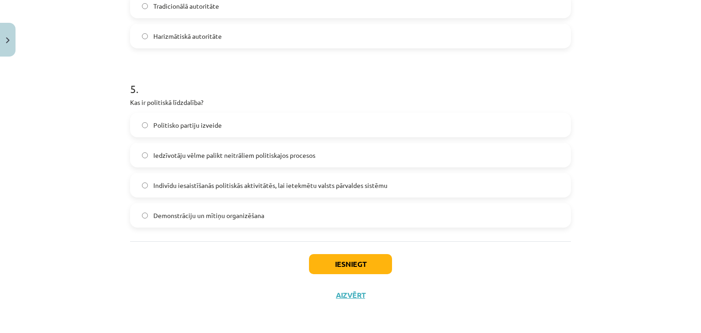
click at [188, 179] on label "Indivīdu iesaistīšanās politiskās aktivitātēs, lai ietekmētu valsts pārvaldes s…" at bounding box center [350, 185] width 439 height 23
click at [323, 261] on button "Iesniegt" at bounding box center [350, 264] width 83 height 20
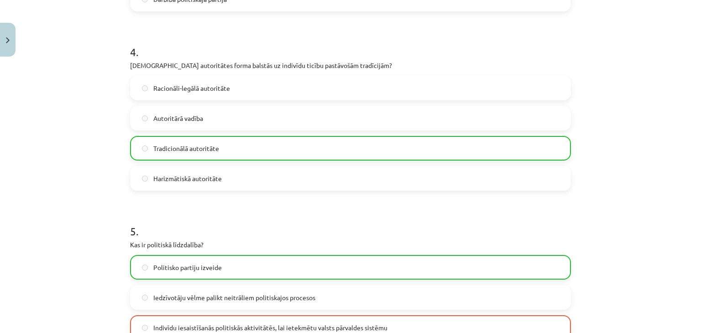
scroll to position [862, 0]
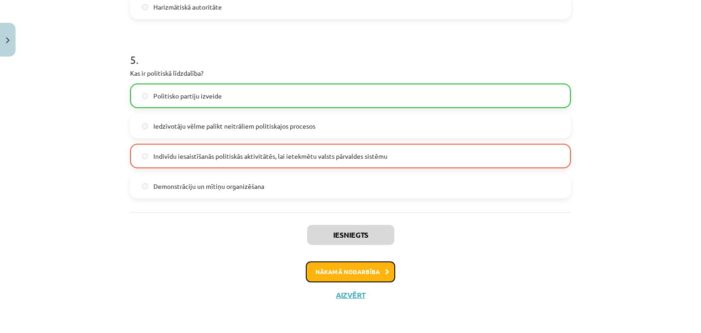
click at [373, 265] on button "Nākamā nodarbība" at bounding box center [350, 271] width 89 height 21
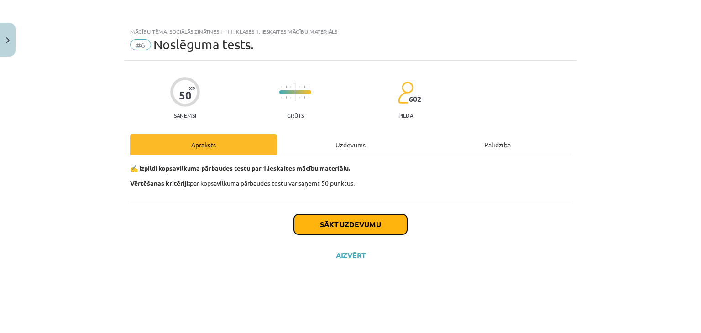
click at [361, 233] on button "Sākt uzdevumu" at bounding box center [350, 224] width 113 height 20
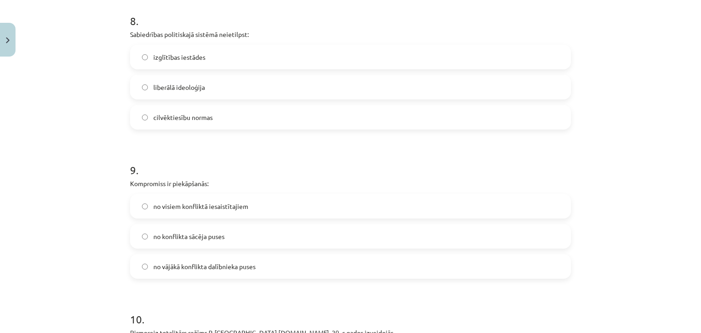
scroll to position [1370, 0]
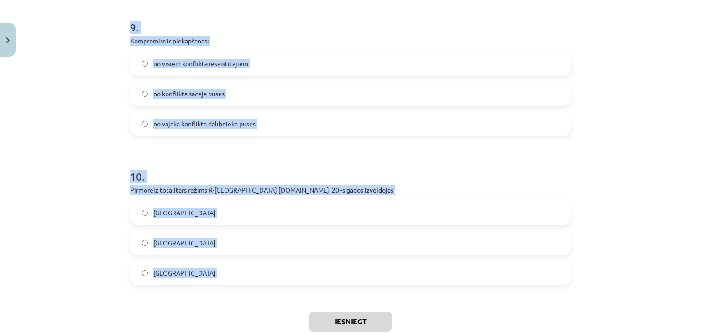
drag, startPoint x: 126, startPoint y: 56, endPoint x: 301, endPoint y: 302, distance: 301.8
copy form "1 . Opozīcijas pilnīga ierobežošana vai likvidācija noteiktos apstākļos ir olig…"
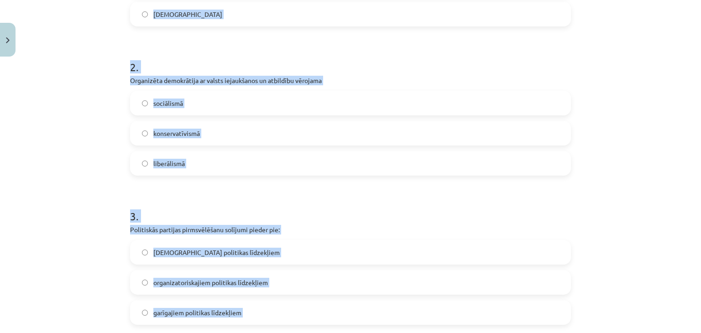
scroll to position [0, 0]
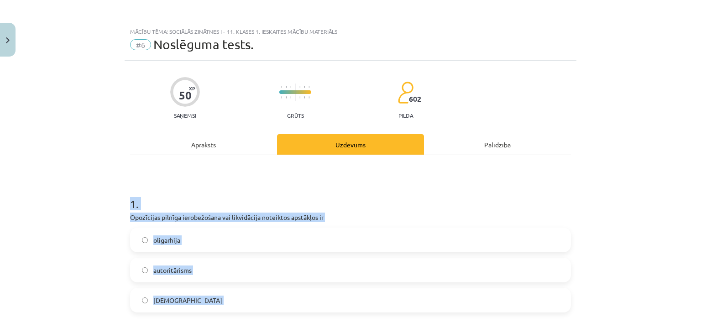
click at [455, 194] on h1 "1 ." at bounding box center [350, 196] width 441 height 28
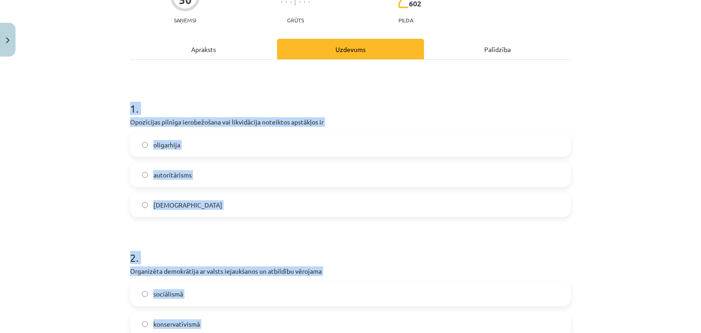
scroll to position [107, 0]
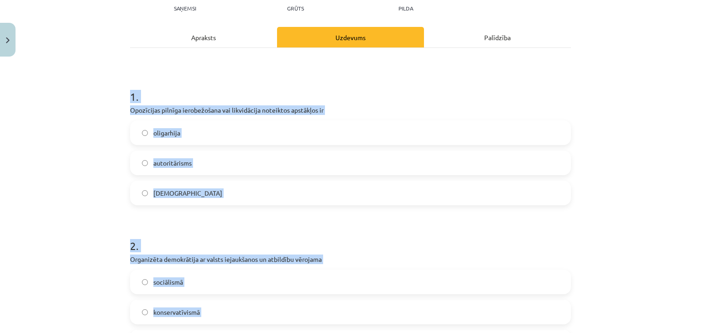
click at [53, 235] on div "Mācību tēma: Sociālās zinātnes i - 11. klases 1. ieskaites mācību materiāls #6 …" at bounding box center [350, 166] width 701 height 333
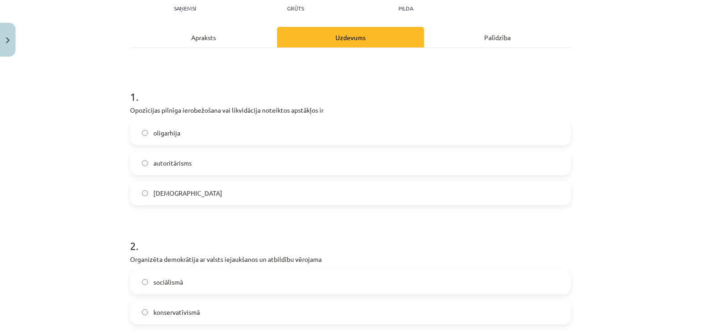
click at [196, 203] on label "totalitārisms" at bounding box center [350, 193] width 439 height 23
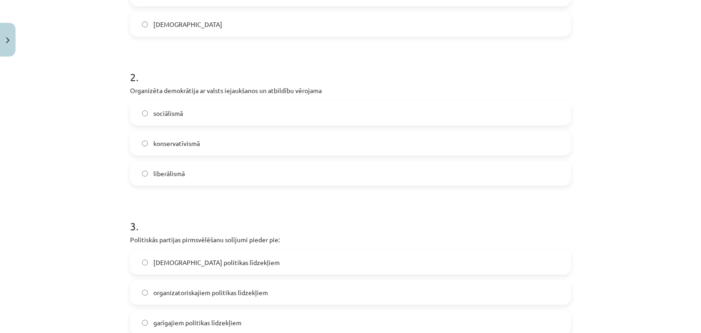
scroll to position [278, 0]
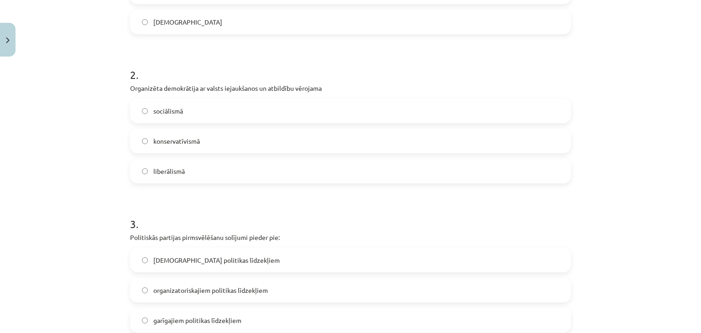
click at [178, 108] on span "sociālismā" at bounding box center [168, 111] width 30 height 10
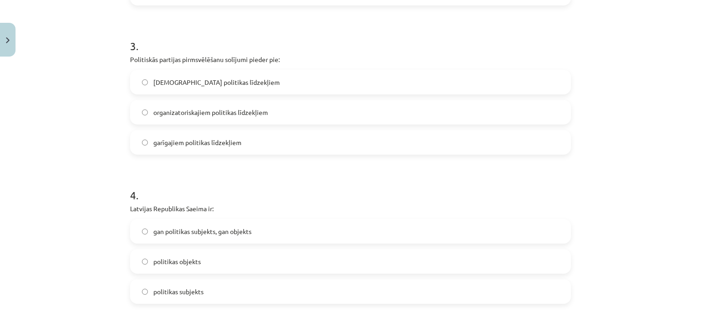
scroll to position [459, 0]
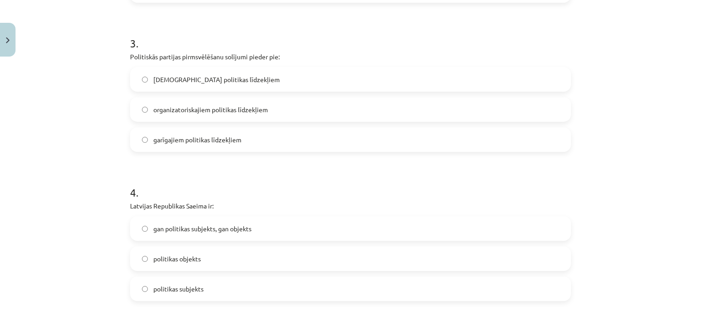
click at [188, 138] on span "garīgajiem politikas līdzekļiem" at bounding box center [197, 140] width 88 height 10
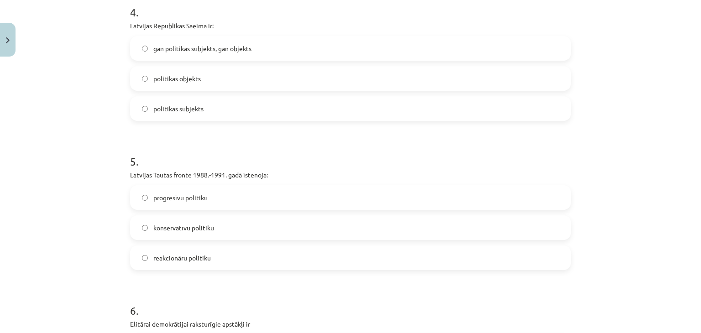
scroll to position [640, 0]
click at [169, 105] on span "politikas subjekts" at bounding box center [178, 108] width 50 height 10
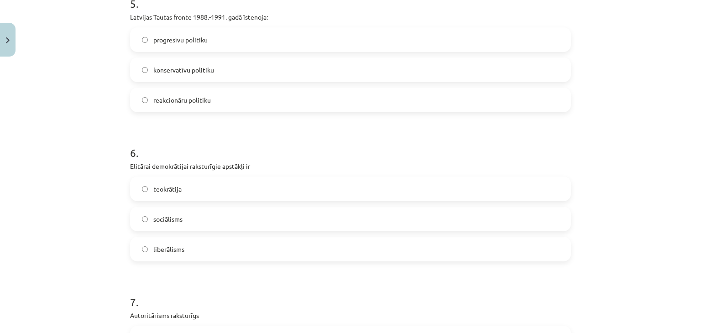
scroll to position [797, 0]
click at [176, 42] on span "progresīvu politiku" at bounding box center [180, 41] width 54 height 10
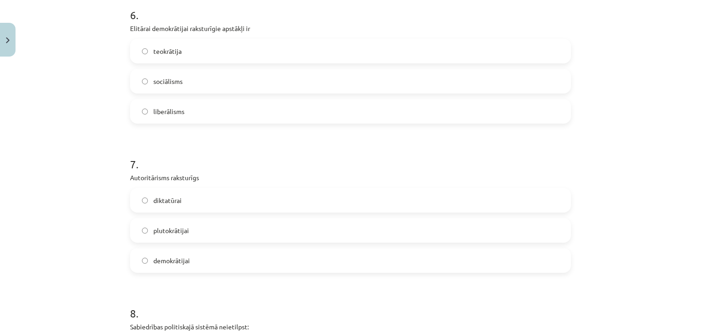
scroll to position [941, 0]
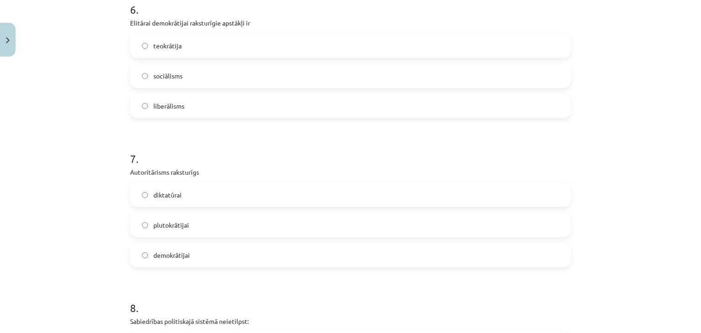
click at [173, 102] on span "liberālisms" at bounding box center [168, 106] width 31 height 10
click at [189, 193] on label "diktatūrai" at bounding box center [350, 194] width 439 height 23
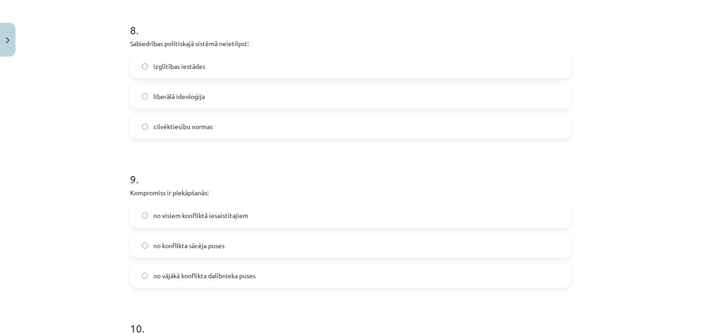
scroll to position [1229, 0]
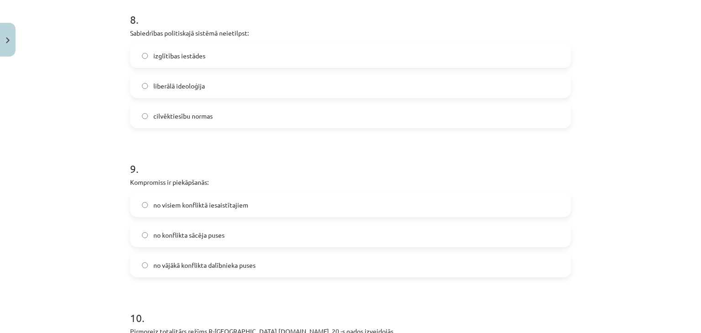
click at [174, 60] on label "izglītības iestādes" at bounding box center [350, 55] width 439 height 23
click at [183, 210] on label "no visiem konfliktā iesaistītajiem" at bounding box center [350, 205] width 439 height 23
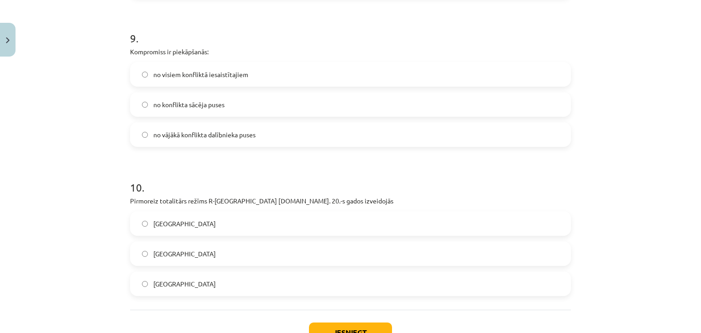
scroll to position [1360, 0]
click at [188, 274] on label "Itālijā" at bounding box center [350, 283] width 439 height 23
click at [340, 324] on button "Iesniegt" at bounding box center [350, 332] width 83 height 20
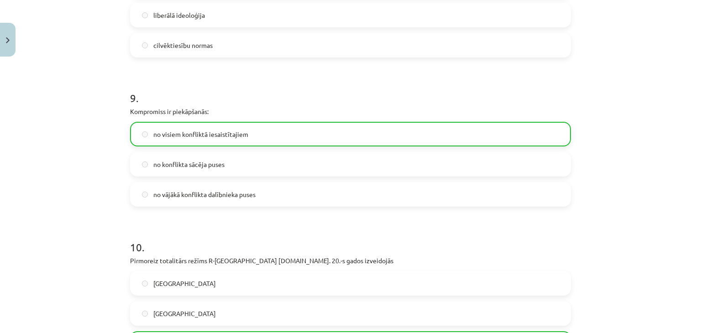
scroll to position [1457, 0]
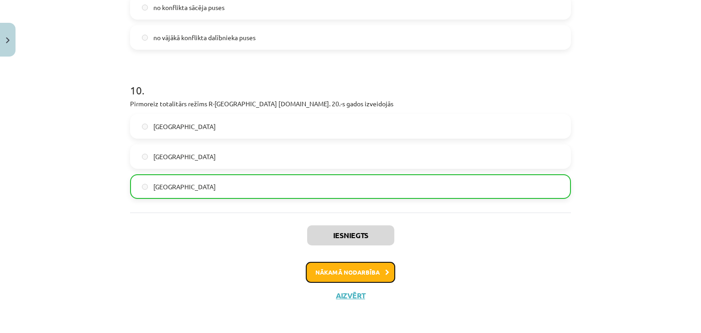
click at [365, 271] on button "Nākamā nodarbība" at bounding box center [350, 272] width 89 height 21
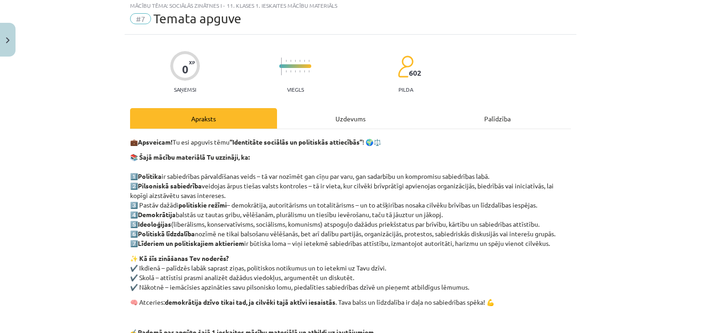
scroll to position [23, 0]
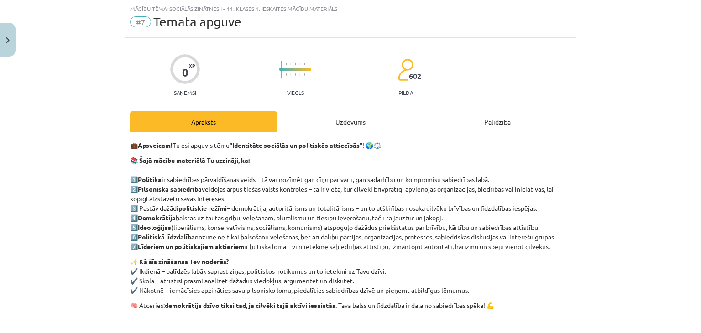
click at [337, 123] on div "Uzdevums" at bounding box center [350, 121] width 147 height 21
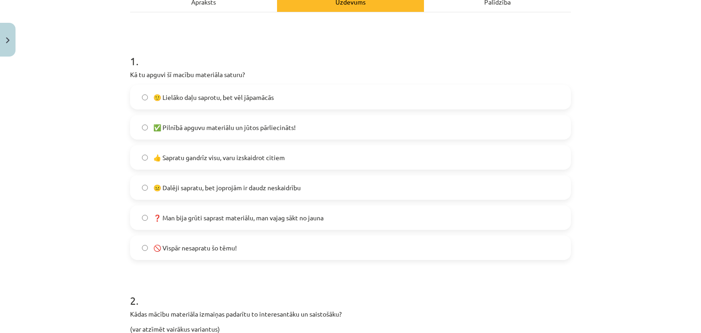
scroll to position [154, 0]
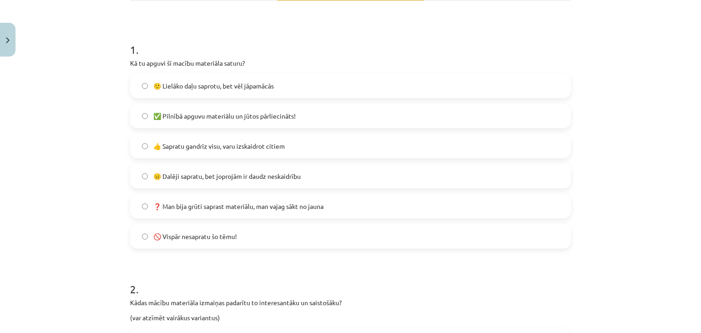
click at [234, 182] on label "😐 Dalēji sapratu, bet joprojām ir daudz neskaidrību" at bounding box center [350, 176] width 439 height 23
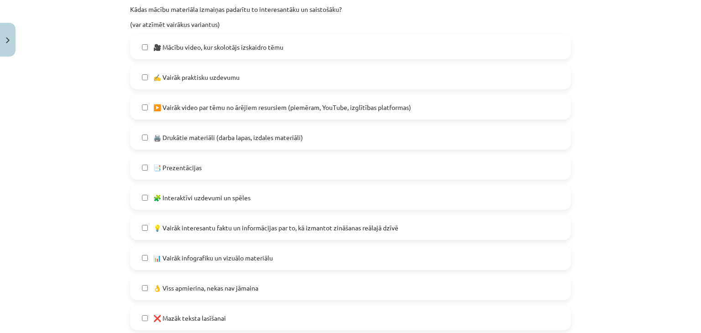
scroll to position [448, 0]
click at [177, 202] on label "🧩 Interaktīvi uzdevumi un spēles" at bounding box center [350, 197] width 439 height 23
click at [186, 230] on span "💡 Vairāk interesantu faktu un informācijas par to, kā izmantot zināšanas reālaj…" at bounding box center [275, 228] width 245 height 10
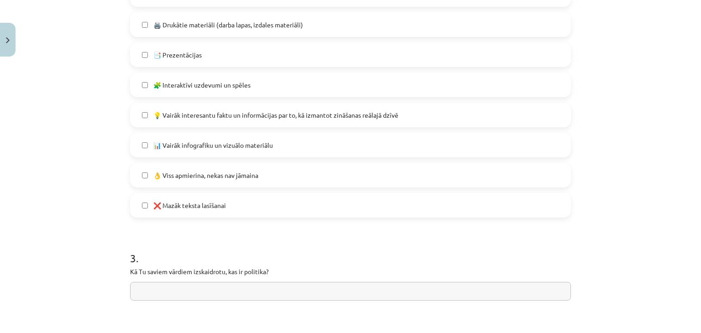
scroll to position [561, 0]
click at [184, 178] on span "👌 Viss apmierina, nekas nav jāmaina" at bounding box center [205, 175] width 105 height 10
drag, startPoint x: 124, startPoint y: 269, endPoint x: 271, endPoint y: 268, distance: 147.0
copy p "Kā Tu saviem vārdiem izskaidrotu, kas ir politika?"
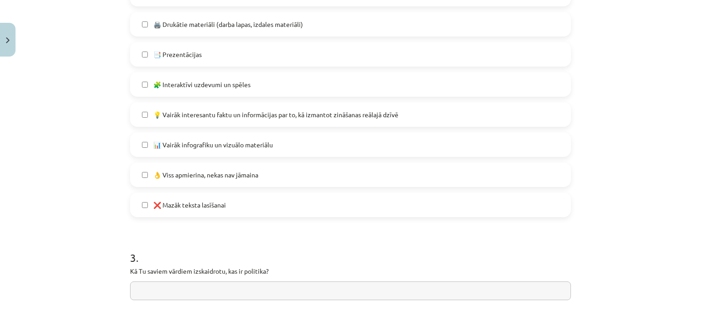
click at [205, 292] on input "text" at bounding box center [350, 291] width 441 height 19
type input "**********"
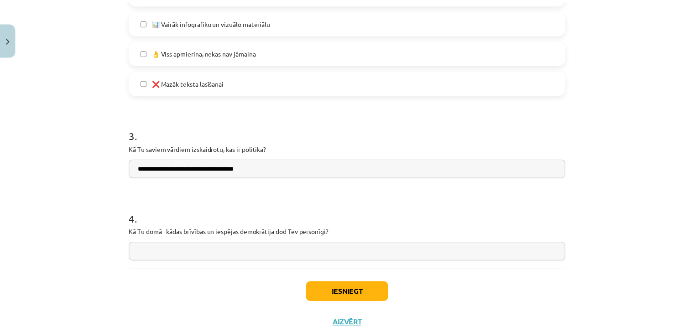
scroll to position [711, 0]
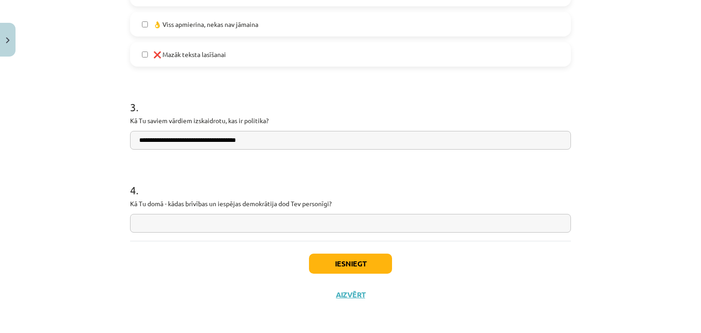
click at [136, 203] on p "Kā Tu domā - kādas brīvības un iespējas demokrātija dod Tev personīgi?" at bounding box center [350, 204] width 441 height 10
click at [319, 269] on button "Iesniegt" at bounding box center [350, 264] width 83 height 20
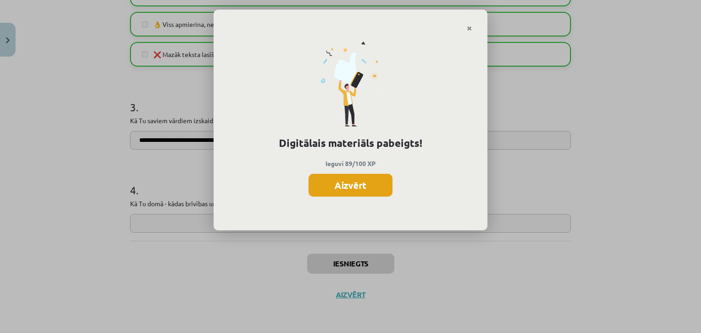
click at [345, 189] on button "Aizvērt" at bounding box center [351, 185] width 84 height 23
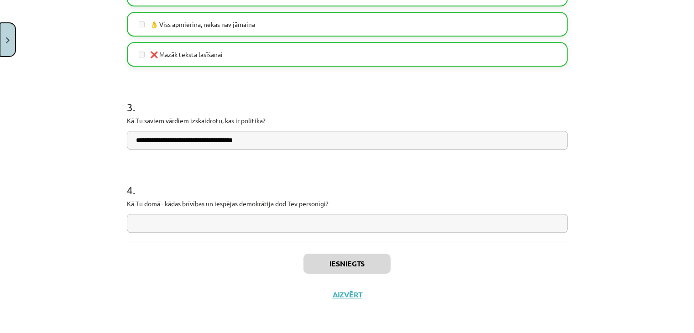
click at [11, 40] on button "Close" at bounding box center [8, 40] width 16 height 34
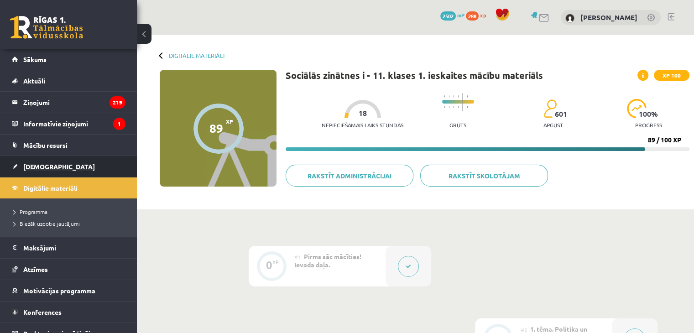
click at [44, 163] on span "[DEMOGRAPHIC_DATA]" at bounding box center [59, 166] width 72 height 8
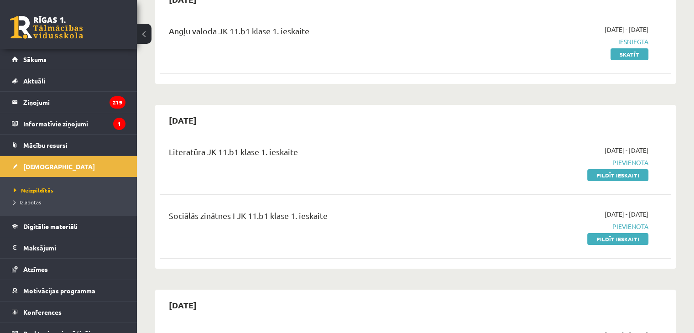
scroll to position [107, 0]
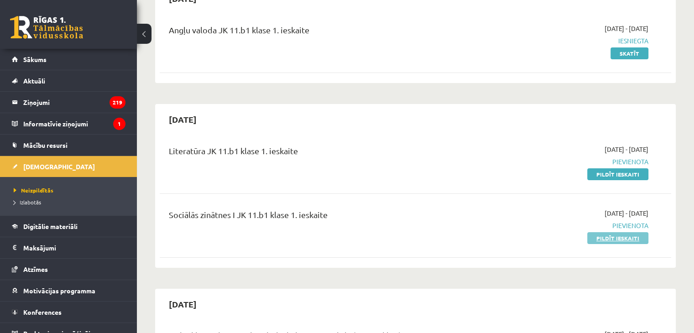
click at [607, 239] on link "Pildīt ieskaiti" at bounding box center [617, 238] width 61 height 12
click at [607, 171] on link "Pildīt ieskaiti" at bounding box center [617, 174] width 61 height 12
click at [46, 227] on span "Digitālie materiāli" at bounding box center [50, 226] width 54 height 8
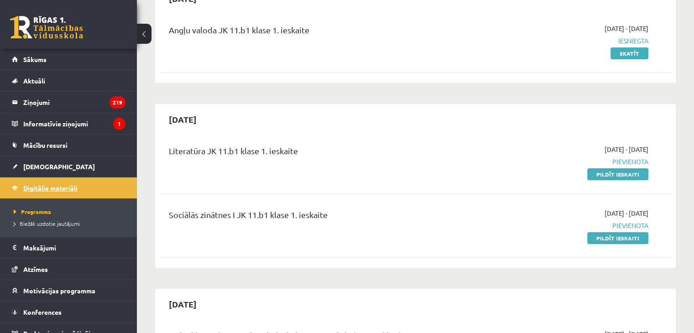
click at [71, 187] on span "Digitālie materiāli" at bounding box center [50, 188] width 54 height 8
click at [42, 152] on link "Mācību resursi" at bounding box center [69, 145] width 114 height 21
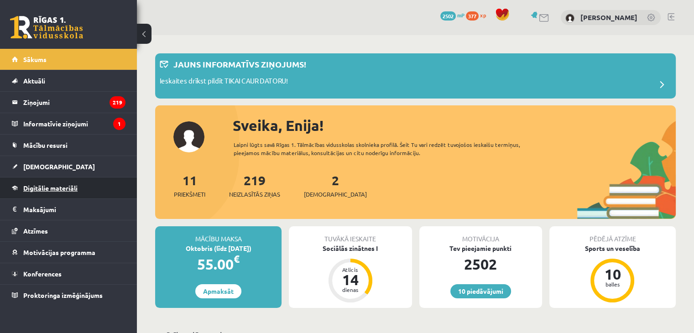
click at [42, 183] on link "Digitālie materiāli" at bounding box center [69, 188] width 114 height 21
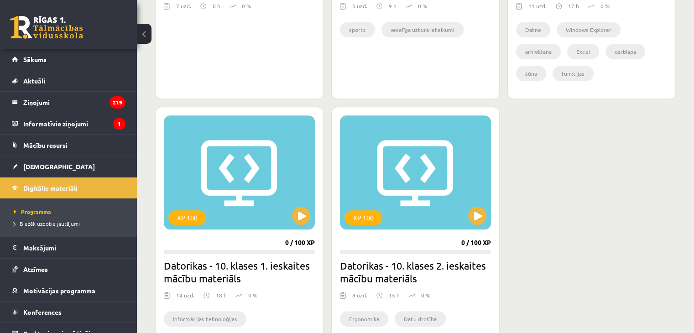
scroll to position [763, 0]
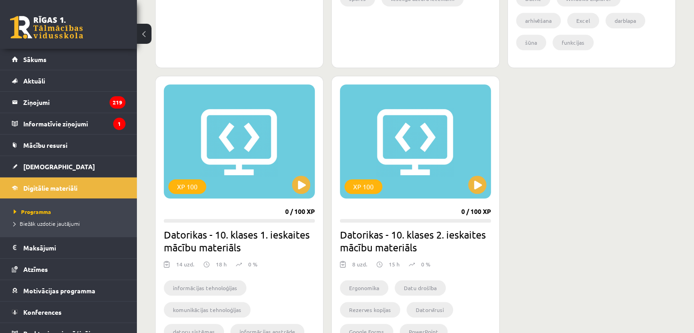
drag, startPoint x: 687, startPoint y: 199, endPoint x: 677, endPoint y: 239, distance: 40.5
click at [677, 239] on div "Mana statistika 377 Nopelnītie punkti 4 Apgūtās tēmas 35 Izpildīti uzdevumi 73 …" at bounding box center [415, 103] width 557 height 1662
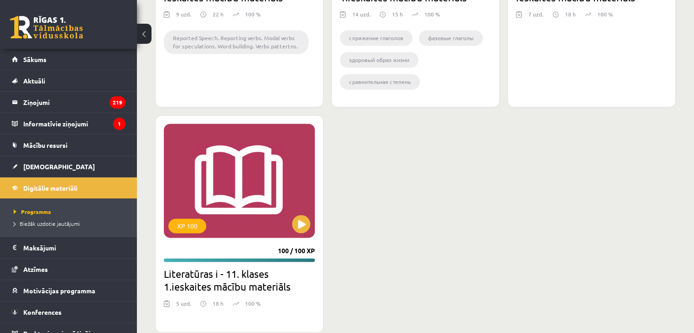
scroll to position [1350, 0]
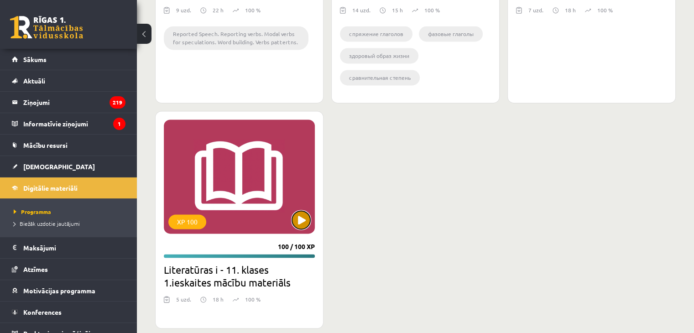
click at [303, 221] on button at bounding box center [301, 220] width 18 height 18
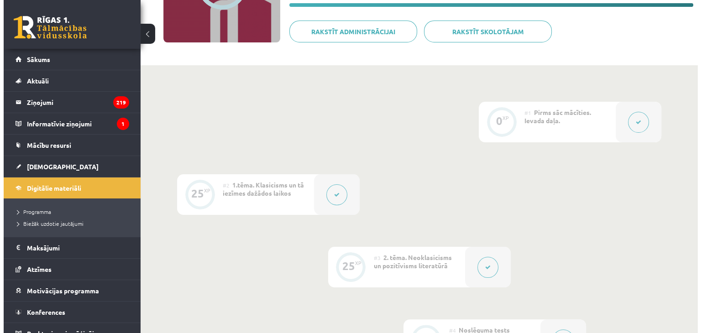
scroll to position [146, 0]
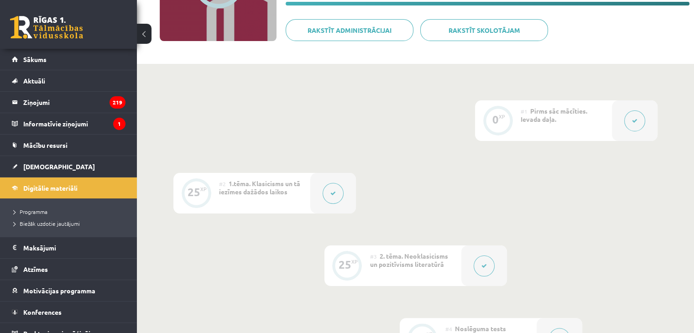
click at [327, 196] on button at bounding box center [333, 193] width 21 height 21
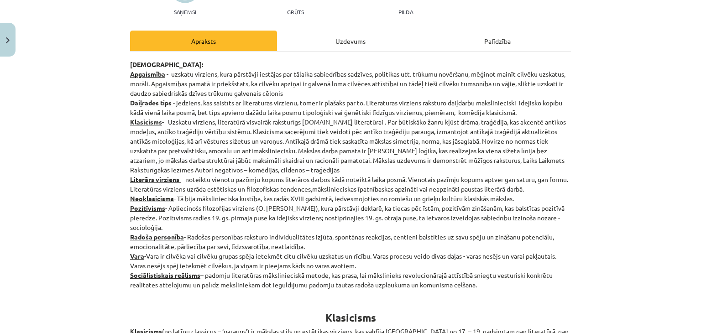
scroll to position [111, 0]
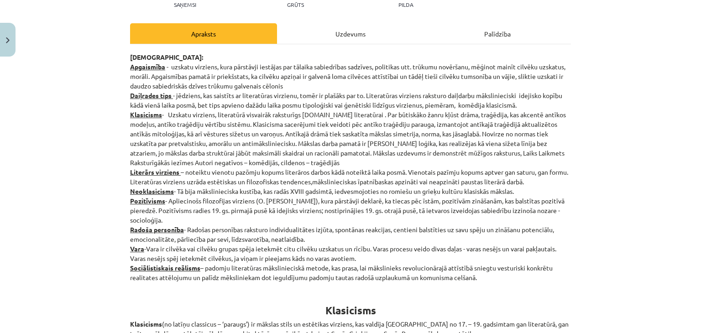
click at [319, 31] on div "Uzdevums" at bounding box center [350, 33] width 147 height 21
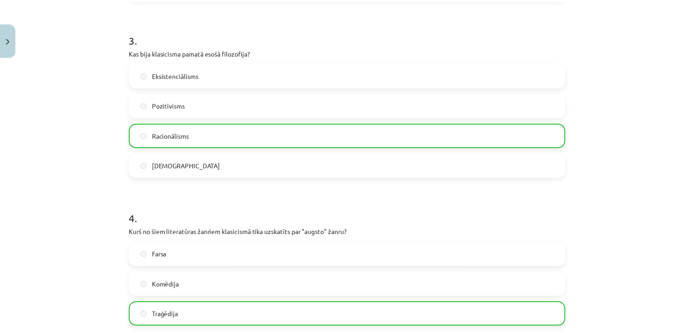
scroll to position [516, 0]
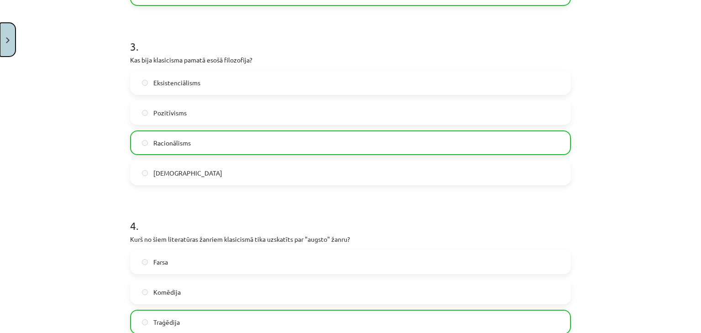
click at [9, 42] on img "Close" at bounding box center [8, 40] width 4 height 6
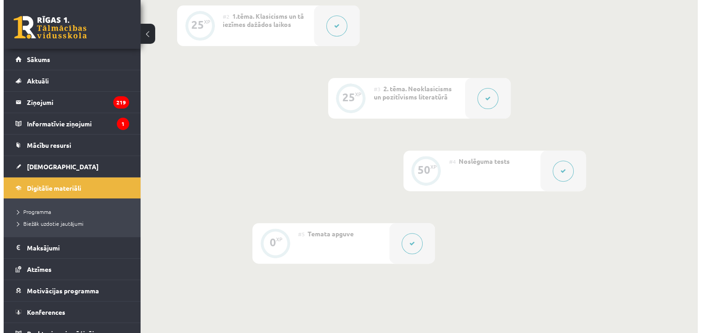
scroll to position [309, 0]
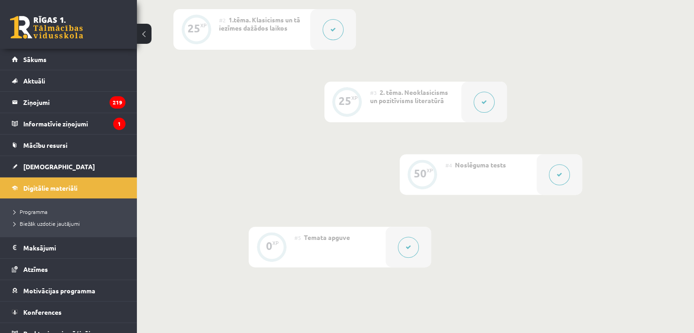
click at [482, 111] on button at bounding box center [484, 102] width 21 height 21
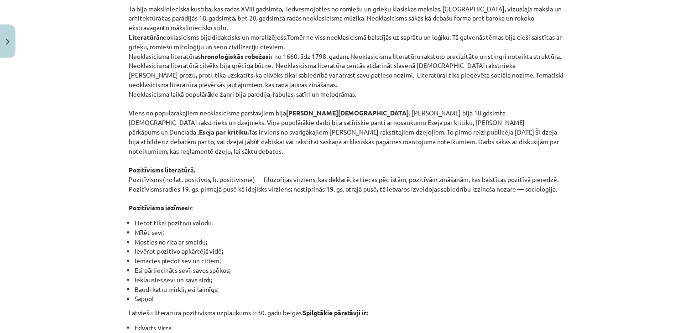
scroll to position [194, 0]
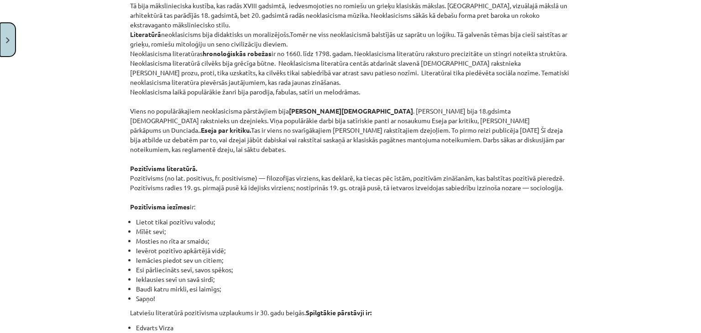
click at [5, 41] on button "Close" at bounding box center [8, 40] width 16 height 34
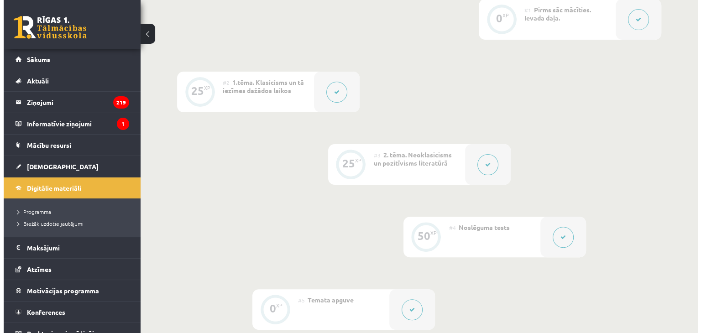
scroll to position [242, 0]
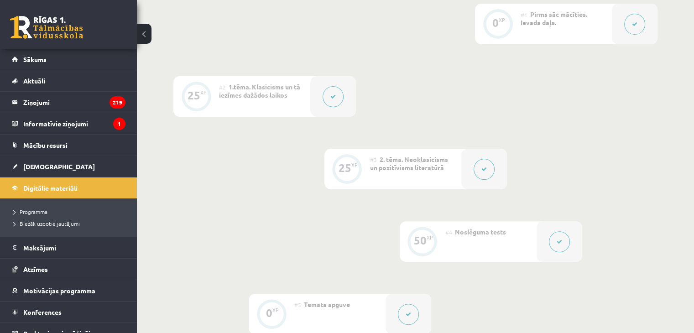
click at [337, 96] on button at bounding box center [333, 96] width 21 height 21
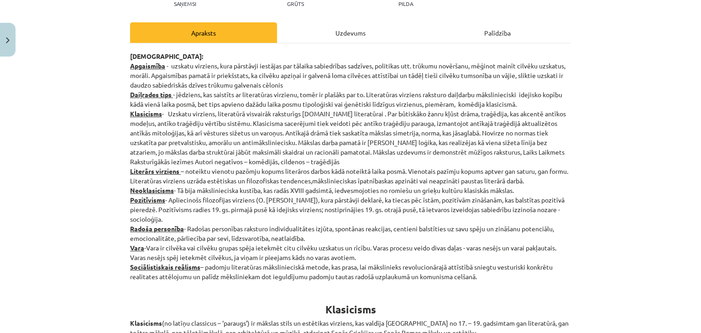
scroll to position [112, 0]
drag, startPoint x: 124, startPoint y: 55, endPoint x: 480, endPoint y: 275, distance: 418.4
copy p "Jēdzieni: Apgaismība - uzskatu virziens, kura pārstāvji iestājas par tālaika sa…"
click at [92, 156] on div "Mācību tēma: Literatūras i - 11. klases 1.ieskaites mācību materiāls #2 1.tēma.…" at bounding box center [350, 166] width 701 height 333
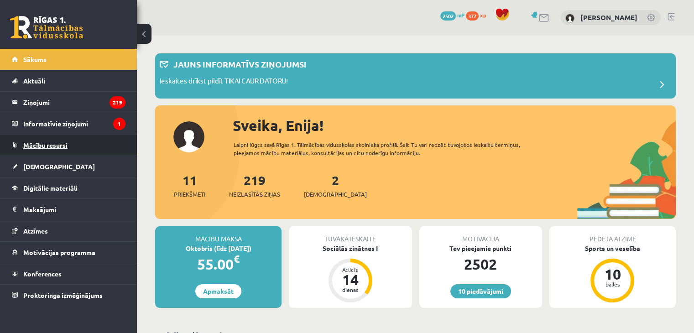
click at [51, 143] on span "Mācību resursi" at bounding box center [45, 145] width 44 height 8
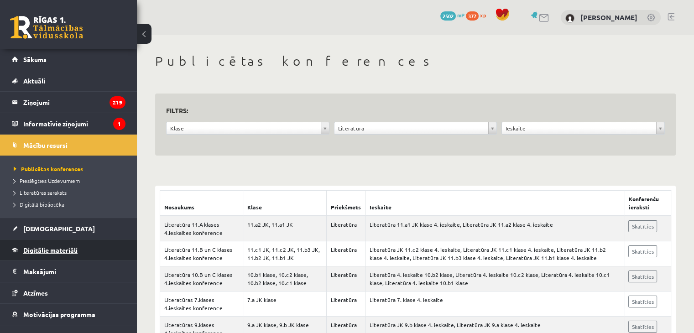
click at [41, 249] on span "Digitālie materiāli" at bounding box center [50, 250] width 54 height 8
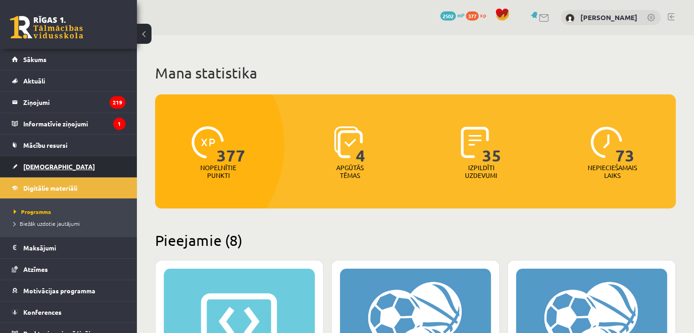
click at [34, 167] on span "[DEMOGRAPHIC_DATA]" at bounding box center [59, 166] width 72 height 8
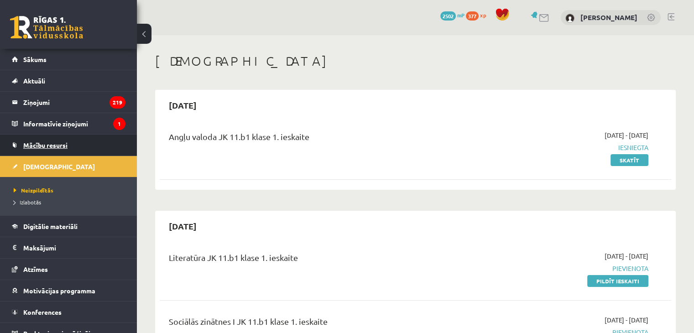
click at [38, 140] on link "Mācību resursi" at bounding box center [69, 145] width 114 height 21
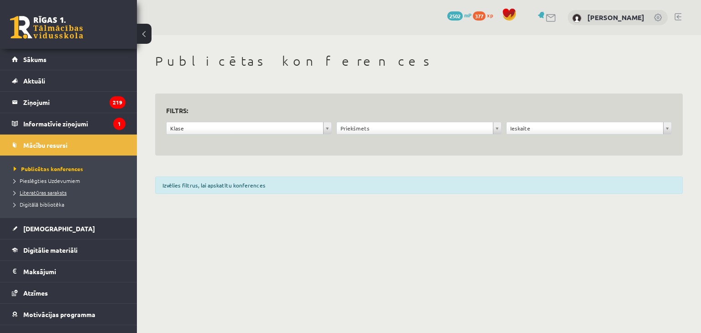
click at [42, 193] on span "Literatūras saraksts" at bounding box center [40, 192] width 53 height 7
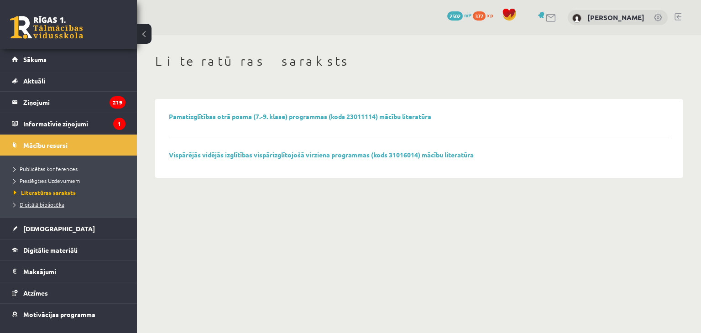
click at [42, 206] on span "Digitālā bibliotēka" at bounding box center [39, 204] width 51 height 7
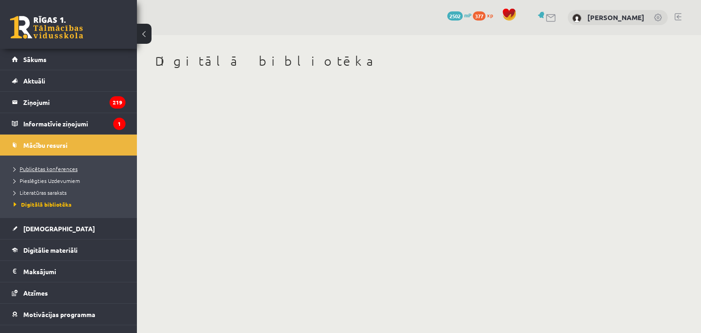
click at [46, 170] on span "Publicētas konferences" at bounding box center [46, 168] width 64 height 7
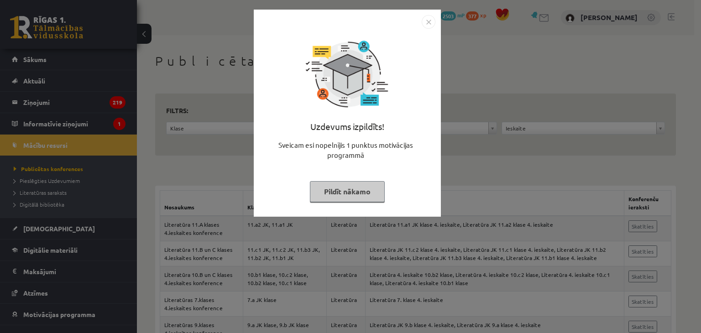
click at [368, 192] on button "Pildīt nākamo" at bounding box center [347, 191] width 75 height 21
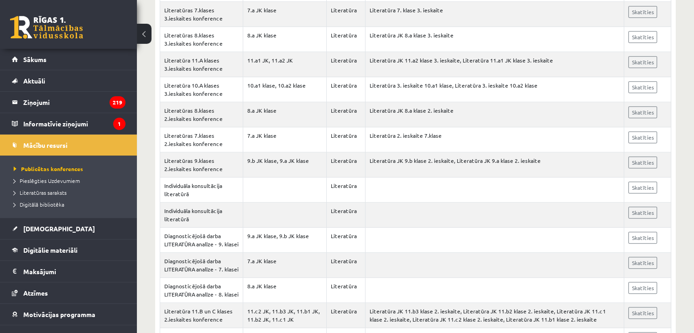
scroll to position [464, 0]
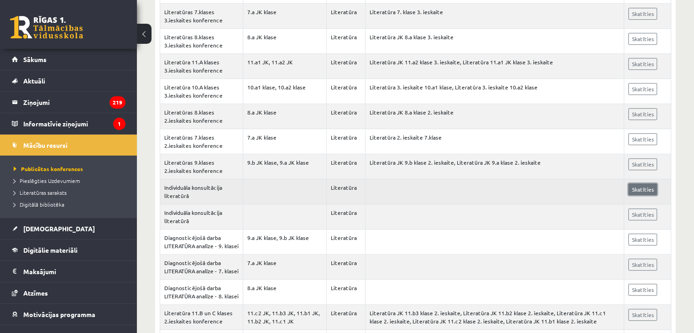
click at [637, 190] on link "Skatīties" at bounding box center [642, 189] width 29 height 12
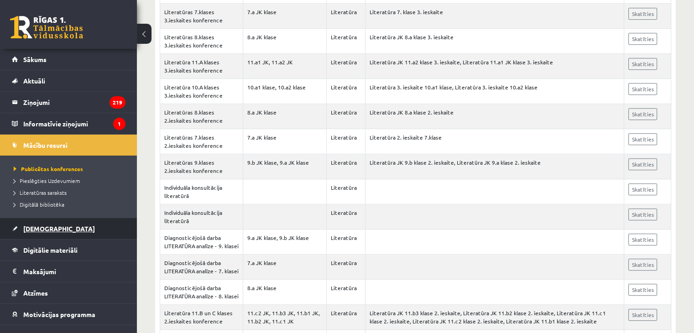
click at [24, 229] on span "[DEMOGRAPHIC_DATA]" at bounding box center [59, 229] width 72 height 8
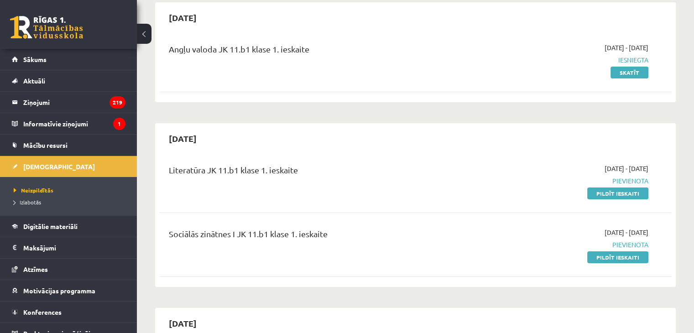
scroll to position [73, 0]
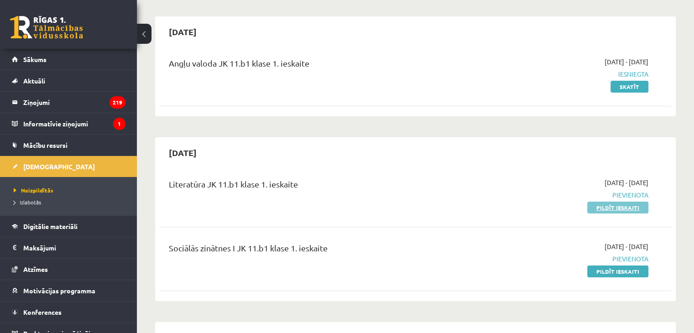
click at [623, 206] on link "Pildīt ieskaiti" at bounding box center [617, 208] width 61 height 12
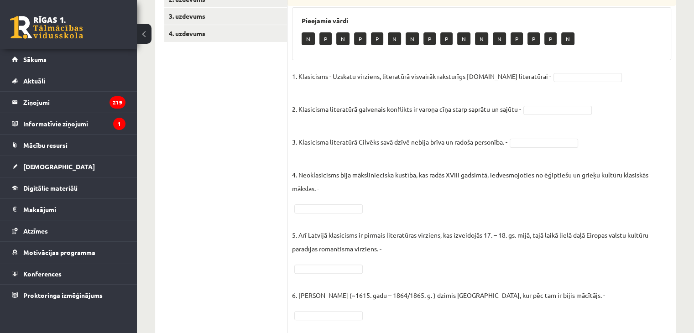
scroll to position [94, 0]
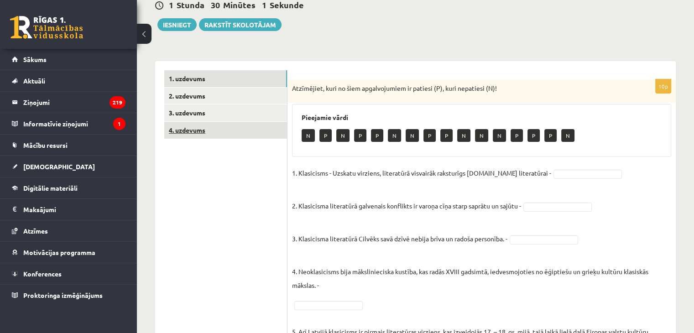
click at [184, 130] on link "4. uzdevums" at bounding box center [225, 130] width 123 height 17
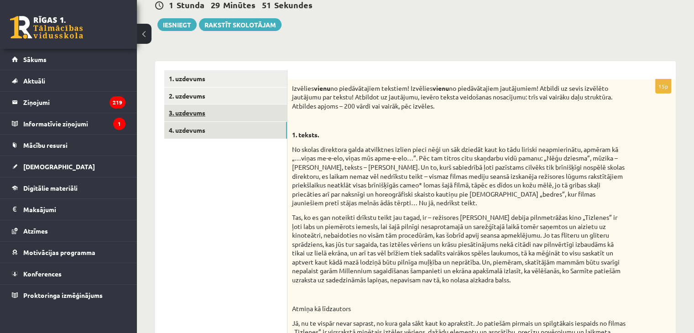
click at [206, 115] on link "3. uzdevums" at bounding box center [225, 113] width 123 height 17
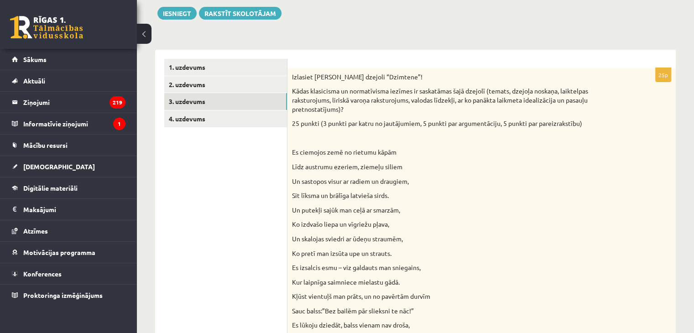
scroll to position [102, 0]
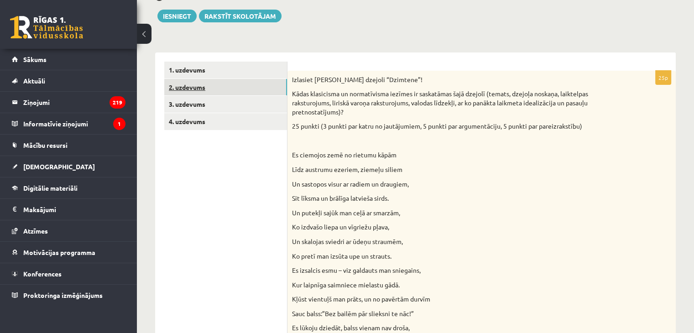
click at [185, 88] on link "2. uzdevums" at bounding box center [225, 87] width 123 height 17
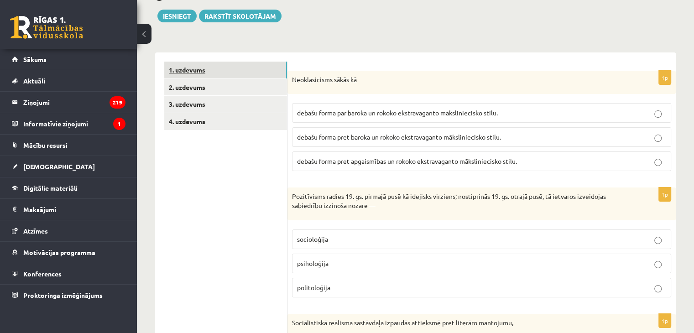
click at [194, 71] on link "1. uzdevums" at bounding box center [225, 70] width 123 height 17
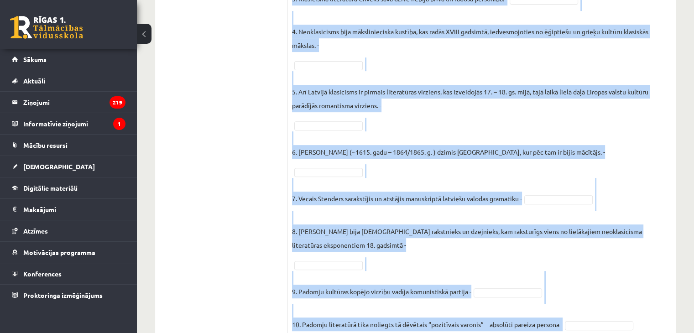
scroll to position [356, 0]
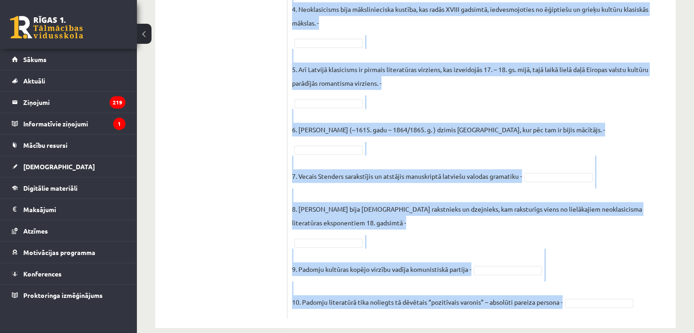
drag, startPoint x: 292, startPoint y: 81, endPoint x: 571, endPoint y: 344, distance: 383.5
copy div "Atzīmējiet, kuri no šiem apgalvojumiem ir patiesi (P), kuri nepatiesi (N)! Piee…"
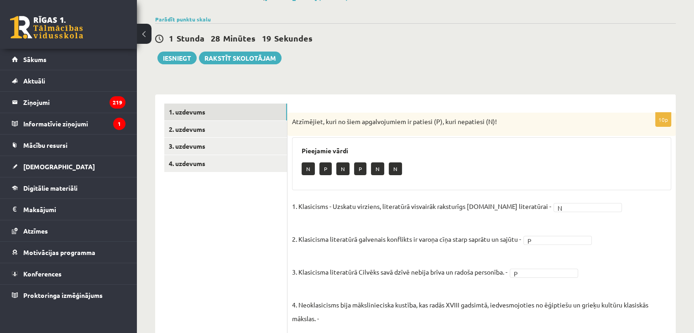
scroll to position [59, 0]
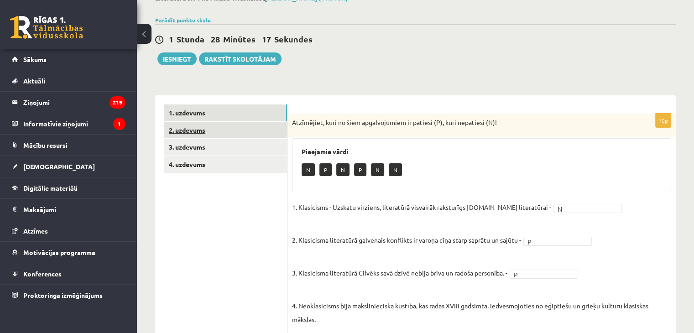
click at [196, 129] on link "2. uzdevums" at bounding box center [225, 130] width 123 height 17
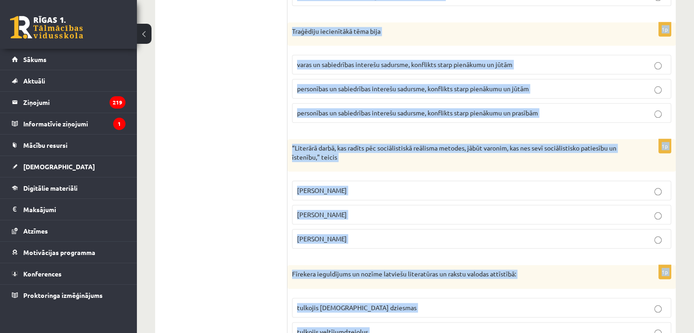
scroll to position [1042, 0]
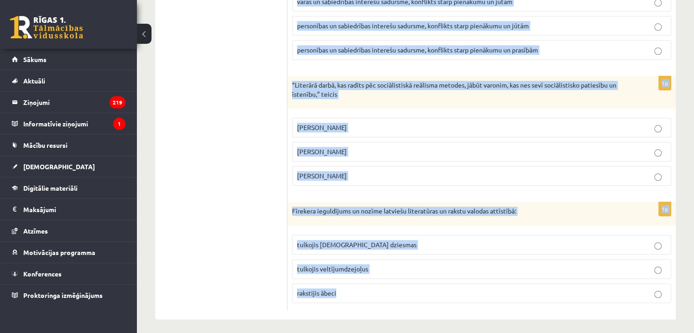
drag, startPoint x: 290, startPoint y: 123, endPoint x: 557, endPoint y: 353, distance: 351.7
copy form "Neoklasicisms sākās kā debašu forma par baroka un rokoko ekstravaganto mākslini…"
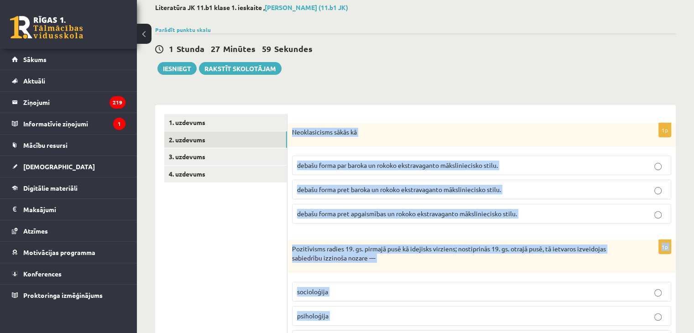
scroll to position [53, 0]
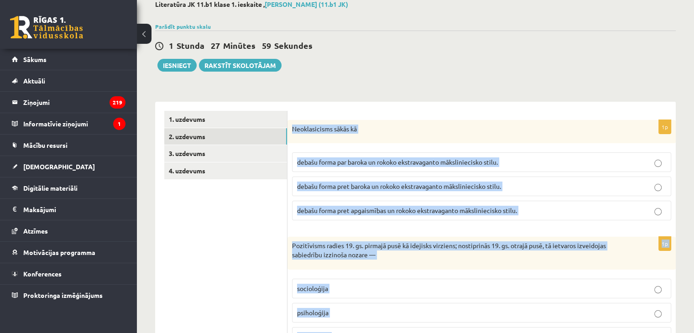
click at [528, 66] on div "1 Stunda 27 Minūtes 59 Sekundes Ieskaite saglabāta! Iesniegt Rakstīt skolotājam" at bounding box center [415, 51] width 521 height 41
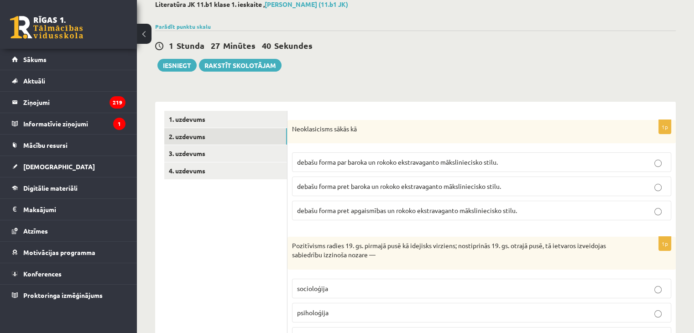
click at [358, 188] on span "debašu forma pret baroka un rokoko ekstravaganto māksliniecisko stilu." at bounding box center [399, 186] width 204 height 8
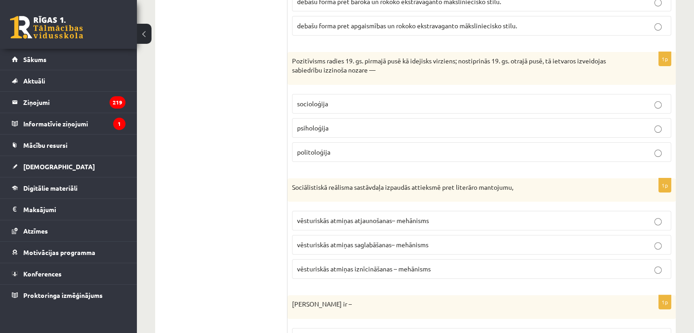
scroll to position [242, 0]
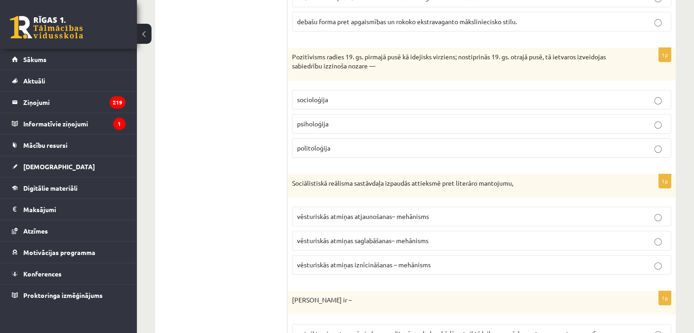
click at [341, 96] on p "socioloģija" at bounding box center [481, 100] width 369 height 10
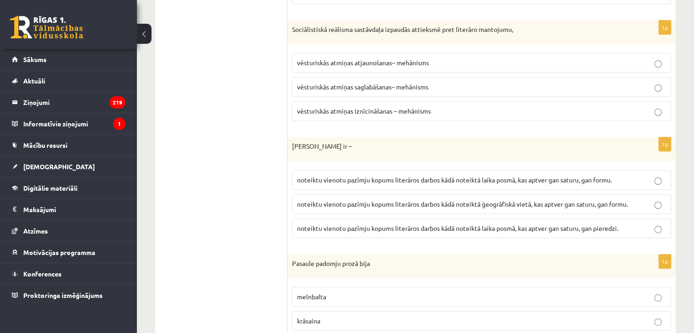
scroll to position [395, 0]
click at [360, 107] on p "vēsturiskās atmiņas iznīcināšanas – mehānisms" at bounding box center [481, 112] width 369 height 10
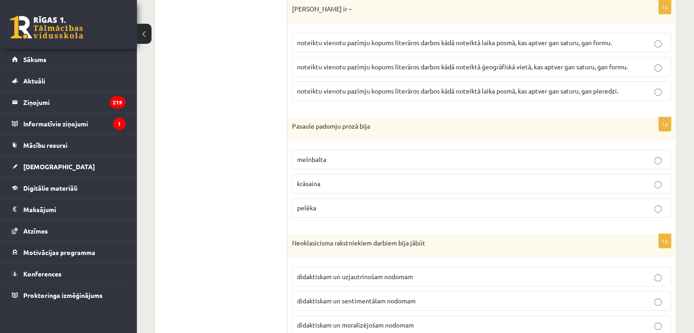
scroll to position [534, 0]
click at [437, 65] on span "noteiktu vienotu pazīmju kopums literāros darbos kādā noteiktā ģeogrāfiskā viet…" at bounding box center [462, 65] width 331 height 8
click at [375, 39] on span "noteiktu vienotu pazīmju kopums literāros darbos kādā noteiktā laika posmā, kas…" at bounding box center [454, 41] width 315 height 8
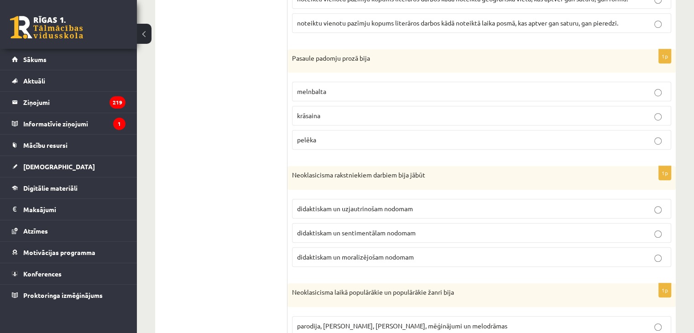
scroll to position [609, 0]
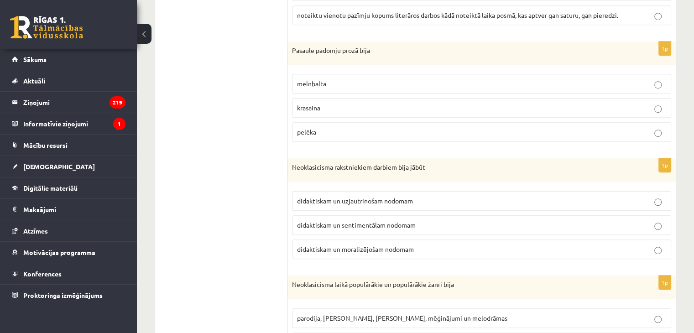
click at [323, 81] on span "melnbalta" at bounding box center [311, 83] width 29 height 8
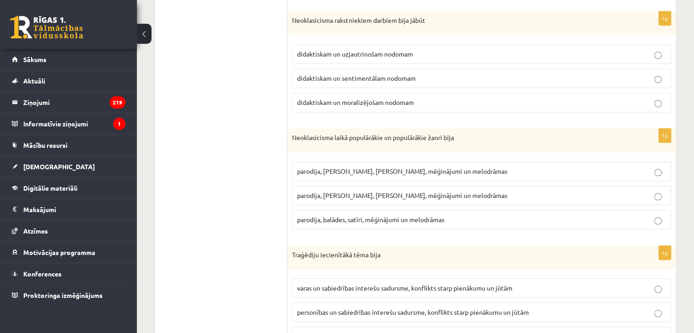
scroll to position [756, 0]
click at [361, 93] on label "didaktiskam un moralizējošam nodomam" at bounding box center [481, 103] width 379 height 20
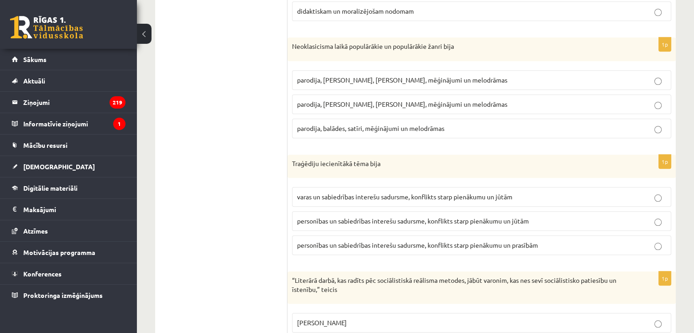
scroll to position [850, 0]
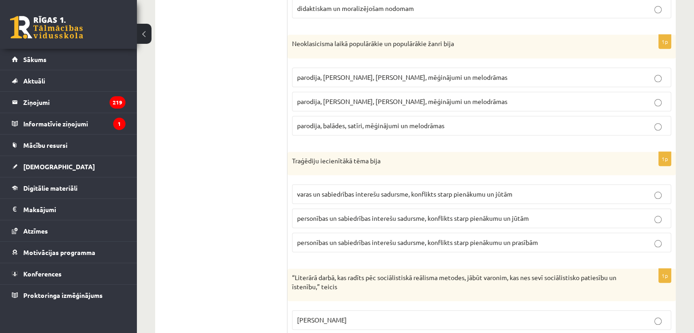
click at [344, 97] on span "parodija, odas, satīri, mēģinājumi un melodrāmas" at bounding box center [402, 101] width 210 height 8
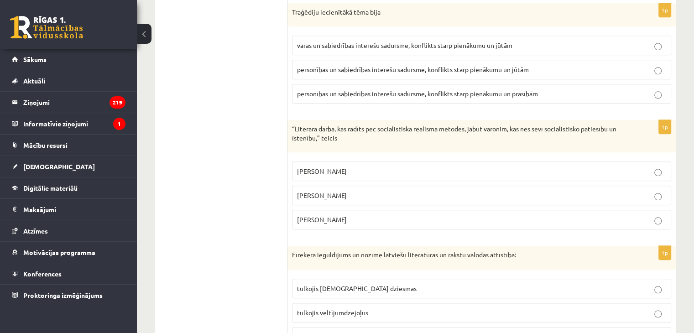
scroll to position [998, 0]
click at [428, 74] on label "personības un sabiedrības interešu sadursme, konflikts starp pienākumu un jūtām" at bounding box center [481, 70] width 379 height 20
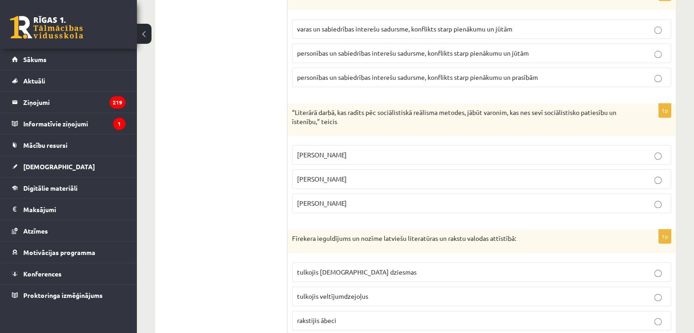
scroll to position [1042, 0]
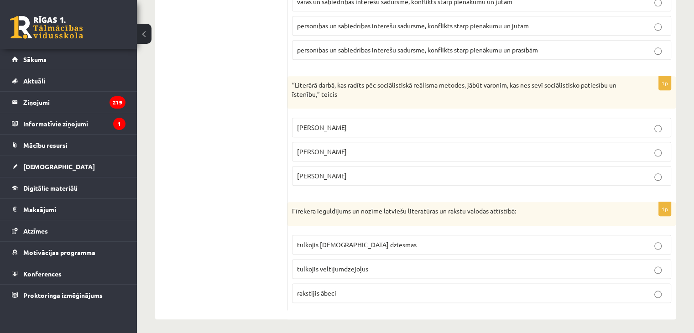
click at [324, 166] on label "Andrejs Upīts" at bounding box center [481, 176] width 379 height 20
click at [342, 241] on span "tulkojis baznīcas dziesmas" at bounding box center [357, 245] width 120 height 8
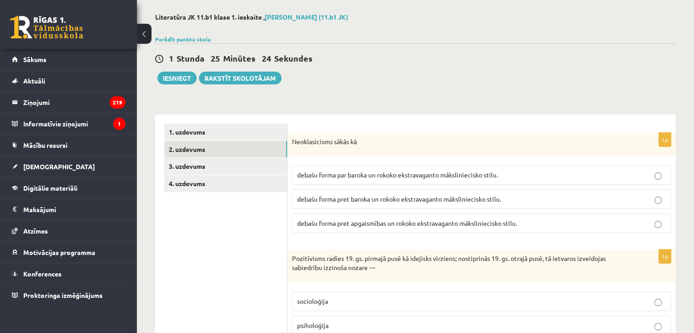
scroll to position [49, 0]
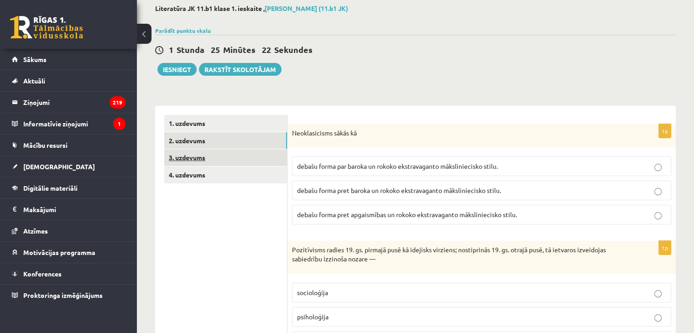
click at [201, 159] on link "3. uzdevums" at bounding box center [225, 157] width 123 height 17
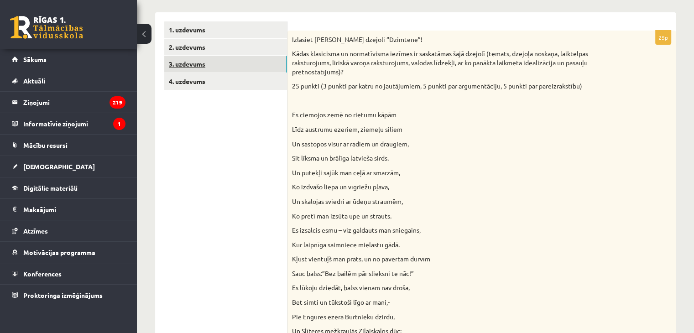
scroll to position [144, 0]
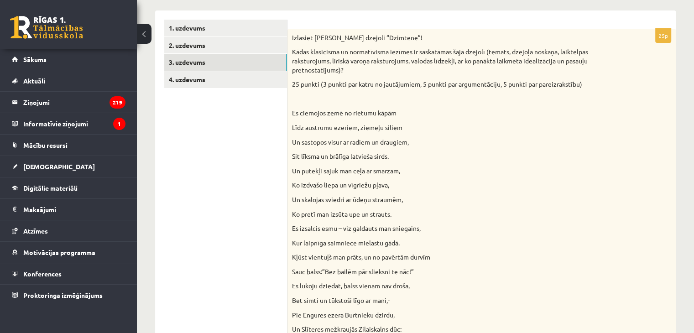
click at [293, 37] on p "Izlasiet Jāņa Sudrabkalna dzejoli “Dzimtene”!" at bounding box center [459, 37] width 334 height 9
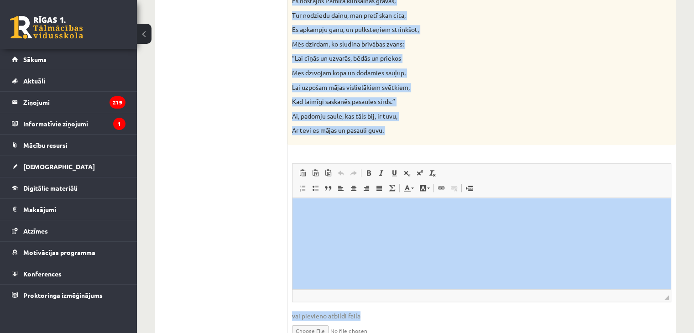
scroll to position [953, 0]
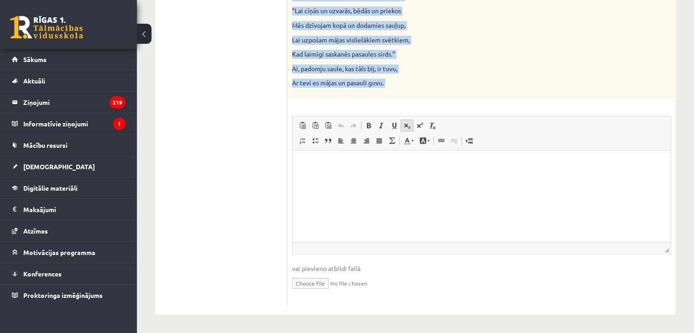
drag, startPoint x: 292, startPoint y: 37, endPoint x: 403, endPoint y: 120, distance: 138.8
copy div "Izlasiet Jāņa Sudrabkalna dzejoli “Dzimtene”! Kādas klasicisma un normatīvisma …"
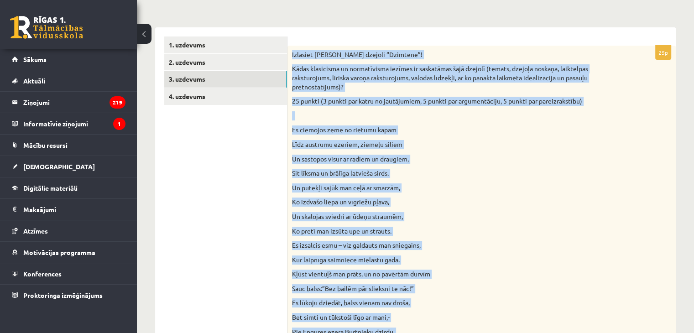
scroll to position [125, 0]
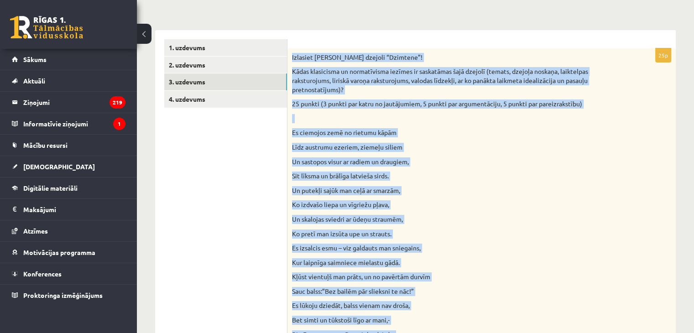
click at [542, 217] on p "Un skalojas sviedri ar ūdeņu straumēm," at bounding box center [459, 219] width 334 height 9
click at [533, 231] on p "Ko pretī man izsūta upe un strauts." at bounding box center [459, 234] width 334 height 9
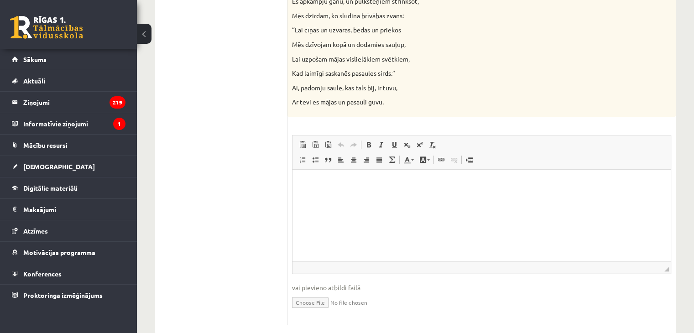
scroll to position [953, 0]
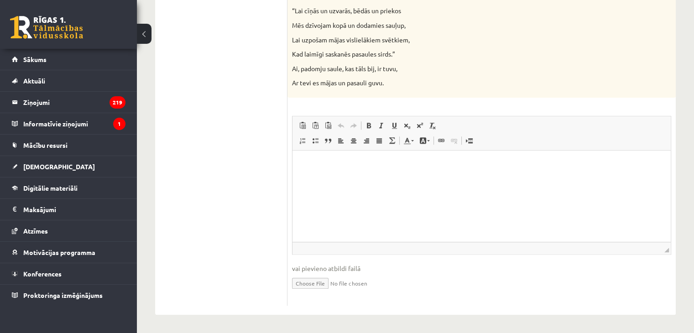
click at [422, 178] on html at bounding box center [482, 165] width 378 height 28
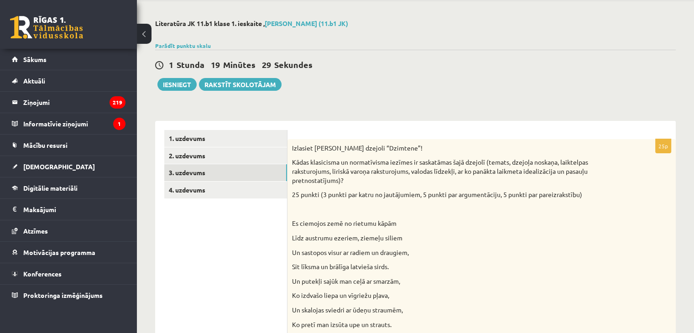
scroll to position [36, 0]
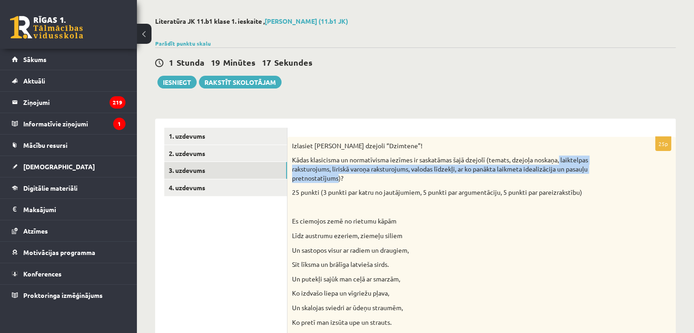
drag, startPoint x: 561, startPoint y: 161, endPoint x: 339, endPoint y: 181, distance: 223.2
click at [339, 181] on p "Kādas klasicisma un normatīvisma iezīmes ir saskatāmas šajā dzejolī (temats, dz…" at bounding box center [459, 169] width 334 height 27
copy p "laiktelpas raksturojums, liriskā varoņa raksturojums, valodas līdzekļi, ar ko p…"
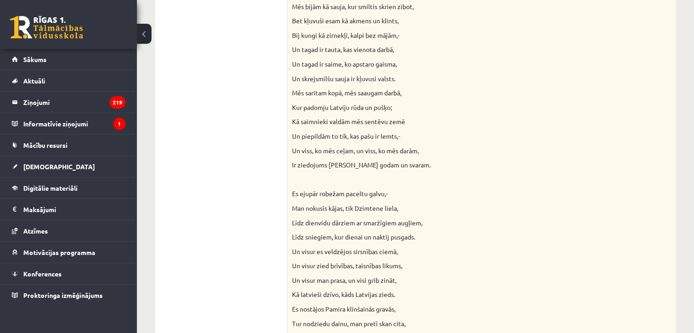
scroll to position [953, 0]
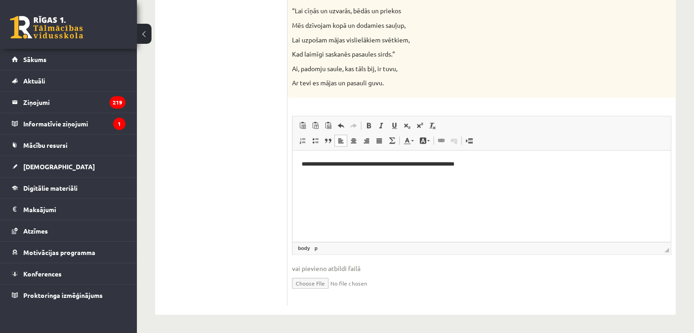
click at [482, 158] on html "**********" at bounding box center [482, 165] width 378 height 28
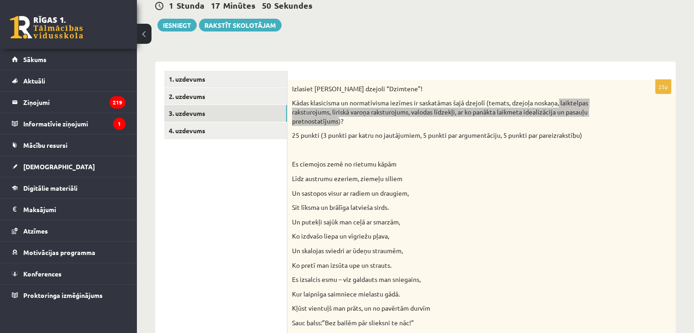
scroll to position [94, 0]
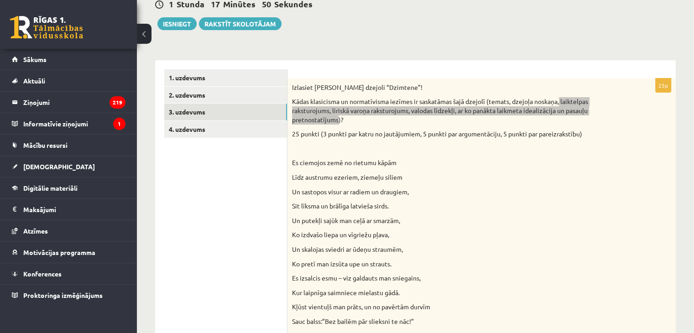
click at [507, 216] on p "Un putekļi sajūk man ceļā ar smarzām," at bounding box center [459, 220] width 334 height 9
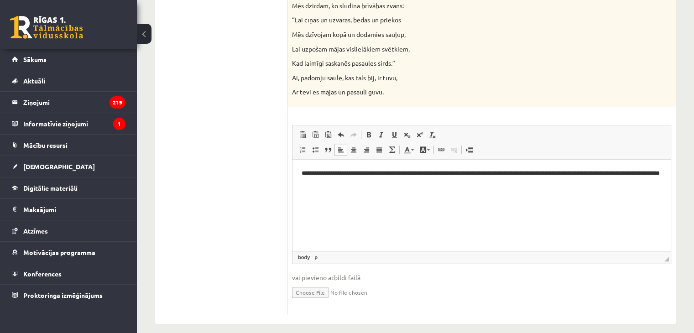
scroll to position [953, 0]
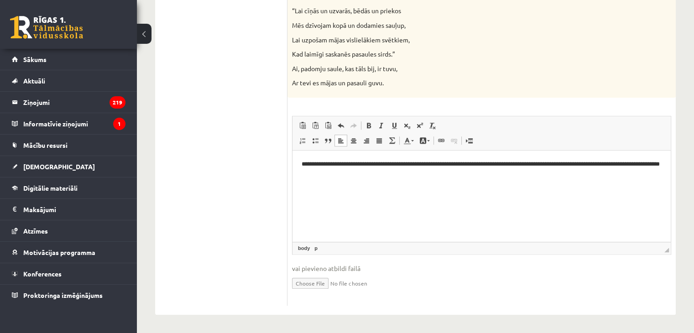
click at [380, 184] on html "**********" at bounding box center [482, 169] width 378 height 37
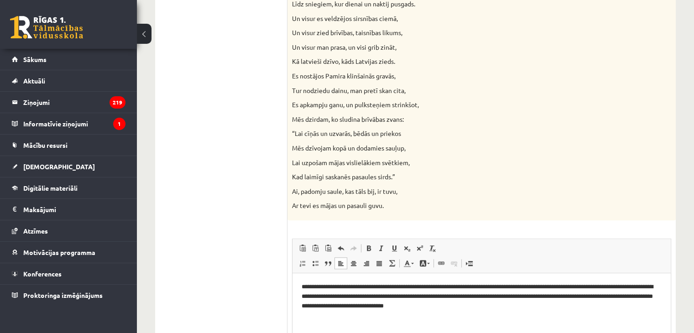
scroll to position [864, 0]
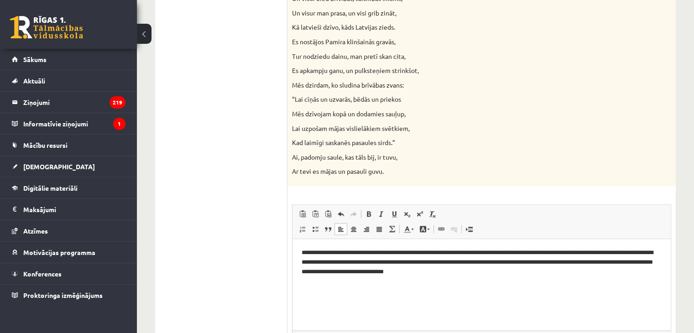
click at [497, 270] on p "**********" at bounding box center [482, 262] width 361 height 28
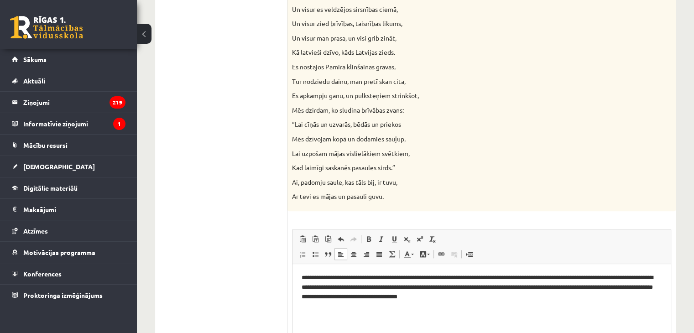
scroll to position [840, 0]
click at [404, 295] on p "**********" at bounding box center [482, 287] width 361 height 28
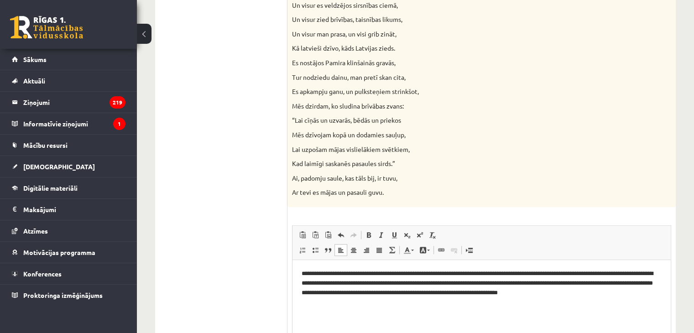
click at [617, 294] on p "**********" at bounding box center [482, 283] width 361 height 28
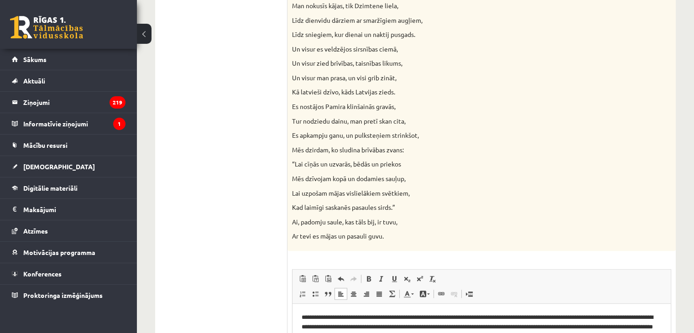
scroll to position [953, 0]
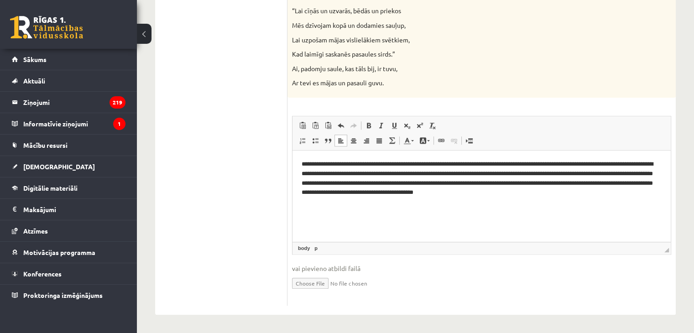
click at [486, 192] on p "**********" at bounding box center [482, 179] width 361 height 38
click at [488, 194] on p "**********" at bounding box center [482, 179] width 361 height 38
click at [551, 195] on p "**********" at bounding box center [482, 179] width 361 height 38
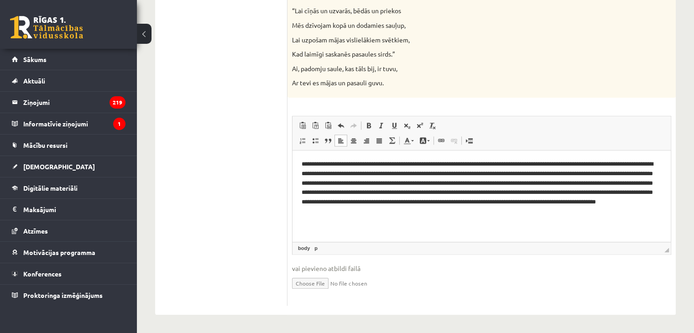
click at [421, 201] on p "**********" at bounding box center [482, 188] width 361 height 57
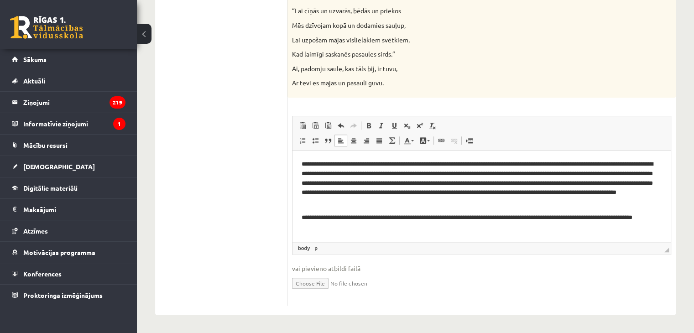
click at [474, 194] on p "**********" at bounding box center [482, 183] width 361 height 47
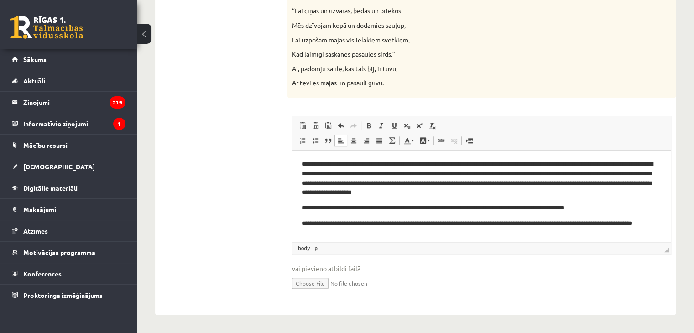
scroll to position [5, 0]
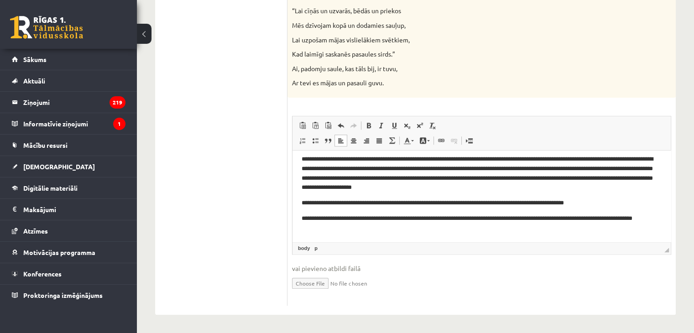
click at [415, 232] on p "**********" at bounding box center [478, 223] width 353 height 19
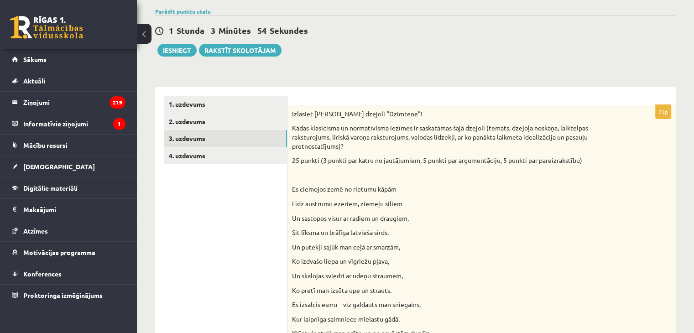
scroll to position [68, 0]
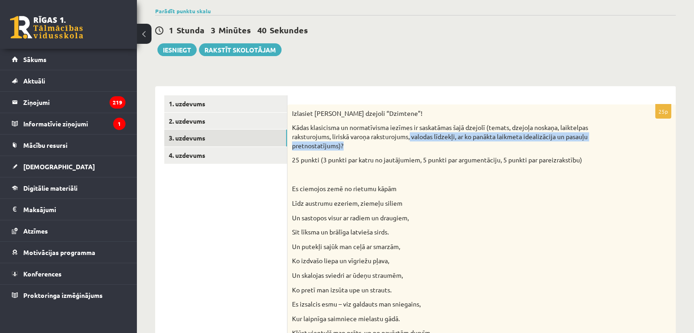
drag, startPoint x: 413, startPoint y: 136, endPoint x: 343, endPoint y: 142, distance: 70.2
click at [343, 142] on p "Kādas klasicisma un normatīvisma iezīmes ir saskatāmas šajā dzejolī (temats, dz…" at bounding box center [459, 136] width 334 height 27
copy p "valodas līdzekļi, ar ko panākta laikmeta idealizācija un pasauļu pretnostatījum…"
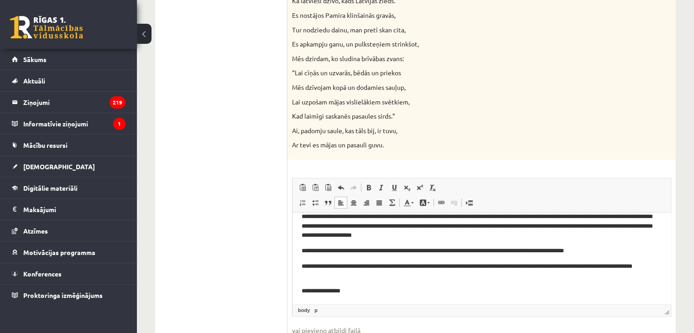
scroll to position [21, 0]
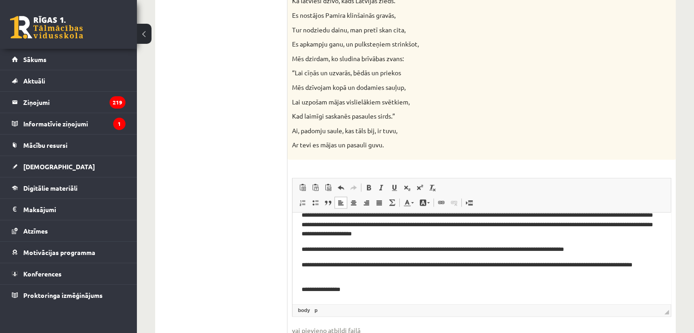
click at [392, 293] on p "**********" at bounding box center [478, 290] width 353 height 10
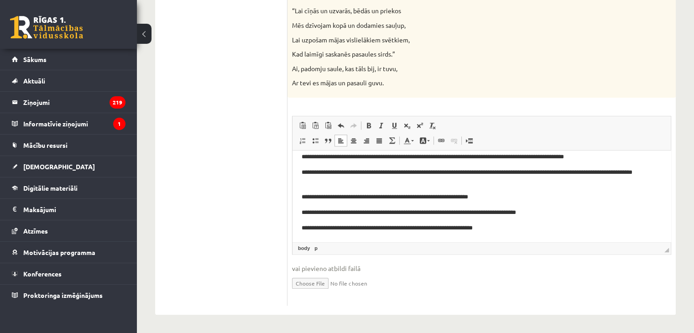
scroll to position [51, 0]
click at [488, 195] on p "**********" at bounding box center [478, 198] width 353 height 10
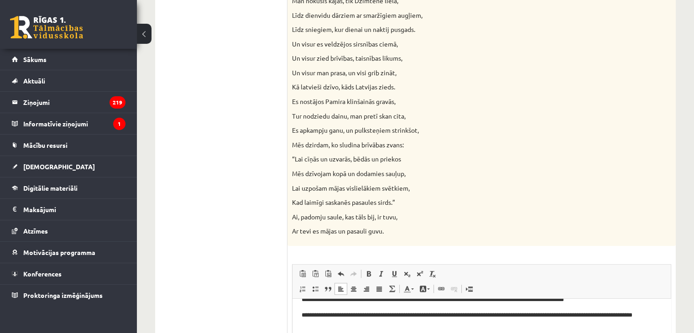
scroll to position [953, 0]
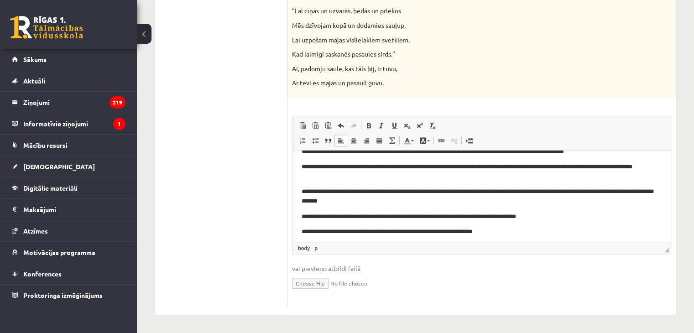
click at [557, 216] on p "**********" at bounding box center [478, 217] width 353 height 10
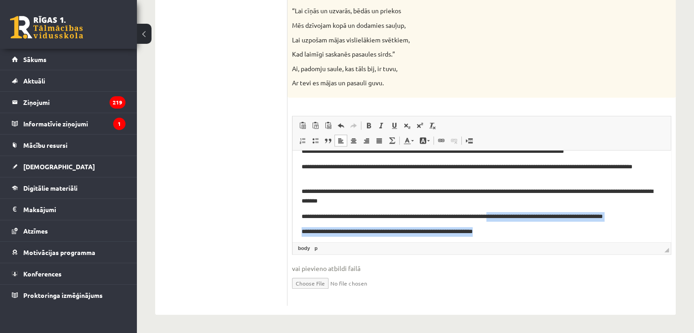
drag, startPoint x: 506, startPoint y: 214, endPoint x: 506, endPoint y: 232, distance: 17.8
click at [506, 232] on body "**********" at bounding box center [482, 170] width 360 height 134
click at [506, 232] on p "**********" at bounding box center [478, 232] width 353 height 10
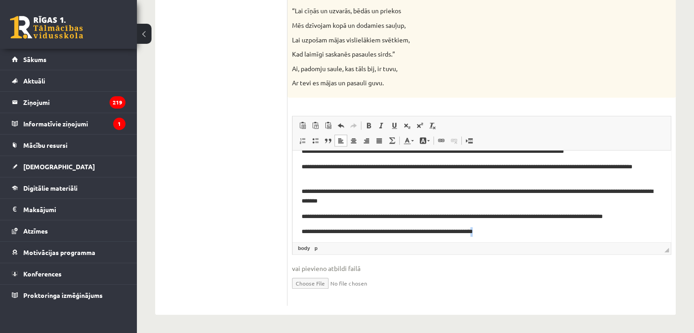
click at [506, 232] on p "**********" at bounding box center [478, 232] width 353 height 10
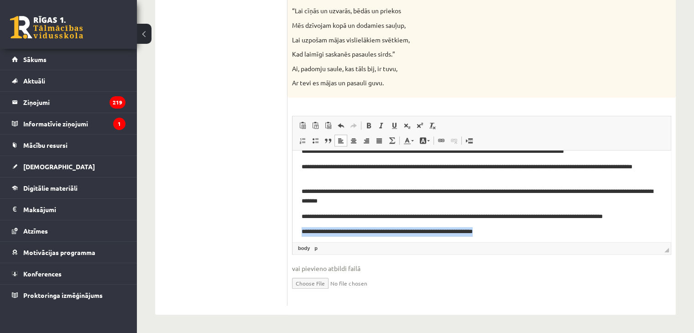
click at [506, 232] on p "**********" at bounding box center [478, 232] width 353 height 10
click at [535, 251] on span "◢ Elements path body p" at bounding box center [482, 248] width 378 height 12
click at [530, 230] on p "**********" at bounding box center [478, 232] width 353 height 10
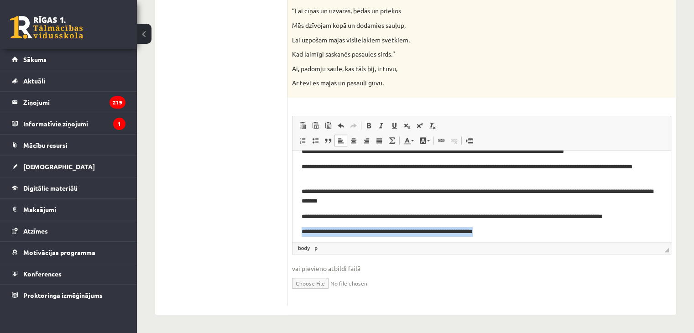
click at [530, 230] on p "**********" at bounding box center [478, 232] width 353 height 10
drag, startPoint x: 530, startPoint y: 231, endPoint x: 517, endPoint y: 230, distance: 13.3
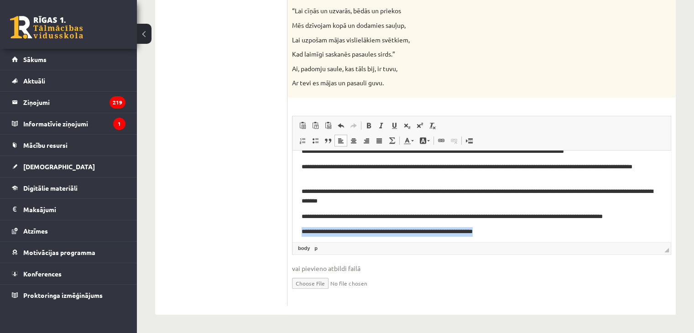
click at [517, 230] on p "**********" at bounding box center [478, 232] width 353 height 10
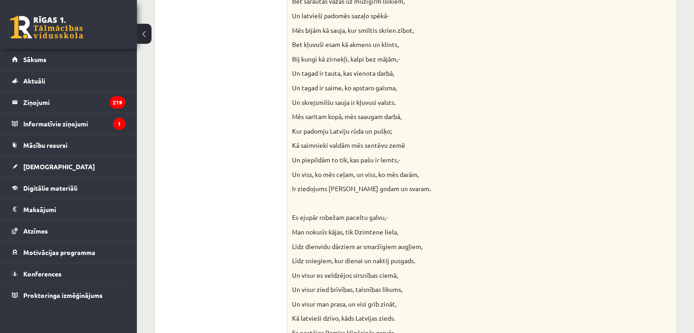
scroll to position [573, 0]
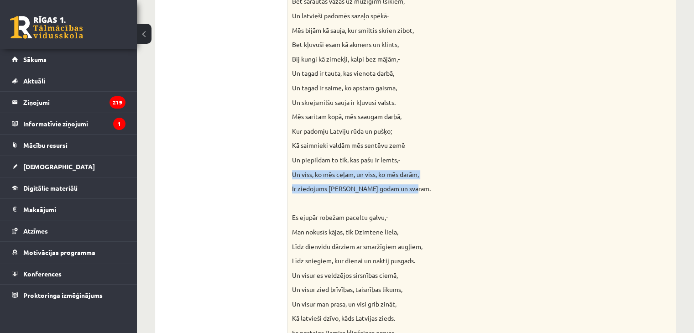
drag, startPoint x: 291, startPoint y: 172, endPoint x: 414, endPoint y: 193, distance: 125.4
click at [414, 193] on div "Izlasiet Jāņa Sudrabkalna dzejoli “Dzimtene”! Kādas klasicisma un normatīvisma …" at bounding box center [482, 39] width 388 height 878
copy div "Un viss, ko mēs ceļam, un viss, ko mēs darām, Ir ziedojums Dzimtenes godam un s…"
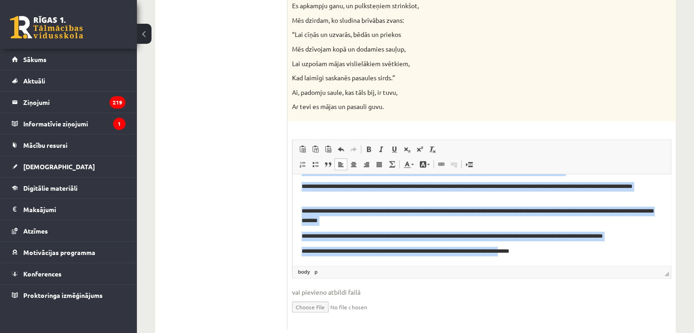
scroll to position [952, 0]
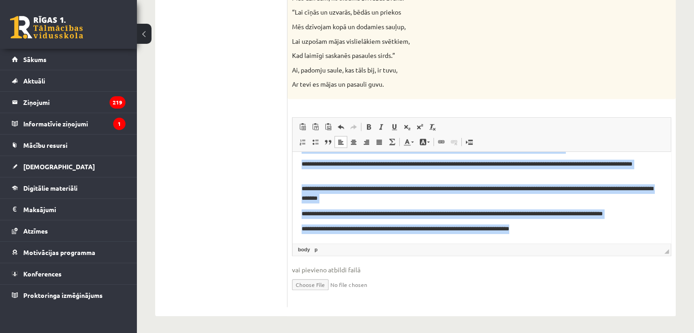
drag, startPoint x: 298, startPoint y: 164, endPoint x: 570, endPoint y: 267, distance: 290.6
click at [570, 243] on html "**********" at bounding box center [482, 167] width 378 height 152
copy body "**********"
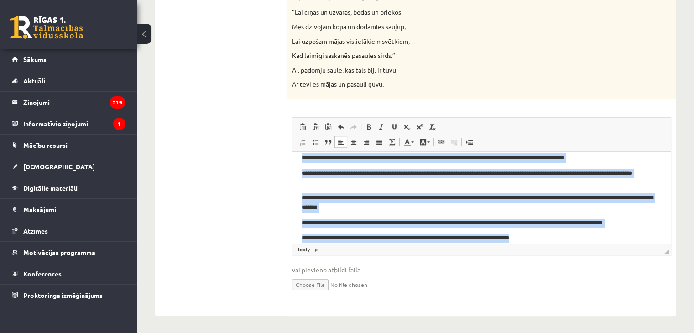
click at [554, 236] on html "**********" at bounding box center [482, 176] width 378 height 152
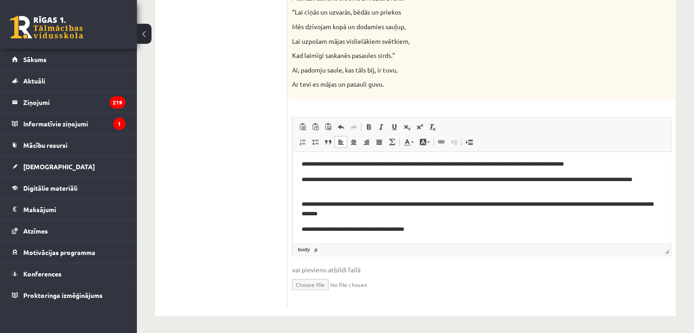
scroll to position [84, 0]
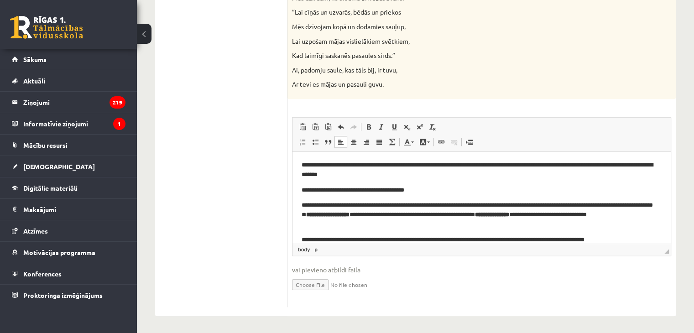
click at [428, 192] on p "**********" at bounding box center [478, 191] width 353 height 10
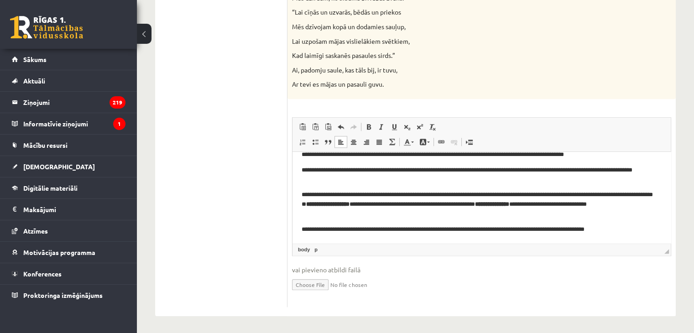
scroll to position [55, 0]
drag, startPoint x: 413, startPoint y: 207, endPoint x: 354, endPoint y: 204, distance: 58.5
click at [354, 204] on p "**********" at bounding box center [478, 204] width 353 height 28
click at [371, 126] on span at bounding box center [368, 126] width 7 height 7
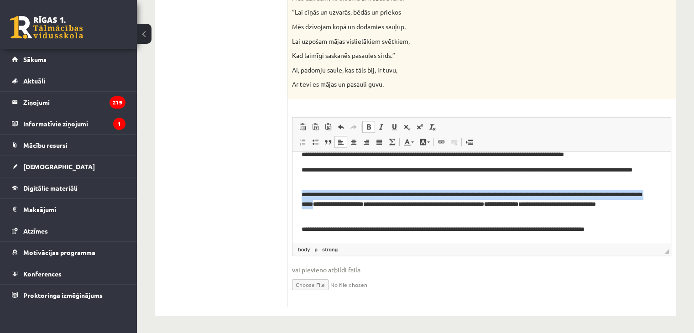
click at [371, 126] on span at bounding box center [368, 126] width 7 height 7
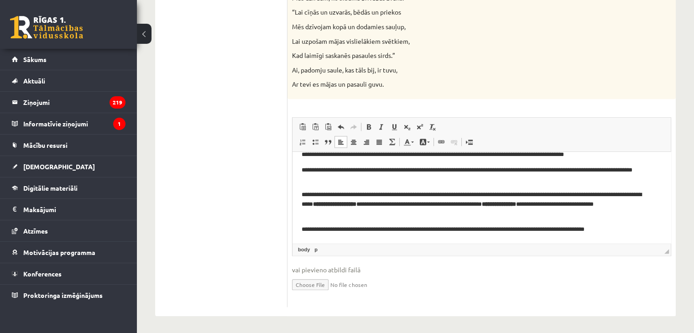
click at [389, 225] on p "**********" at bounding box center [478, 230] width 353 height 10
drag, startPoint x: 411, startPoint y: 205, endPoint x: 356, endPoint y: 206, distance: 55.7
click at [356, 206] on p "**********" at bounding box center [478, 204] width 353 height 28
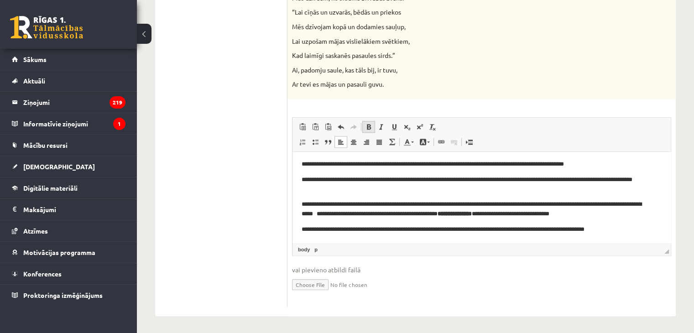
click at [373, 130] on link "Bold Keyboard shortcut Ctrl+B" at bounding box center [368, 127] width 13 height 12
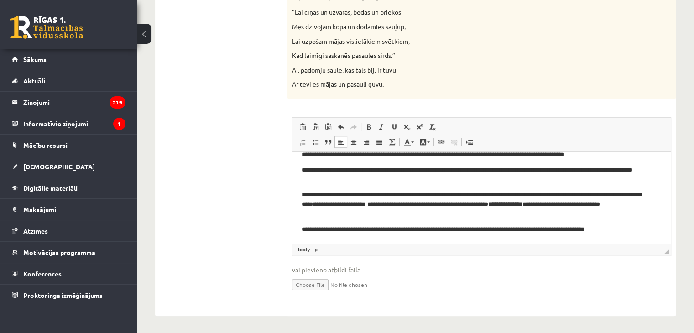
click at [602, 207] on p "**********" at bounding box center [478, 204] width 353 height 28
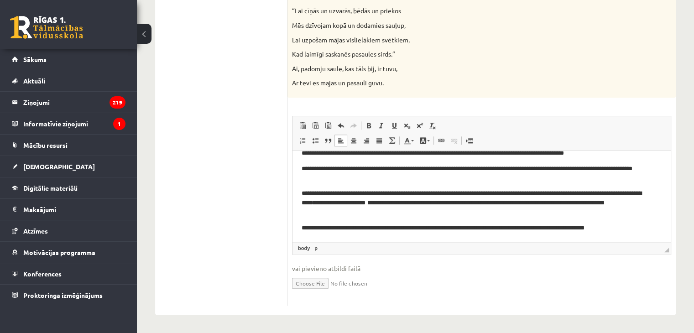
click at [555, 224] on p "**********" at bounding box center [478, 229] width 353 height 10
click at [617, 230] on p "**********" at bounding box center [478, 229] width 353 height 10
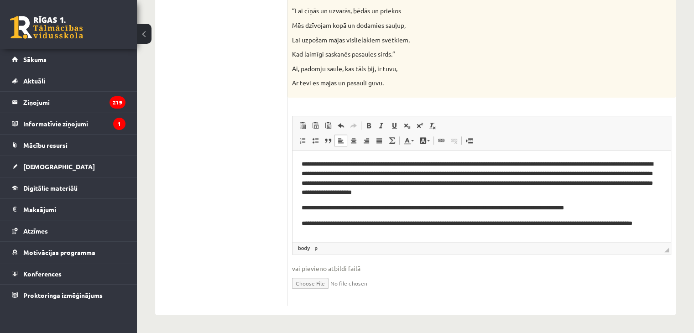
scroll to position [80, 0]
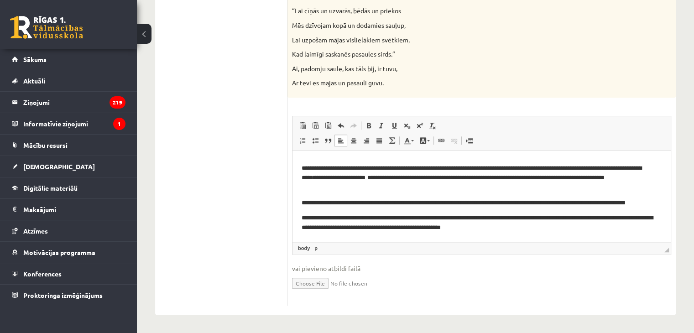
click at [329, 228] on p "**********" at bounding box center [478, 223] width 353 height 19
click at [330, 229] on p "**********" at bounding box center [478, 223] width 353 height 19
click at [333, 228] on p "**********" at bounding box center [478, 223] width 353 height 19
click at [561, 231] on p "**********" at bounding box center [478, 223] width 353 height 19
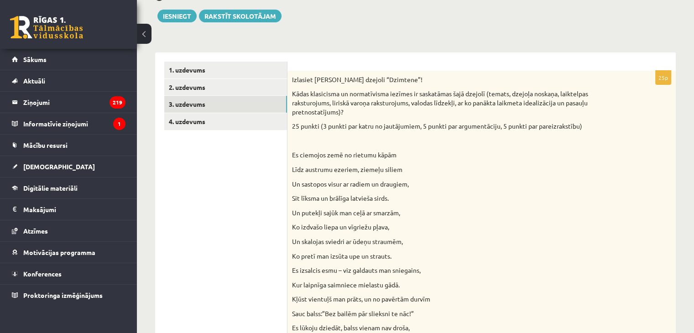
scroll to position [93, 0]
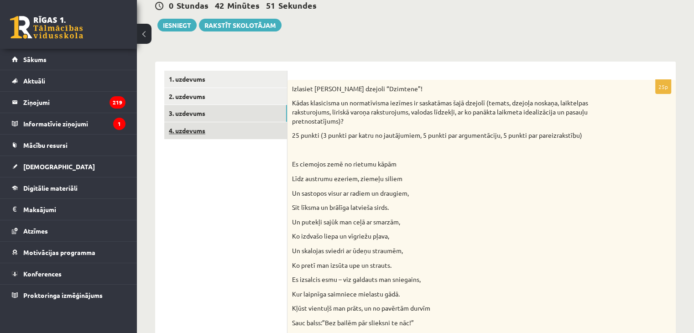
click at [212, 133] on link "4. uzdevums" at bounding box center [225, 130] width 123 height 17
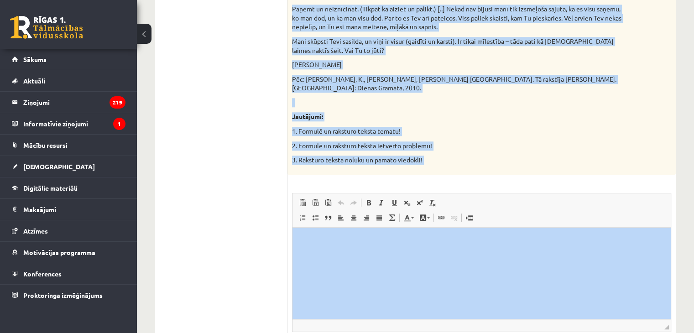
scroll to position [958, 0]
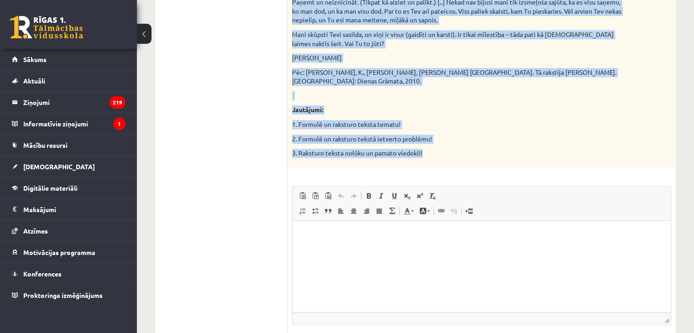
drag, startPoint x: 289, startPoint y: 126, endPoint x: 530, endPoint y: 149, distance: 241.6
copy div "Izvēlies vienu no piedāvātajiem tekstiem! Izvēlies vienu no piedāvātajiem jautā…"
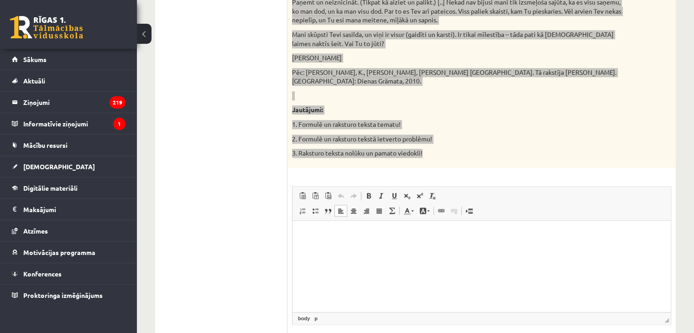
click at [338, 227] on html at bounding box center [482, 234] width 378 height 28
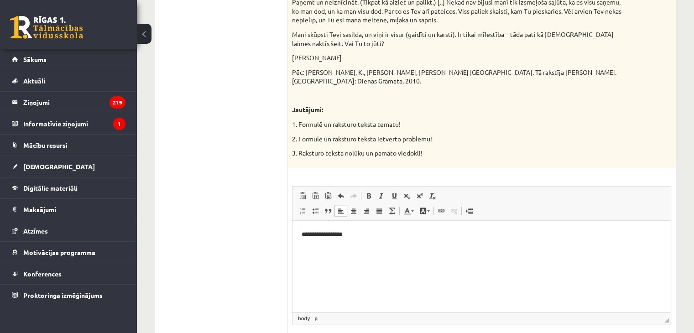
click at [365, 234] on p "**********" at bounding box center [482, 235] width 361 height 10
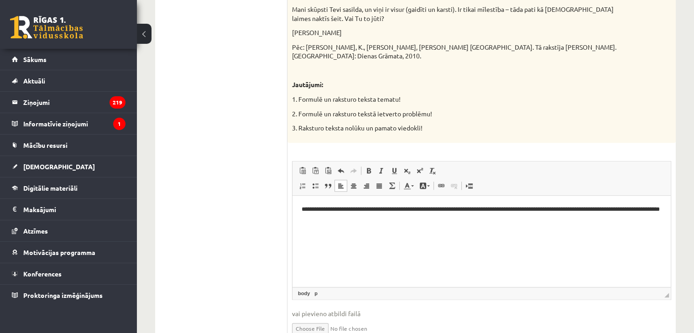
scroll to position [985, 0]
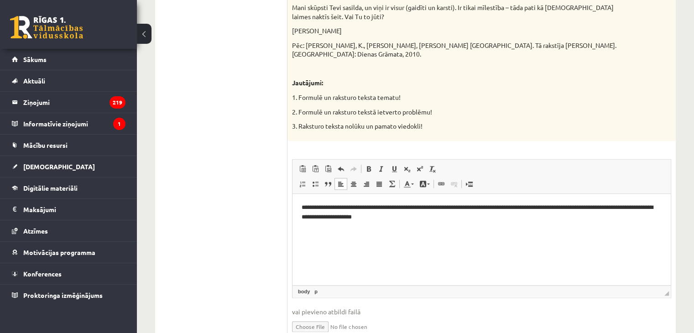
click at [636, 206] on p "**********" at bounding box center [482, 212] width 361 height 19
click at [501, 216] on p "**********" at bounding box center [482, 212] width 361 height 19
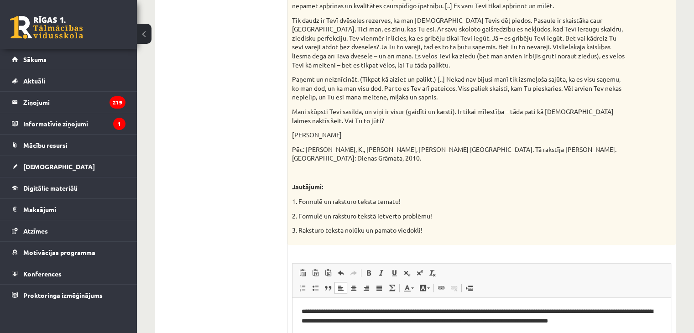
scroll to position [1020, 0]
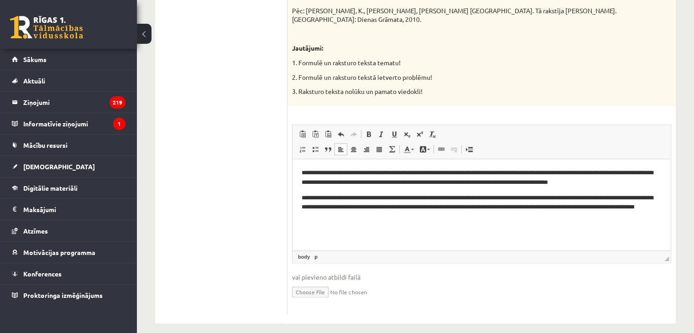
click at [368, 198] on p "**********" at bounding box center [482, 207] width 361 height 28
click at [533, 199] on p "**********" at bounding box center [482, 207] width 361 height 28
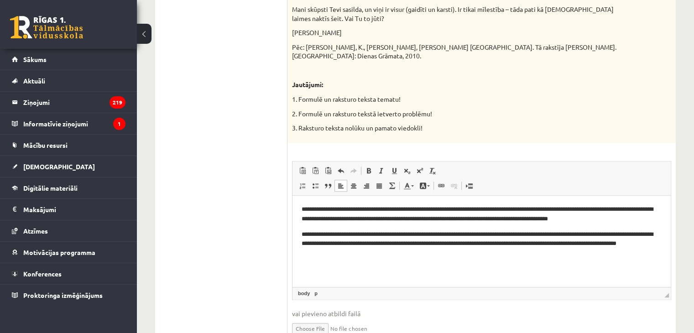
scroll to position [1004, 0]
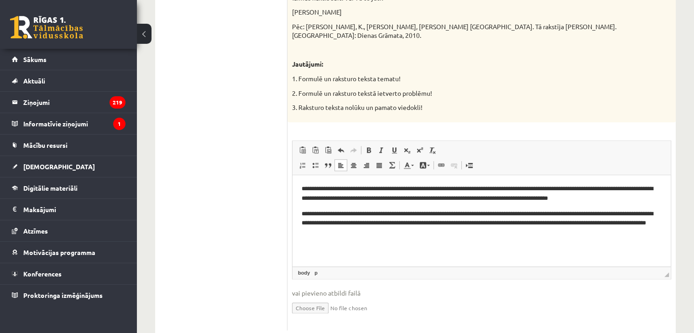
click at [629, 214] on p "**********" at bounding box center [482, 223] width 361 height 28
click at [451, 224] on p "**********" at bounding box center [482, 223] width 361 height 28
click at [334, 225] on p "**********" at bounding box center [482, 223] width 361 height 28
click at [402, 225] on p "**********" at bounding box center [482, 223] width 361 height 28
click at [436, 223] on p "**********" at bounding box center [482, 223] width 361 height 28
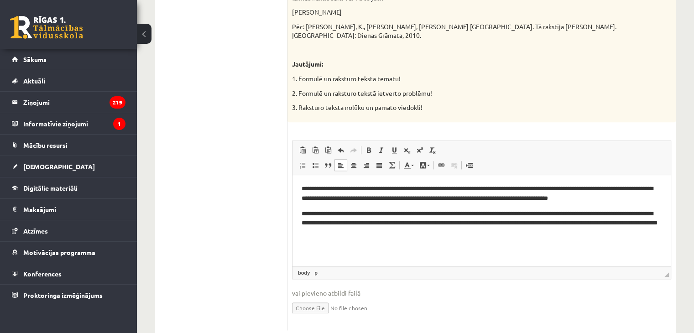
click at [543, 225] on p "**********" at bounding box center [482, 223] width 361 height 28
click at [351, 235] on p "**********" at bounding box center [482, 223] width 361 height 28
click at [380, 232] on p "**********" at bounding box center [482, 223] width 361 height 28
click at [439, 235] on p "**********" at bounding box center [482, 223] width 361 height 28
click at [449, 230] on p "**********" at bounding box center [482, 223] width 361 height 28
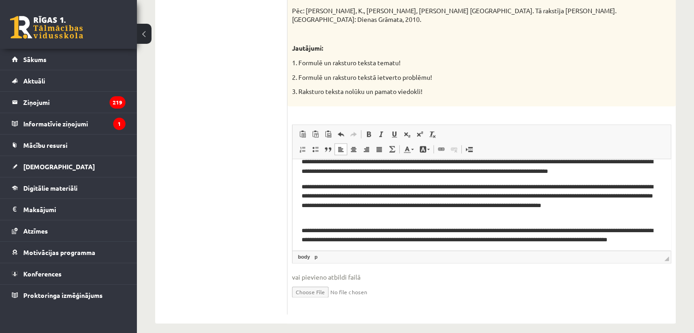
scroll to position [14, 0]
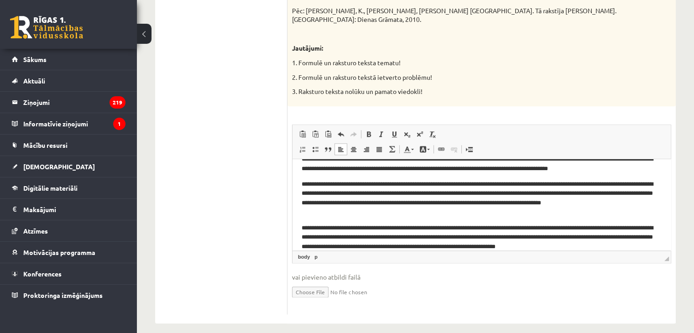
click at [494, 246] on p "**********" at bounding box center [478, 237] width 353 height 28
click at [618, 246] on p "**********" at bounding box center [478, 237] width 353 height 28
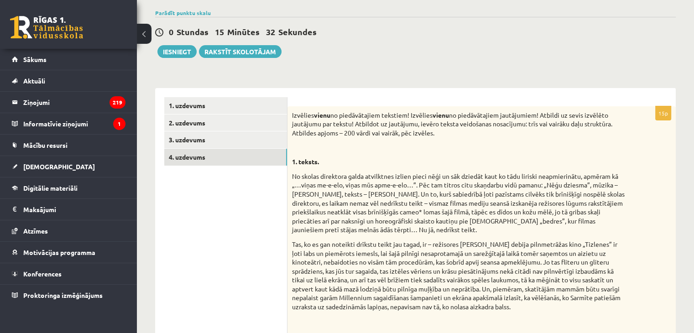
scroll to position [0, 0]
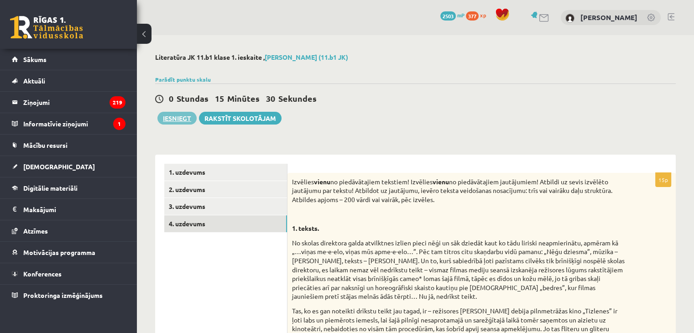
click at [190, 114] on button "Iesniegt" at bounding box center [176, 118] width 39 height 13
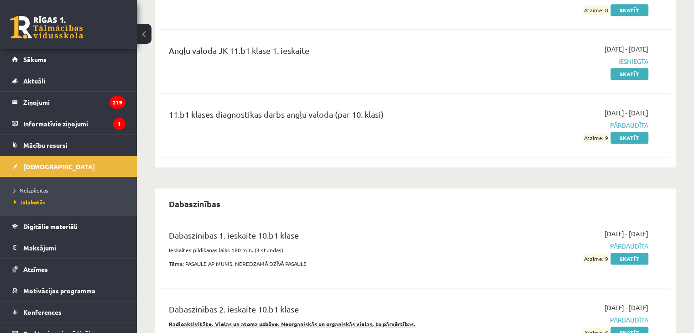
scroll to position [432, 0]
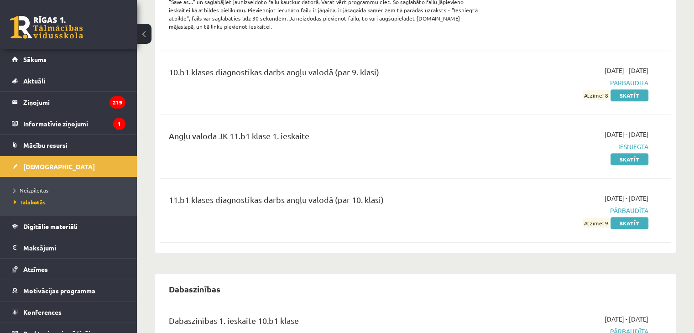
click at [47, 172] on link "[DEMOGRAPHIC_DATA]" at bounding box center [69, 166] width 114 height 21
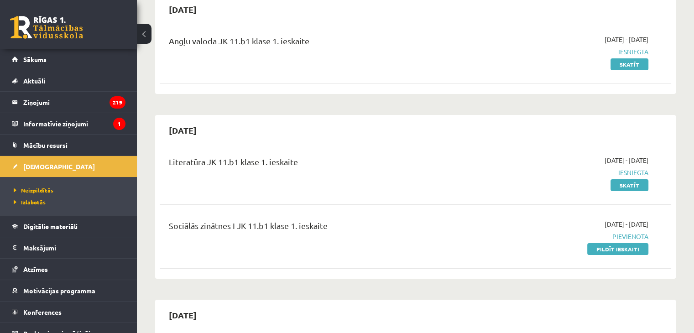
scroll to position [110, 0]
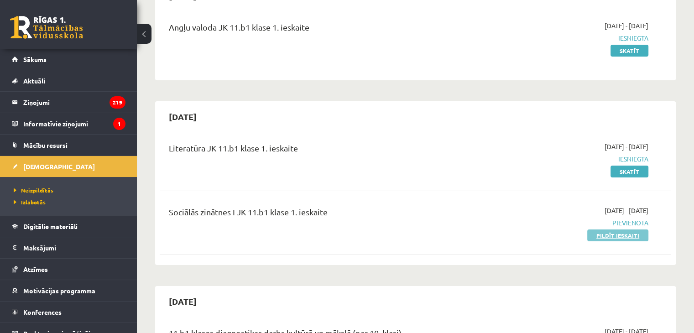
click at [620, 237] on link "Pildīt ieskaiti" at bounding box center [617, 236] width 61 height 12
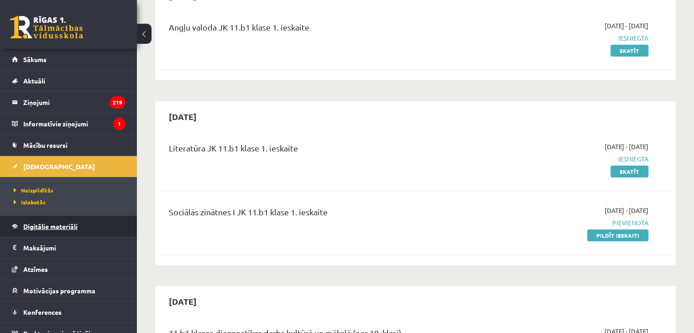
click at [46, 230] on link "Digitālie materiāli" at bounding box center [69, 226] width 114 height 21
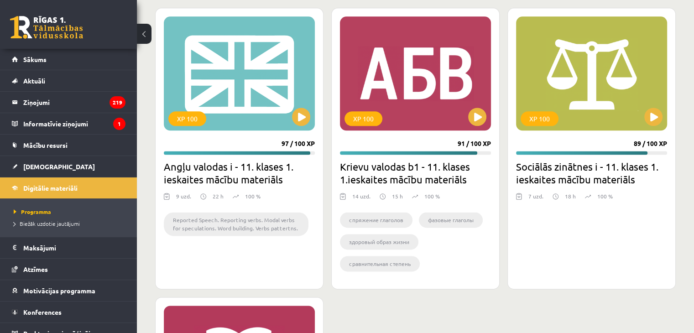
scroll to position [1168, 0]
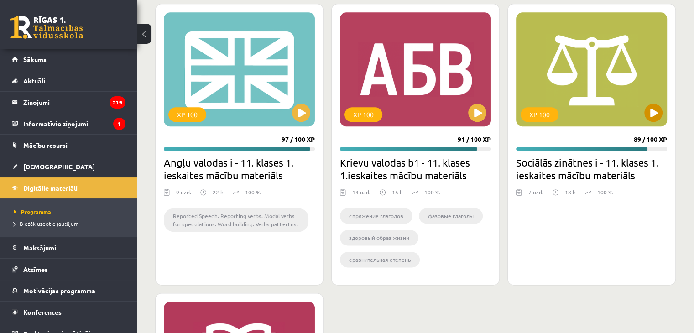
click at [652, 121] on div "XP 100" at bounding box center [591, 69] width 151 height 114
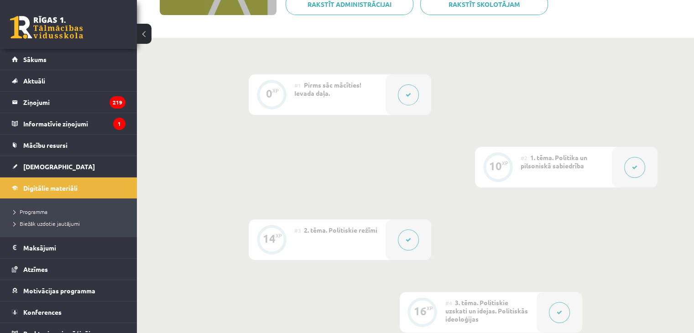
scroll to position [183, 0]
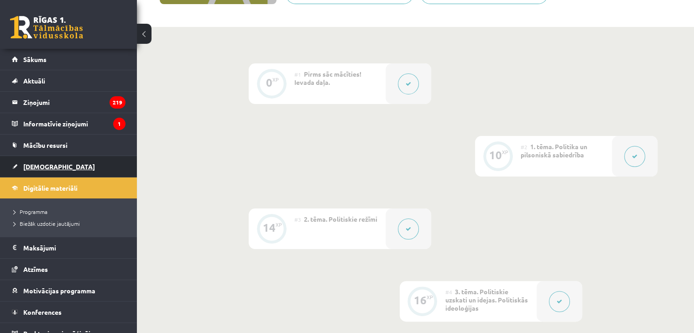
click at [39, 166] on span "[DEMOGRAPHIC_DATA]" at bounding box center [59, 166] width 72 height 8
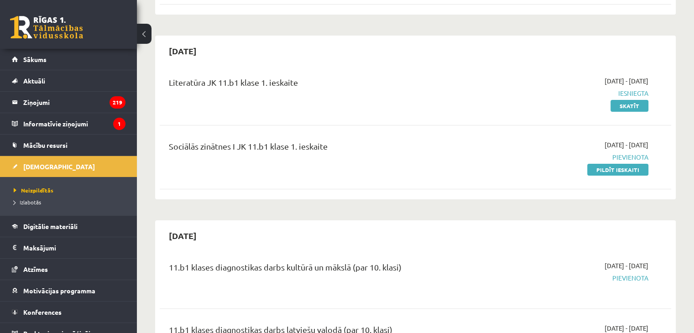
scroll to position [168, 0]
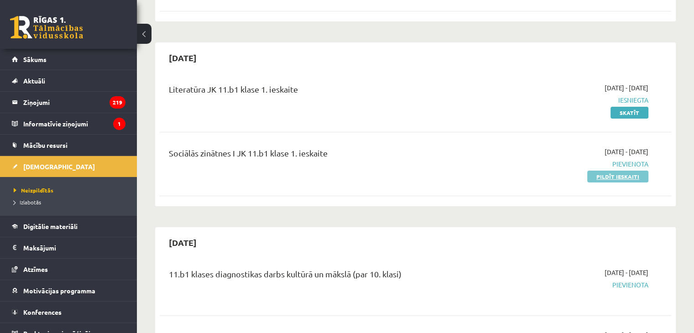
click at [596, 178] on link "Pildīt ieskaiti" at bounding box center [617, 177] width 61 height 12
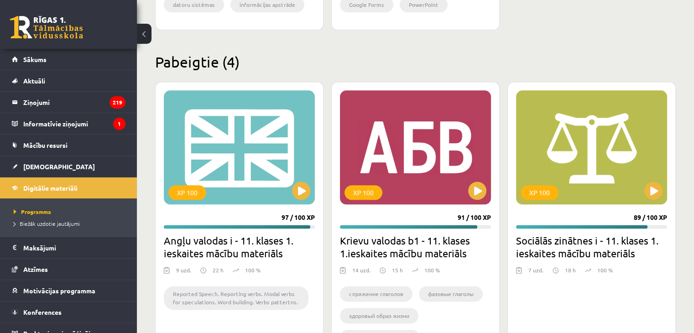
scroll to position [1092, 0]
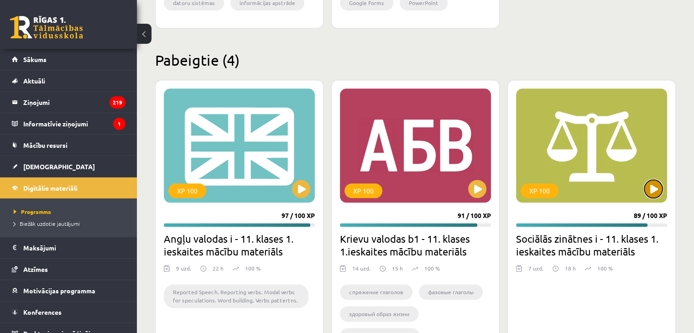
click at [654, 188] on button at bounding box center [653, 189] width 18 height 18
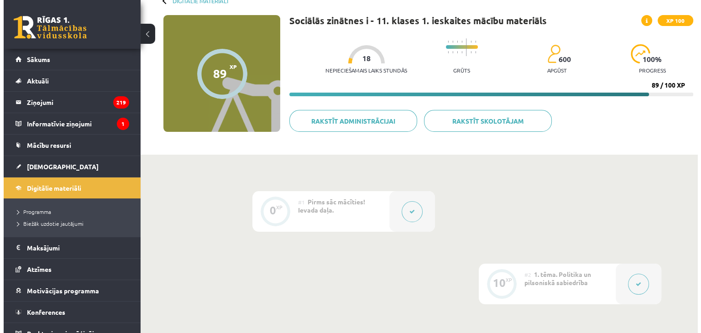
scroll to position [130, 0]
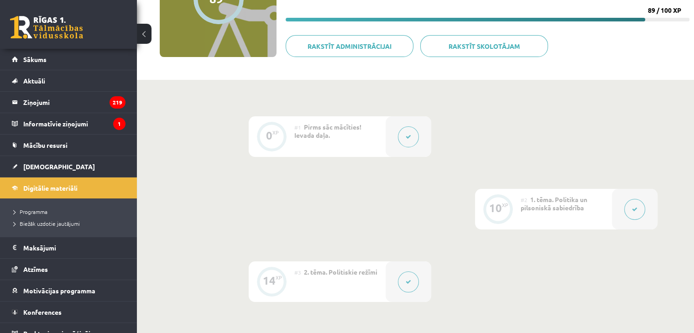
click at [400, 283] on button at bounding box center [408, 282] width 21 height 21
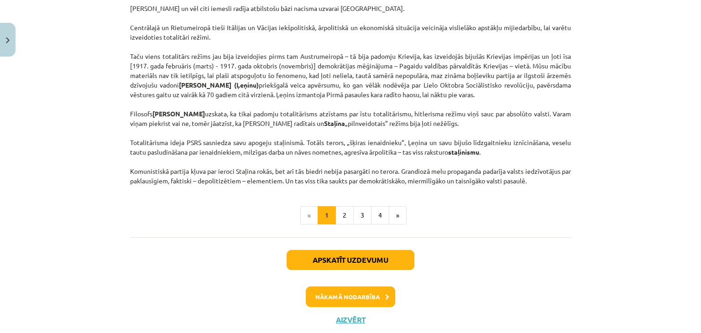
scroll to position [2382, 0]
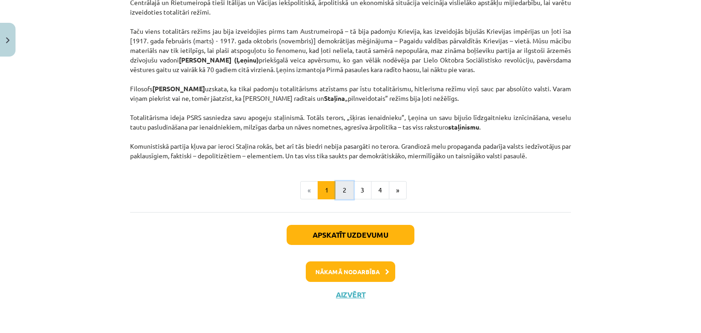
click at [335, 198] on button "2" at bounding box center [344, 190] width 18 height 18
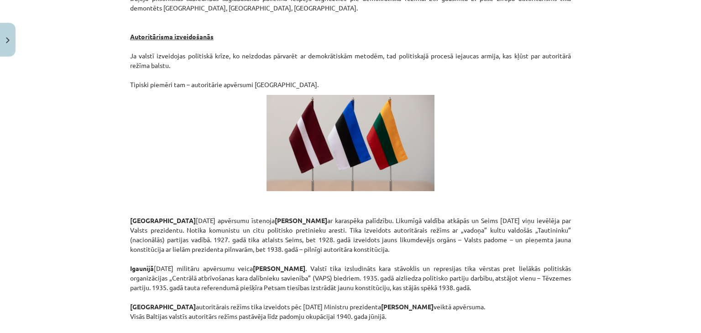
scroll to position [1612, 0]
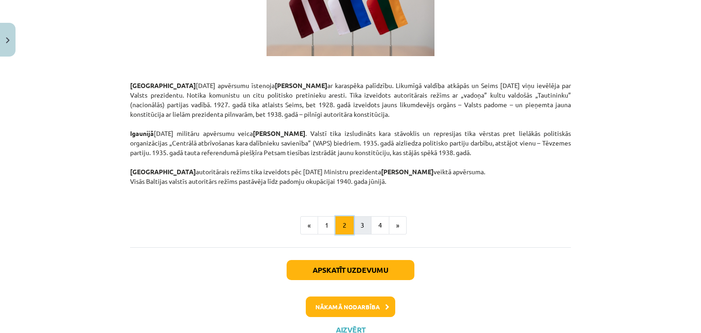
click at [357, 216] on button "3" at bounding box center [362, 225] width 18 height 18
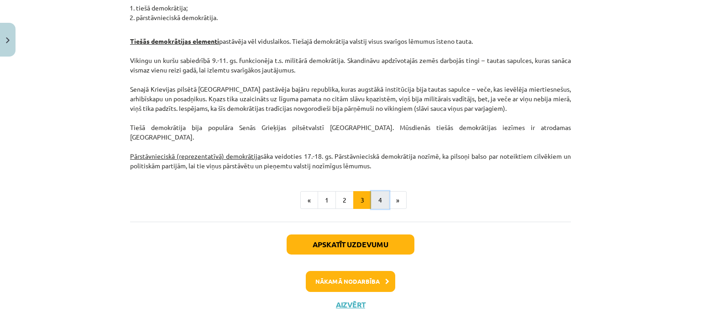
click at [374, 195] on button "4" at bounding box center [380, 200] width 18 height 18
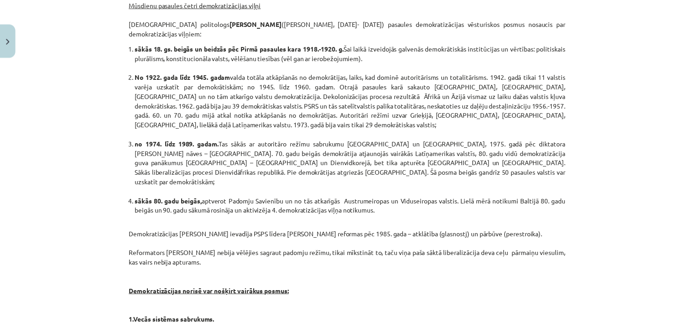
scroll to position [319, 0]
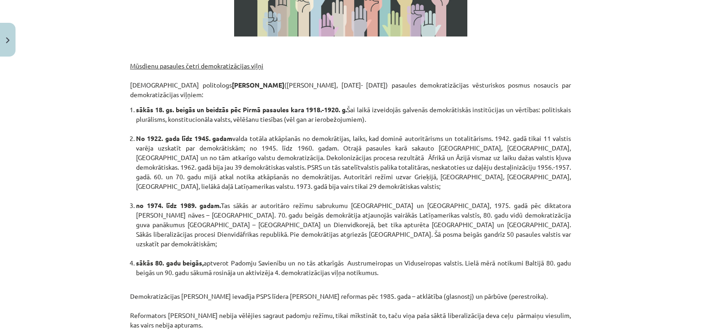
click at [2, 48] on button "Close" at bounding box center [8, 40] width 16 height 34
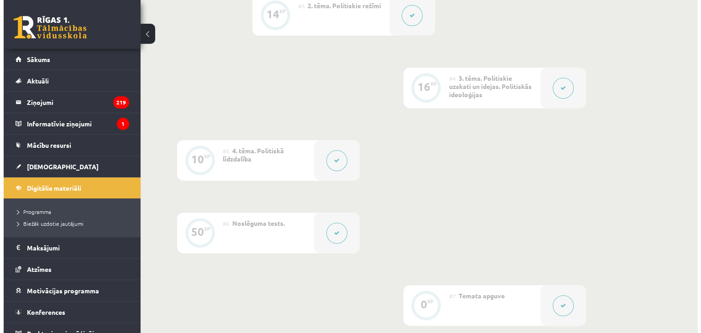
scroll to position [398, 0]
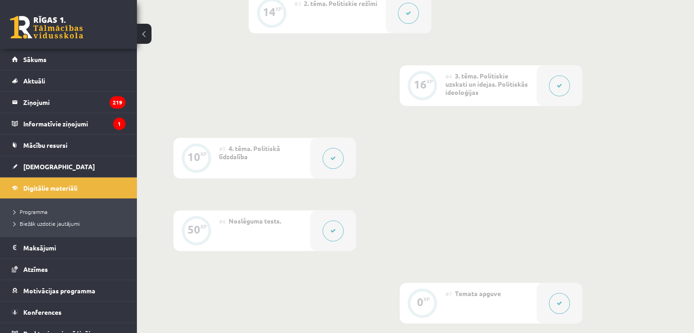
click at [559, 79] on button at bounding box center [559, 85] width 21 height 21
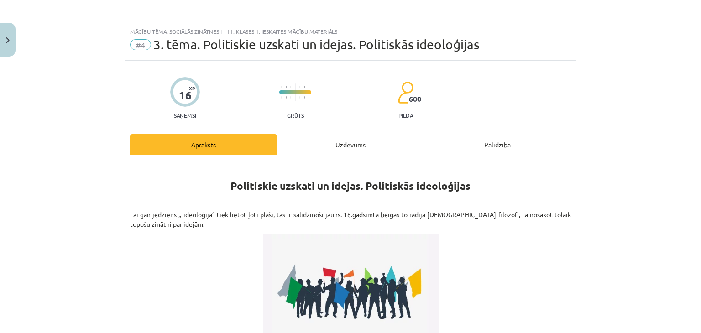
scroll to position [220, 0]
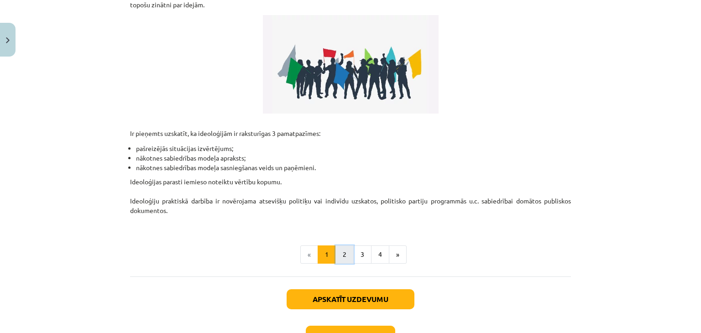
click at [345, 256] on button "2" at bounding box center [344, 255] width 18 height 18
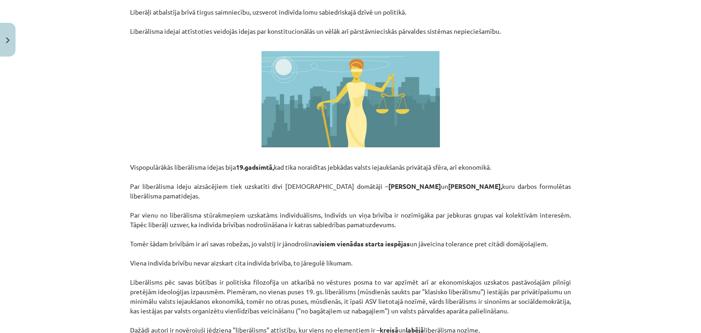
scroll to position [163, 0]
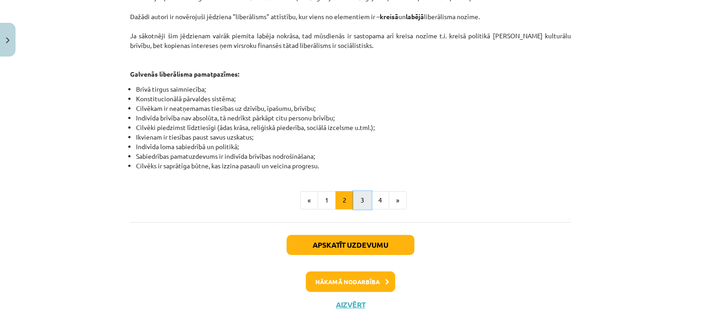
click at [359, 197] on button "3" at bounding box center [362, 200] width 18 height 18
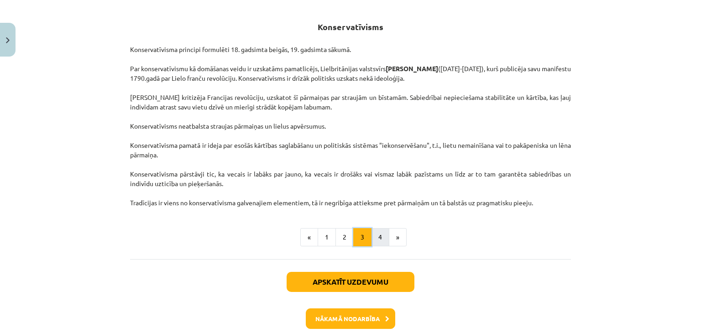
click at [376, 240] on button "4" at bounding box center [380, 237] width 18 height 18
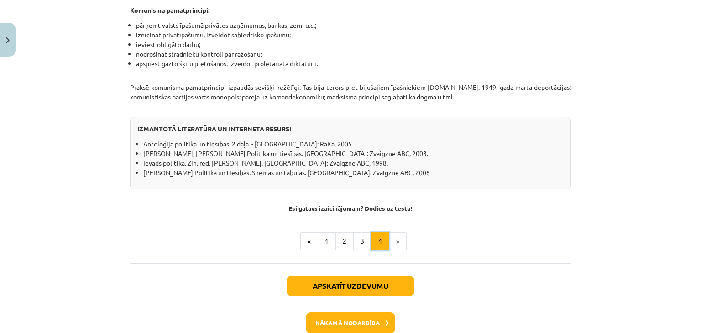
click at [483, 263] on div "Apskatīt uzdevumu Nākamā nodarbība Aizvērt" at bounding box center [350, 309] width 441 height 93
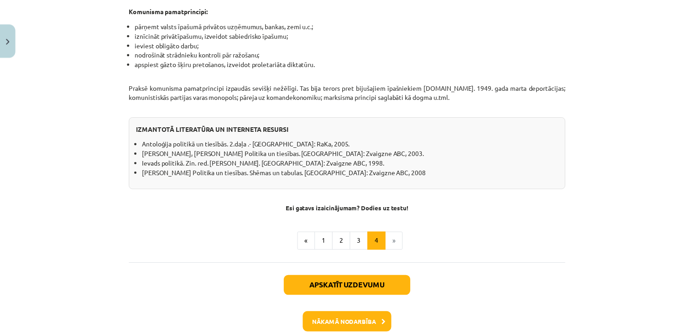
scroll to position [807, 0]
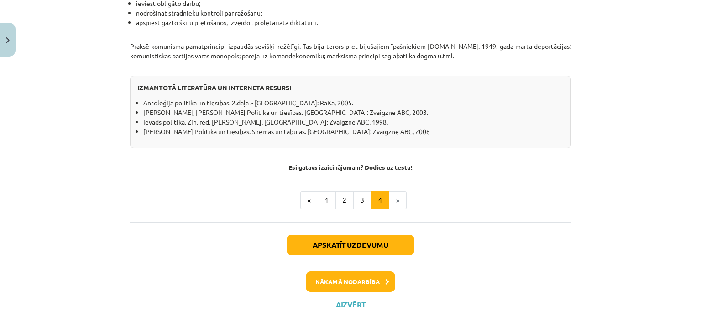
click at [398, 192] on li "»" at bounding box center [397, 200] width 17 height 18
click at [395, 197] on li "»" at bounding box center [397, 200] width 17 height 18
click at [400, 193] on li "»" at bounding box center [397, 200] width 17 height 18
click at [10, 35] on button "Close" at bounding box center [8, 40] width 16 height 34
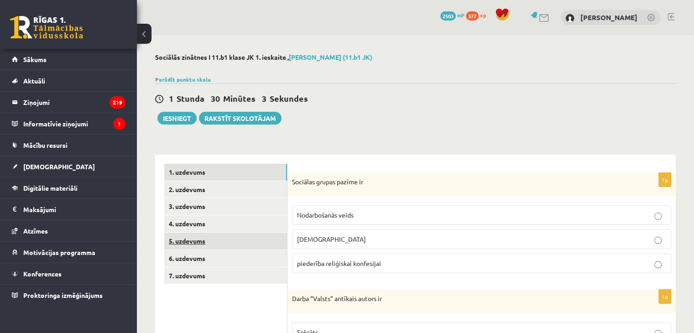
click at [193, 246] on link "5. uzdevums" at bounding box center [225, 241] width 123 height 17
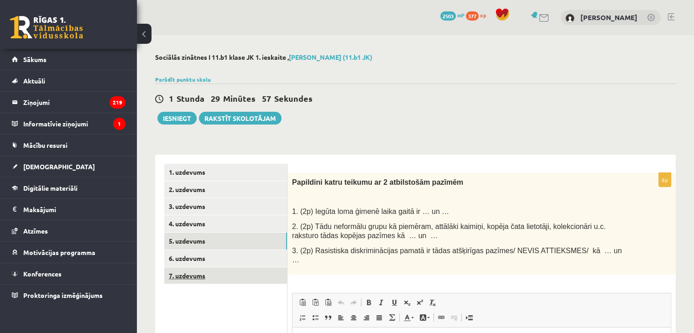
click at [189, 276] on link "7. uzdevums" at bounding box center [225, 275] width 123 height 17
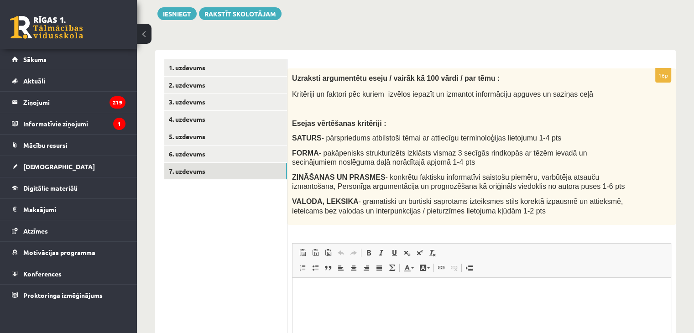
scroll to position [103, 0]
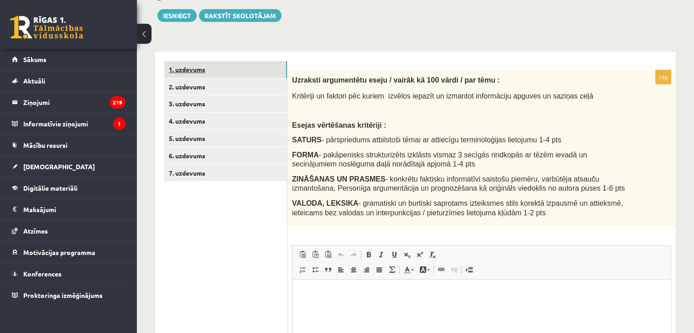
click at [202, 72] on link "1. uzdevums" at bounding box center [225, 69] width 123 height 17
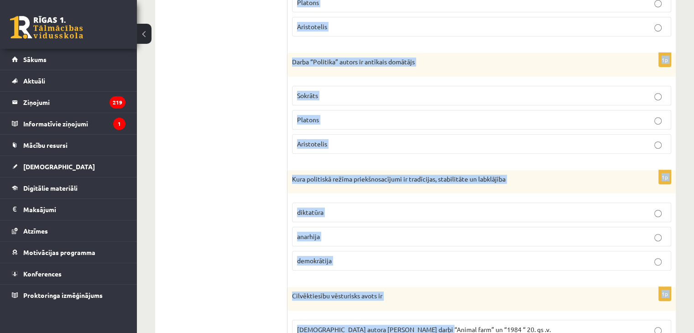
scroll to position [441, 0]
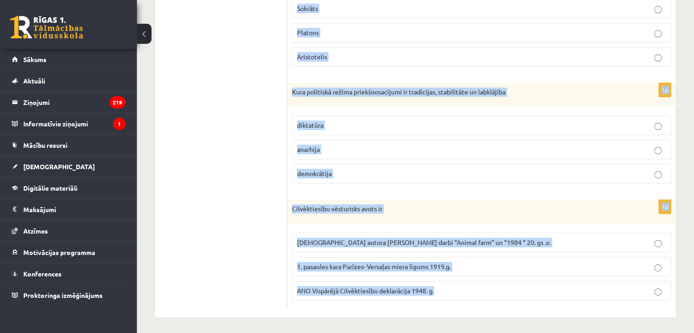
drag, startPoint x: 292, startPoint y: 80, endPoint x: 437, endPoint y: 338, distance: 295.3
copy form "Sociālas grupas pazīme ir Nodarbošanās veids individuālisms piederība reliģiska…"
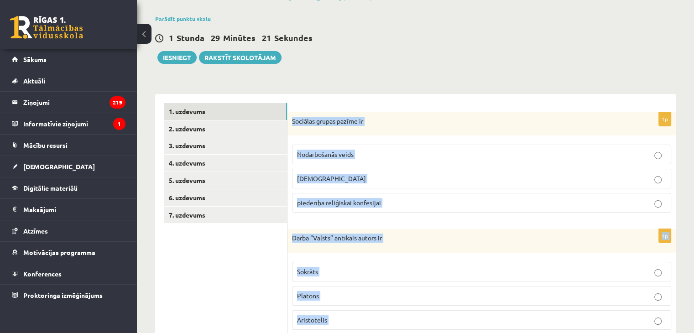
scroll to position [0, 0]
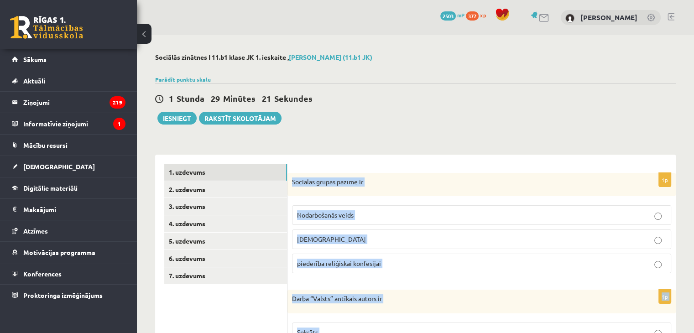
click at [498, 113] on div "1 Stunda 29 Minūtes 21 Sekundes Ieskaite saglabāta! Iesniegt Rakstīt skolotājam" at bounding box center [415, 104] width 521 height 41
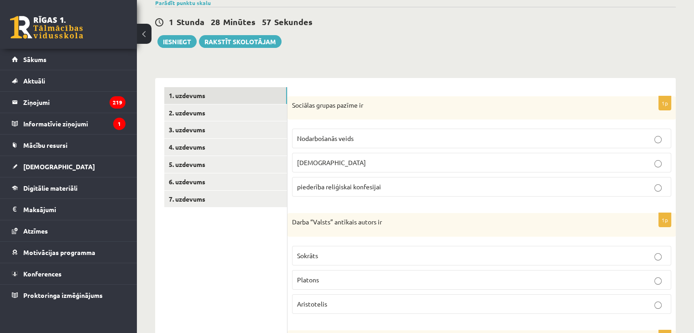
scroll to position [94, 0]
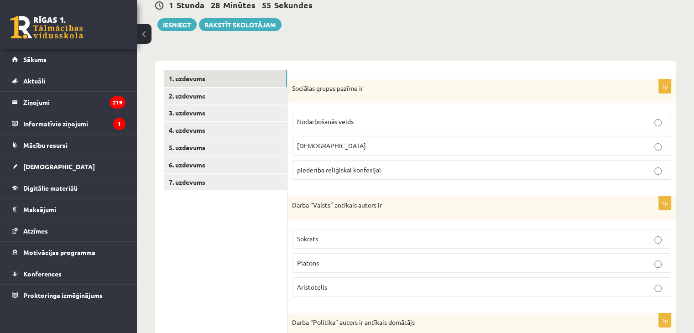
click at [360, 122] on p "Nodarbošanās veids" at bounding box center [481, 122] width 369 height 10
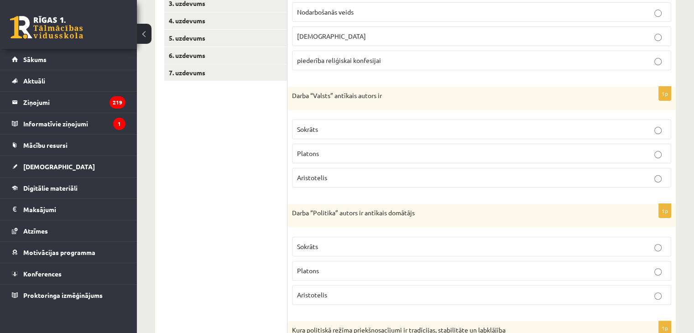
scroll to position [208, 0]
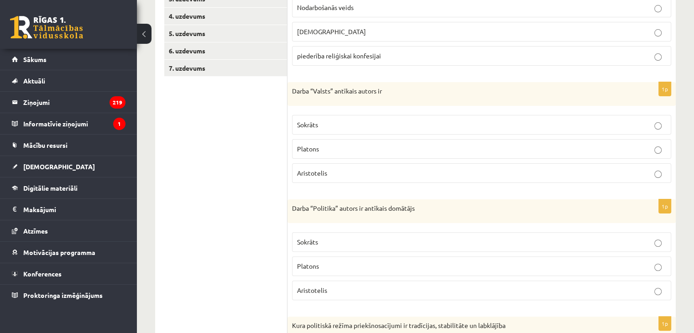
click at [328, 148] on p "Platons" at bounding box center [481, 149] width 369 height 10
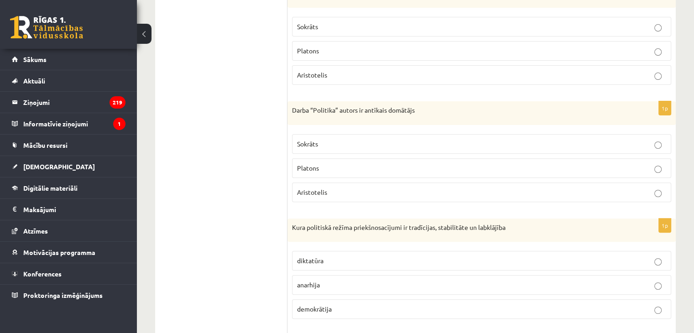
scroll to position [312, 0]
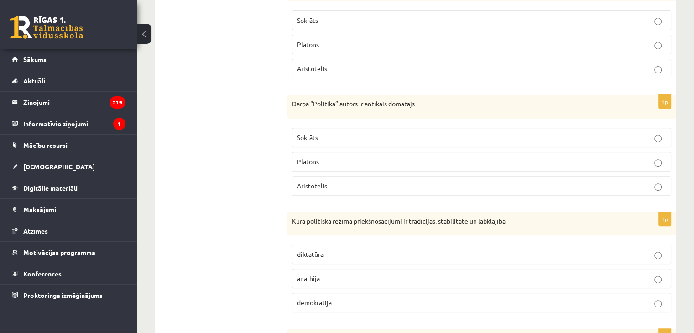
click at [325, 190] on label "Aristotelis" at bounding box center [481, 186] width 379 height 20
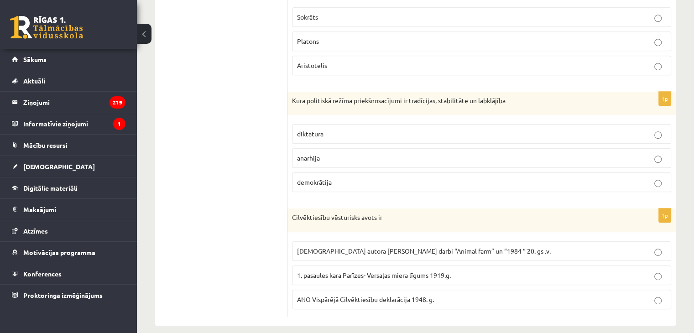
scroll to position [440, 0]
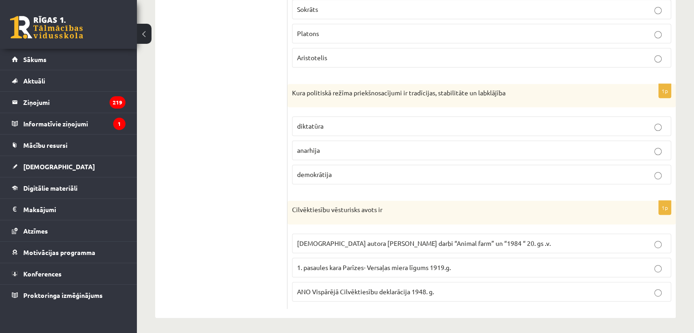
click at [322, 130] on label "diktatūra" at bounding box center [481, 126] width 379 height 20
click at [335, 287] on p "ANO Vispārējā Cilvēktiesību deklarācija 1948. g." at bounding box center [481, 292] width 369 height 10
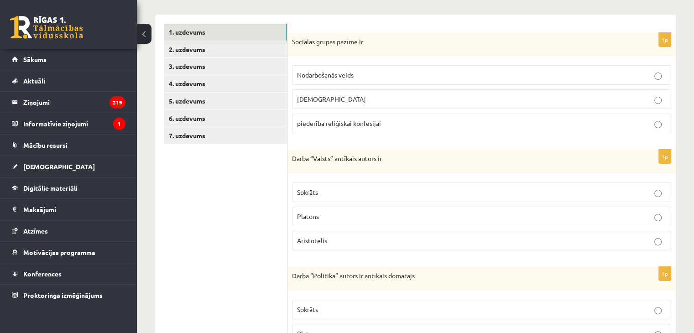
scroll to position [136, 0]
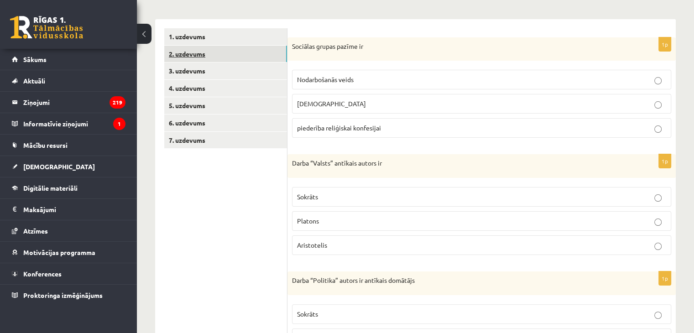
click at [192, 57] on link "2. uzdevums" at bounding box center [225, 54] width 123 height 17
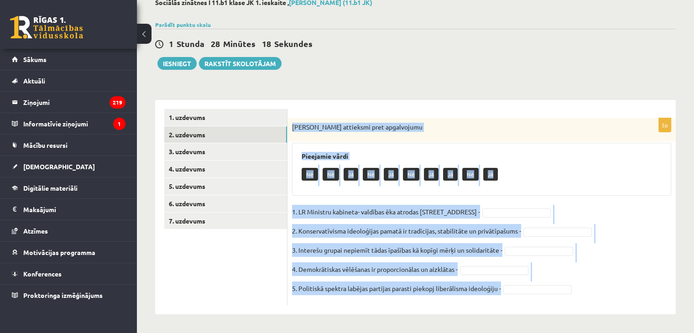
drag, startPoint x: 292, startPoint y: 130, endPoint x: 498, endPoint y: 304, distance: 270.1
click at [498, 304] on div "5p Izsaki attieksmi pret apgalvojumu Pieejamie vārdi Nē Nē Jā Nē Jā Nē Jā Jā Nē…" at bounding box center [482, 211] width 388 height 187
copy div "[PERSON_NAME] attieksmi pret apgalvojumu Pieejamie vārdi Nē Nē Jā Nē Jā Nē Jā J…"
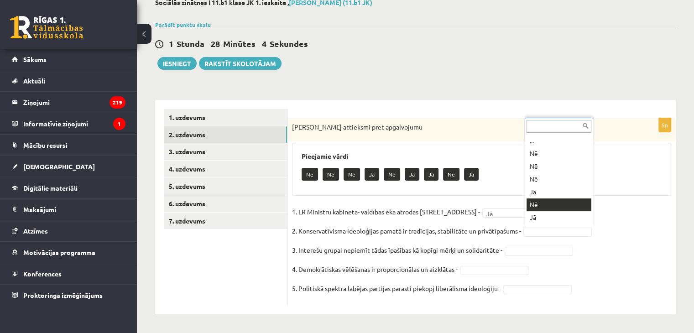
scroll to position [11, 0]
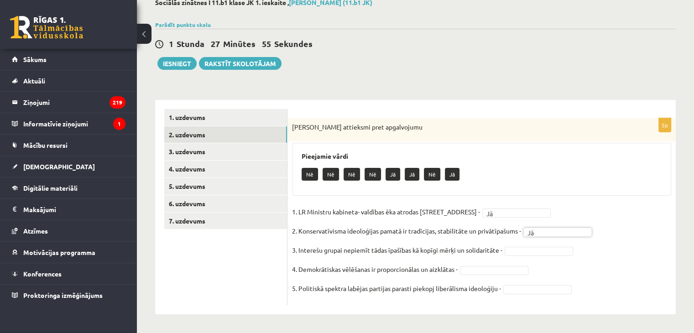
click at [528, 256] on fieldset "1. LR Ministru kabineta- valdības ēka atrodas [STREET_ADDRESS] ** 2. Konservatī…" at bounding box center [481, 253] width 379 height 96
click at [528, 255] on fieldset "1. LR Ministru kabineta- valdības ēka atrodas Rīgā, Jēkaba ielā 11 - Jā ** 2. K…" at bounding box center [481, 253] width 379 height 96
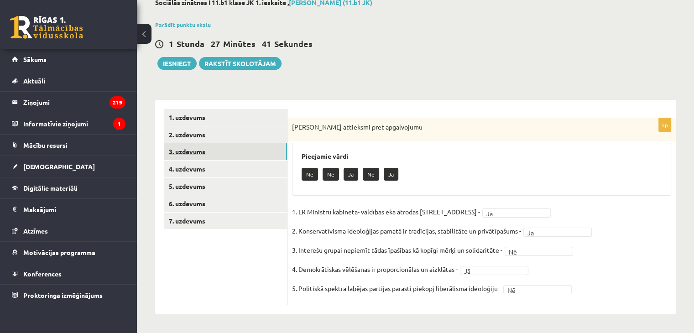
click at [196, 152] on link "3. uzdevums" at bounding box center [225, 151] width 123 height 17
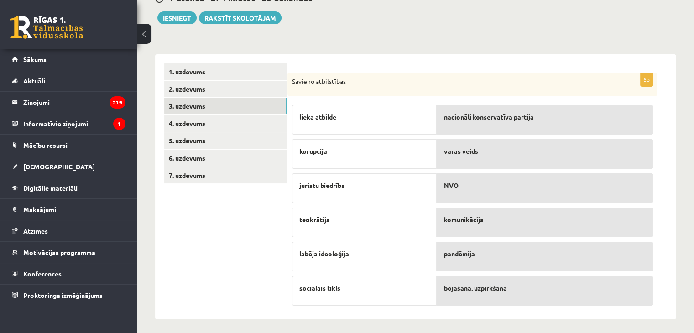
scroll to position [105, 0]
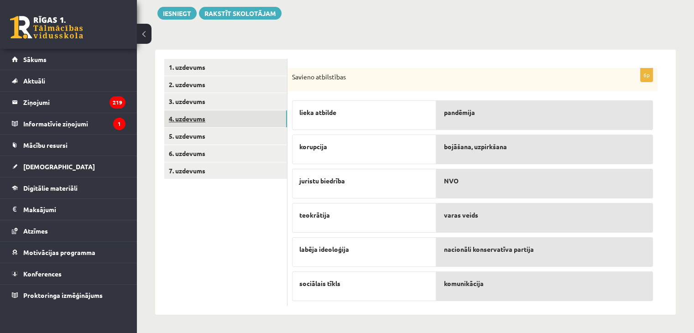
click at [193, 121] on link "4. uzdevums" at bounding box center [225, 118] width 123 height 17
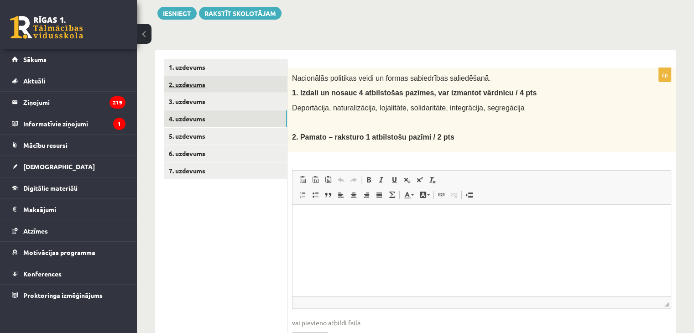
scroll to position [0, 0]
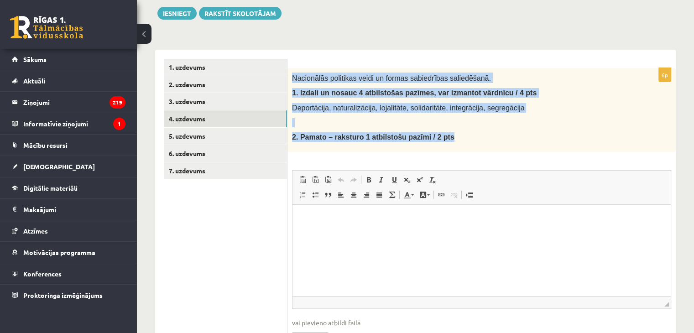
drag, startPoint x: 292, startPoint y: 78, endPoint x: 455, endPoint y: 144, distance: 175.3
click at [455, 144] on div "Nacionālās politikas veidi un formas sabiedrības saliedēšanā. 1. Izdali un nosa…" at bounding box center [482, 110] width 388 height 84
copy div "Nacionālās politikas veidi un formas sabiedrības saliedēšanā. 1. Izdali un nosa…"
click at [482, 130] on div "Nacionālās politikas veidi un formas sabiedrības saliedēšanā. 1. Izdali un nosa…" at bounding box center [482, 110] width 388 height 84
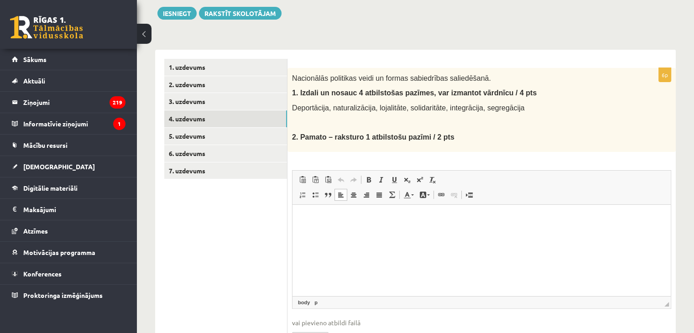
click at [336, 211] on html at bounding box center [482, 218] width 378 height 28
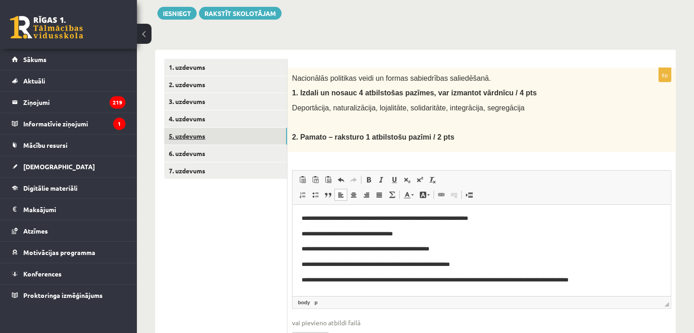
click at [190, 133] on link "5. uzdevums" at bounding box center [225, 136] width 123 height 17
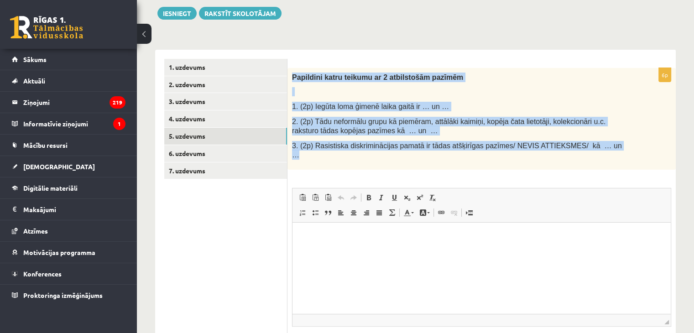
drag, startPoint x: 291, startPoint y: 75, endPoint x: 595, endPoint y: 147, distance: 312.4
click at [595, 147] on div "Papildini katru teikumu ar 2 atbilstošām pazīmēm 1. (2p) Iegūta loma ģimenē lai…" at bounding box center [482, 119] width 388 height 102
copy div "Papildini katru teikumu ar 2 atbilstošām pazīmēm 1. (2p) Iegūta loma ģimenē lai…"
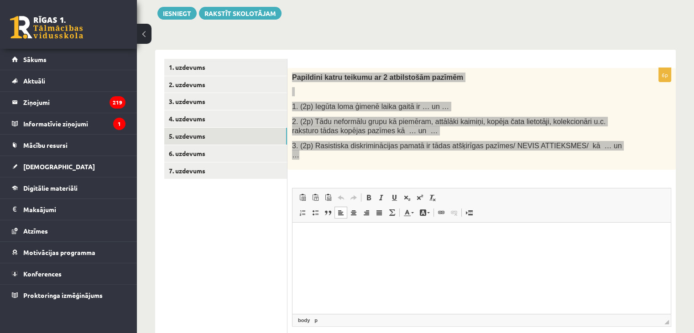
click at [343, 235] on p "Editor, wiswyg-editor-user-answer-47024853886940" at bounding box center [482, 237] width 360 height 10
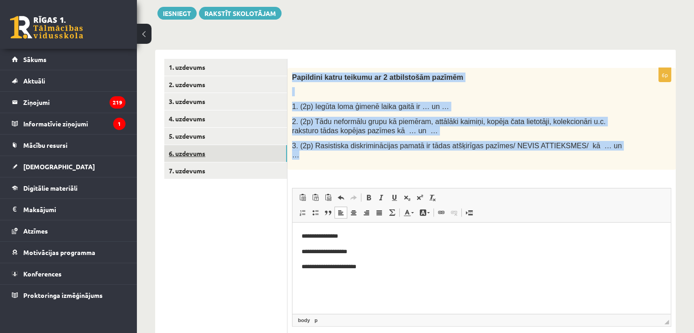
click at [190, 150] on link "6. uzdevums" at bounding box center [225, 153] width 123 height 17
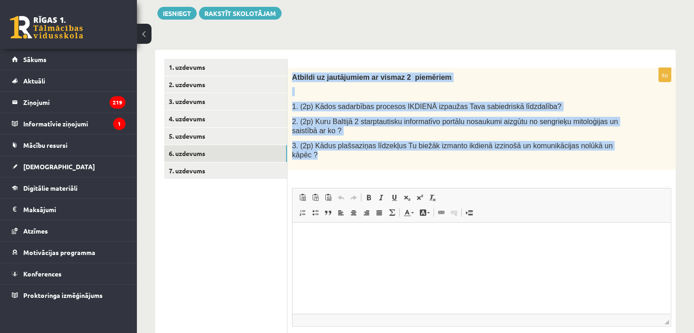
drag, startPoint x: 292, startPoint y: 77, endPoint x: 610, endPoint y: 155, distance: 327.1
click at [610, 155] on div "Atbildi uz jautājumiem ar vismaz 2 piemēriem 1. (2p) Kādos sadarbības procesos …" at bounding box center [482, 119] width 388 height 102
copy div "Atbildi uz jautājumiem ar vismaz 2 piemēriem 1. (2p) Kādos sadarbības procesos …"
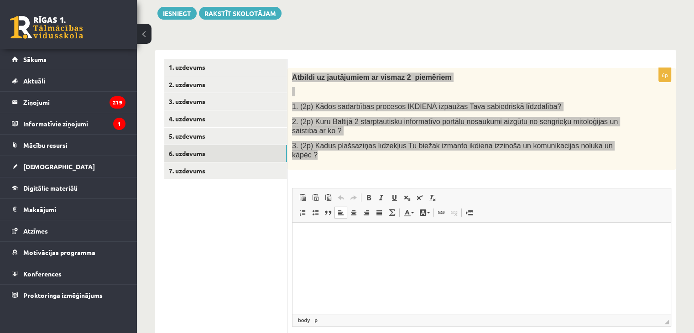
click at [351, 245] on html at bounding box center [482, 237] width 378 height 28
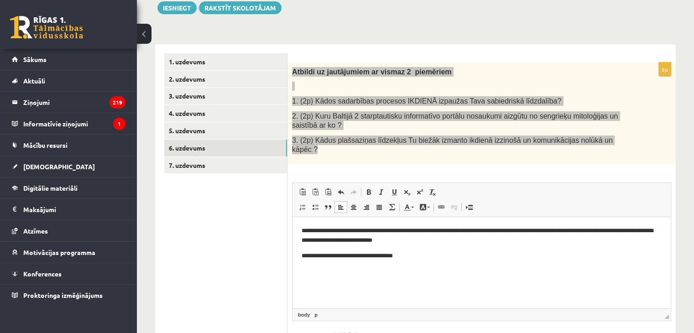
scroll to position [112, 0]
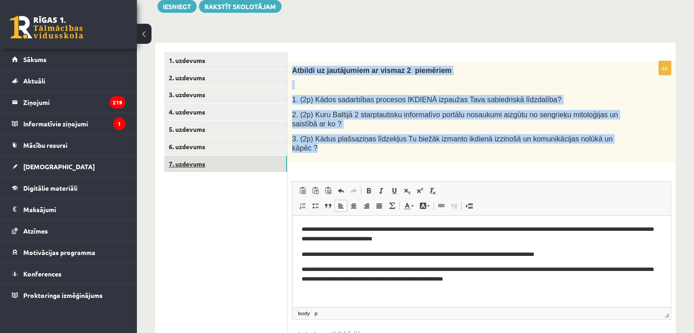
click at [199, 170] on link "7. uzdevums" at bounding box center [225, 164] width 123 height 17
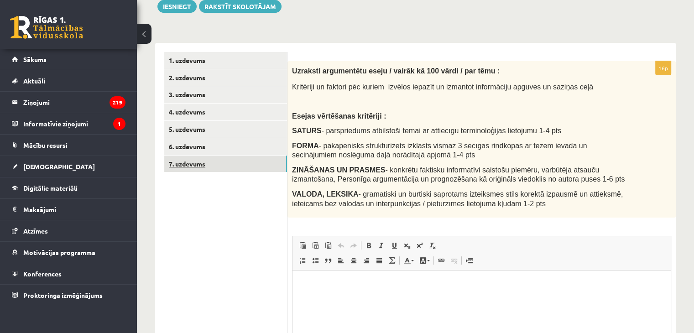
scroll to position [0, 0]
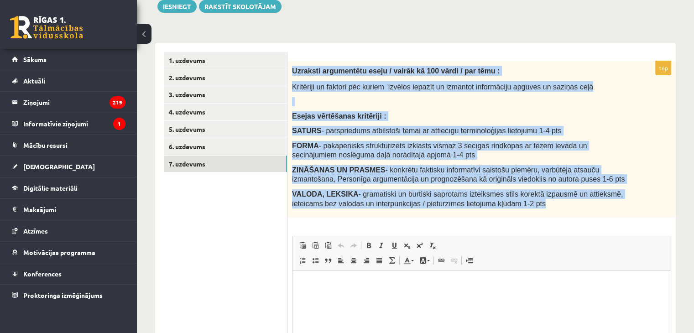
drag, startPoint x: 290, startPoint y: 70, endPoint x: 500, endPoint y: 209, distance: 252.1
click at [500, 209] on div "Uzraksti argumentētu eseju / vairāk kā 100 vārdi / par tēmu : Kritēriji un fakt…" at bounding box center [482, 139] width 388 height 157
copy div "Uzraksti argumentētu eseju / vairāk kā 100 vārdi / par tēmu : Kritēriji un fakt…"
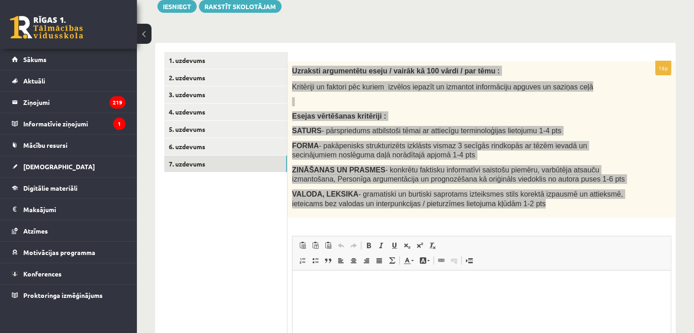
click at [342, 276] on html at bounding box center [482, 285] width 378 height 28
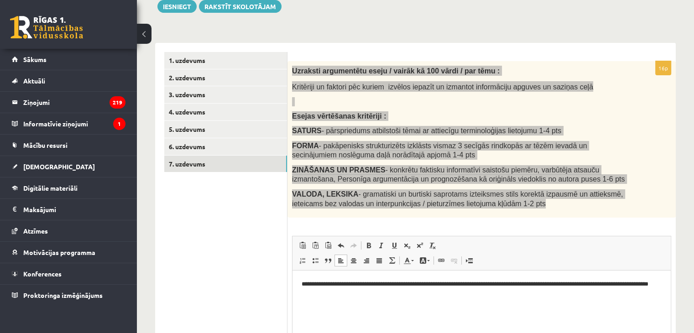
click at [418, 285] on p "**********" at bounding box center [482, 289] width 361 height 19
click at [536, 285] on p "**********" at bounding box center [482, 289] width 361 height 19
click at [441, 295] on p "**********" at bounding box center [482, 289] width 361 height 19
click at [418, 285] on p "**********" at bounding box center [482, 289] width 361 height 19
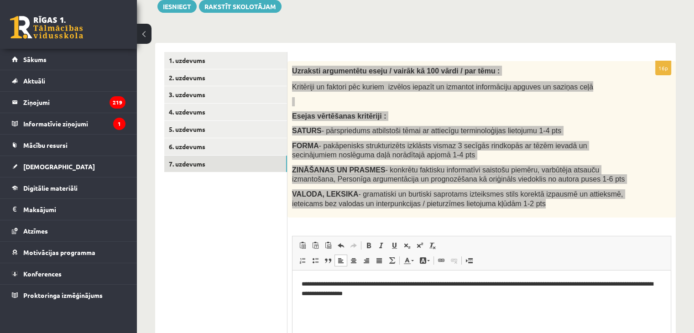
click at [390, 297] on p "**********" at bounding box center [482, 289] width 361 height 19
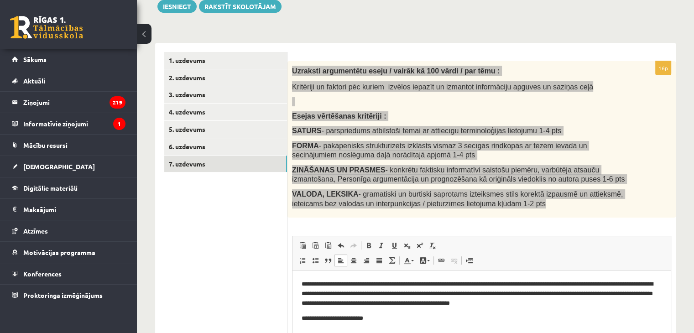
click at [302, 283] on p "**********" at bounding box center [482, 294] width 361 height 28
click at [300, 321] on html "**********" at bounding box center [482, 302] width 378 height 62
click at [409, 319] on p "**********" at bounding box center [482, 319] width 361 height 10
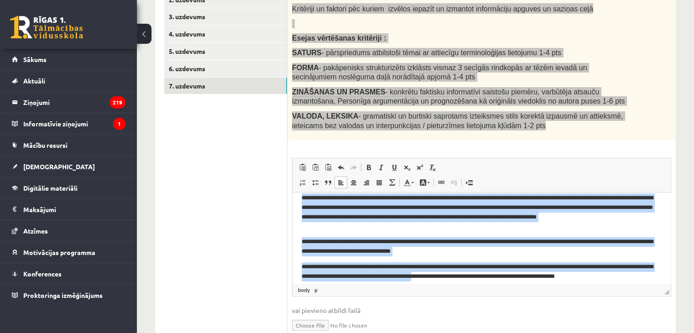
scroll to position [49, 0]
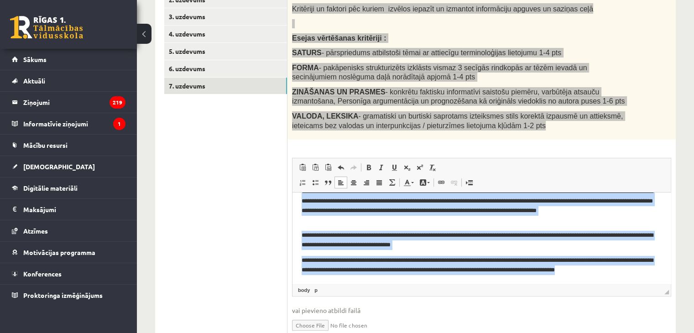
drag, startPoint x: 322, startPoint y: 205, endPoint x: 654, endPoint y: 282, distance: 341.6
click at [654, 282] on html "**********" at bounding box center [482, 214] width 378 height 140
copy body "**********"
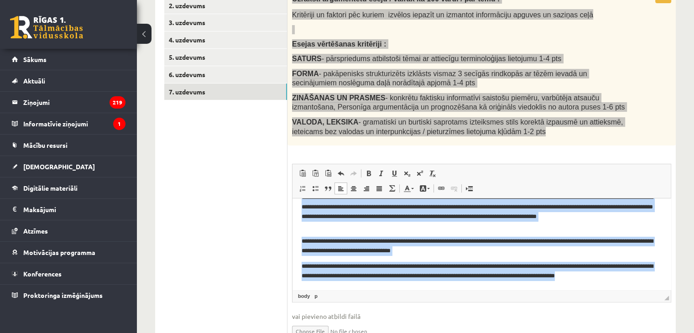
scroll to position [191, 0]
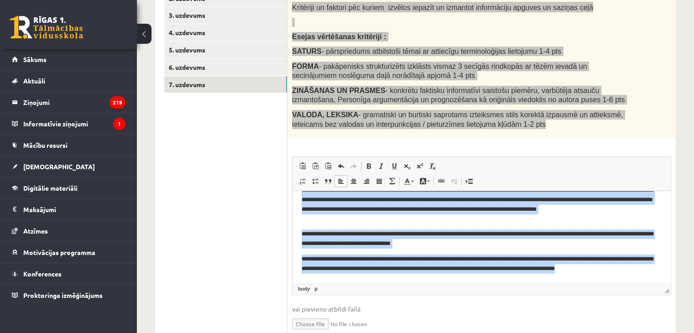
click at [514, 226] on body "**********" at bounding box center [482, 213] width 360 height 122
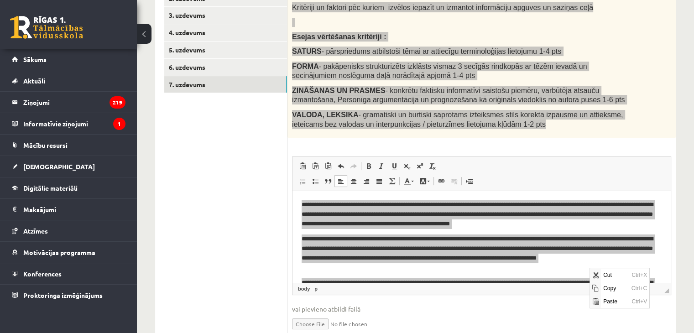
scroll to position [1, 0]
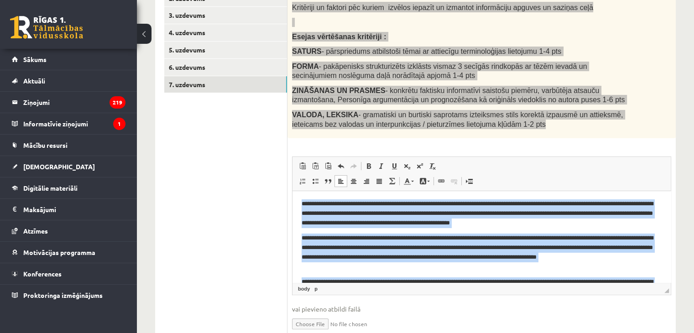
click at [363, 213] on p "**********" at bounding box center [478, 213] width 353 height 28
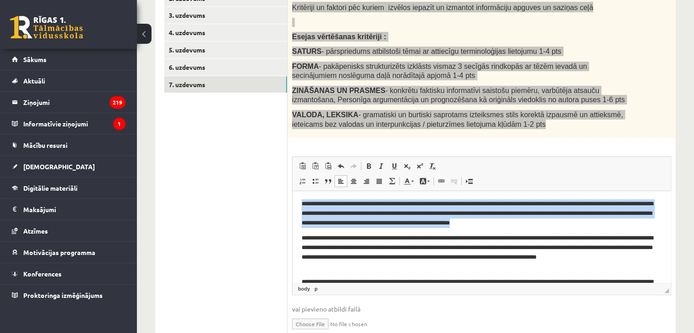
drag, startPoint x: 323, startPoint y: 202, endPoint x: 590, endPoint y: 223, distance: 268.3
click at [590, 223] on p "**********" at bounding box center [478, 213] width 353 height 28
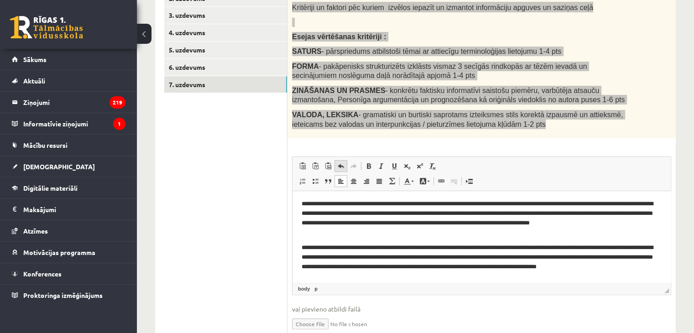
click at [337, 167] on span at bounding box center [340, 165] width 7 height 7
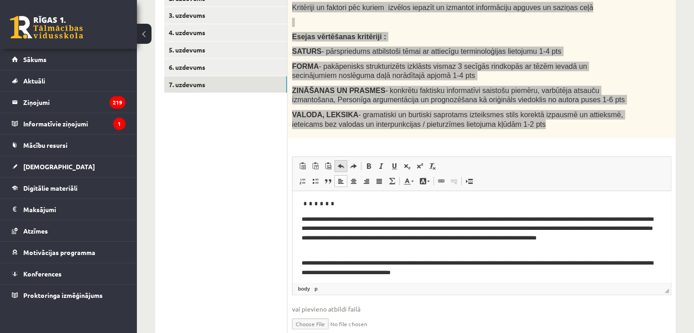
click at [337, 167] on span at bounding box center [340, 165] width 7 height 7
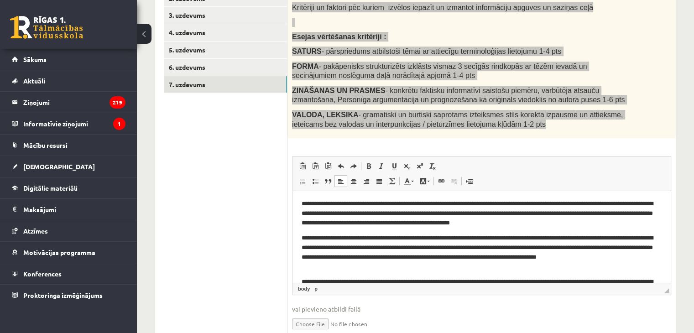
click at [304, 240] on p "**********" at bounding box center [478, 253] width 353 height 38
click at [586, 222] on p "**********" at bounding box center [478, 213] width 353 height 28
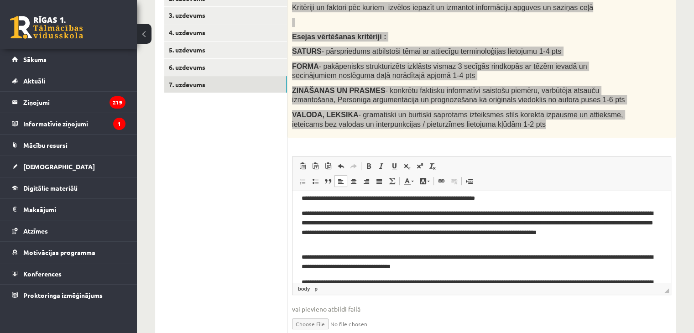
scroll to position [34, 0]
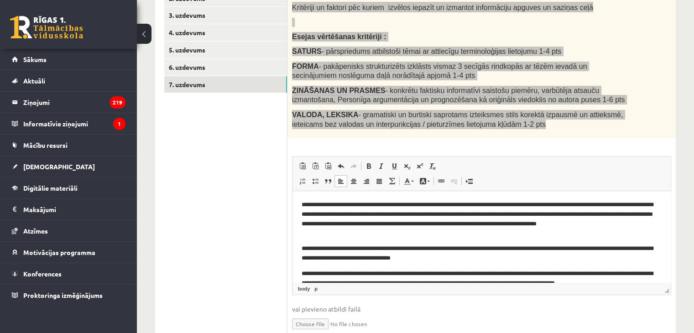
click at [544, 207] on p "**********" at bounding box center [478, 219] width 353 height 38
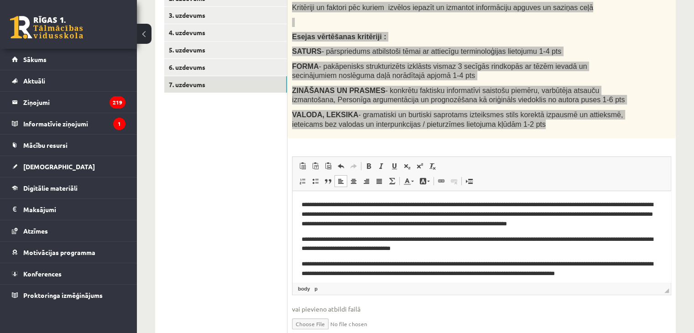
click at [654, 204] on p "**********" at bounding box center [478, 214] width 353 height 28
click at [574, 205] on p "**********" at bounding box center [478, 214] width 353 height 28
click at [343, 215] on p "**********" at bounding box center [478, 214] width 353 height 28
drag, startPoint x: 655, startPoint y: 216, endPoint x: 507, endPoint y: 212, distance: 148.4
click at [507, 212] on html "**********" at bounding box center [482, 222] width 378 height 131
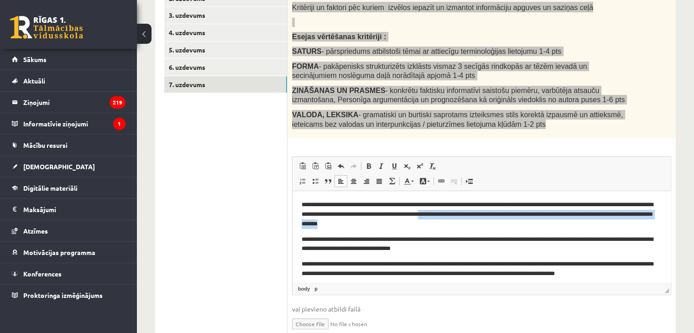
drag, startPoint x: 490, startPoint y: 224, endPoint x: 510, endPoint y: 212, distance: 23.1
click at [510, 212] on p "**********" at bounding box center [478, 214] width 353 height 28
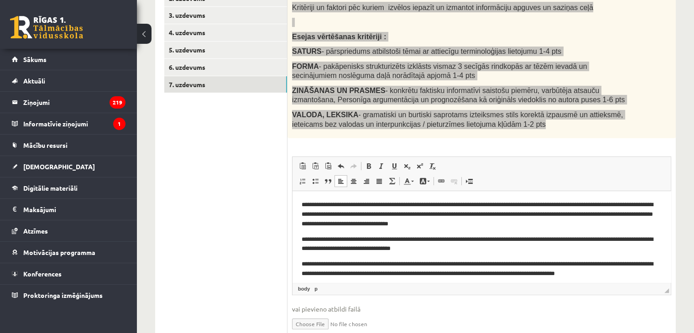
click at [455, 225] on p "**********" at bounding box center [478, 214] width 353 height 28
click at [494, 229] on body "**********" at bounding box center [482, 222] width 360 height 113
click at [496, 223] on p "**********" at bounding box center [478, 214] width 353 height 28
click at [426, 225] on p "**********" at bounding box center [478, 214] width 353 height 28
click at [502, 222] on p "**********" at bounding box center [478, 214] width 353 height 28
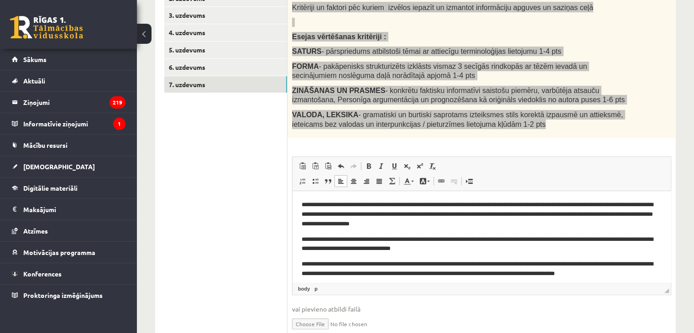
click at [406, 227] on p "**********" at bounding box center [478, 214] width 353 height 28
click at [629, 240] on p "**********" at bounding box center [478, 244] width 353 height 19
click at [497, 249] on p "**********" at bounding box center [478, 244] width 353 height 19
click at [331, 248] on p "**********" at bounding box center [478, 244] width 353 height 19
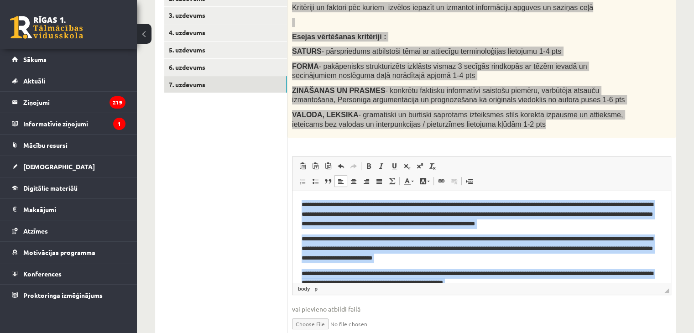
scroll to position [40, 0]
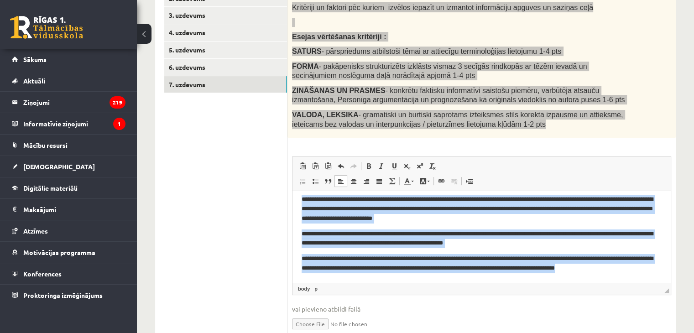
drag, startPoint x: 324, startPoint y: 204, endPoint x: 654, endPoint y: 288, distance: 340.7
click at [654, 282] on html "**********" at bounding box center [482, 217] width 378 height 131
copy body "**********"
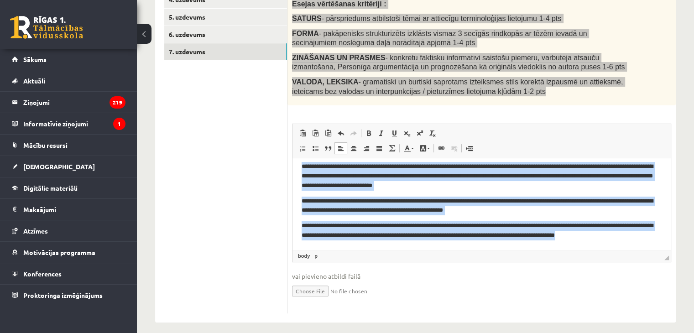
scroll to position [231, 0]
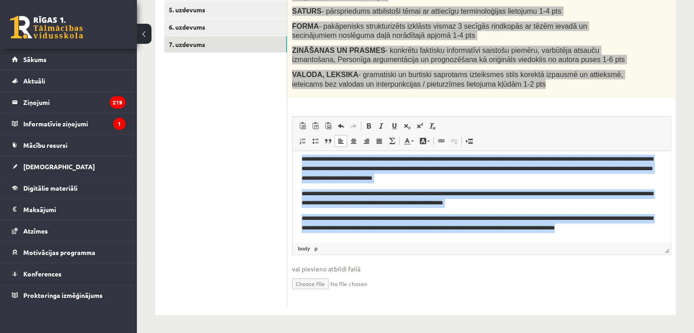
click at [653, 226] on p "**********" at bounding box center [478, 223] width 353 height 19
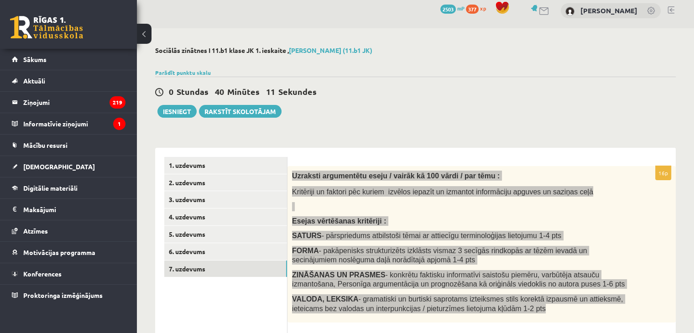
scroll to position [0, 0]
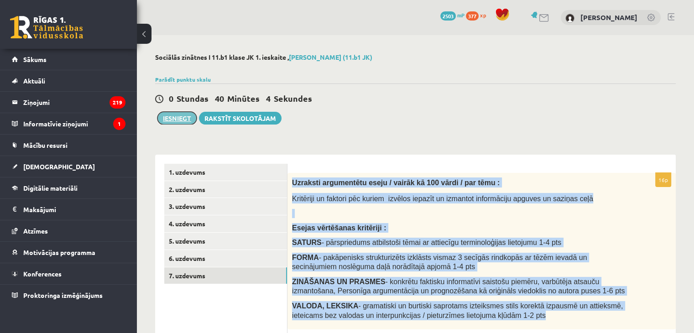
click at [188, 118] on button "Iesniegt" at bounding box center [176, 118] width 39 height 13
